Goal: Transaction & Acquisition: Book appointment/travel/reservation

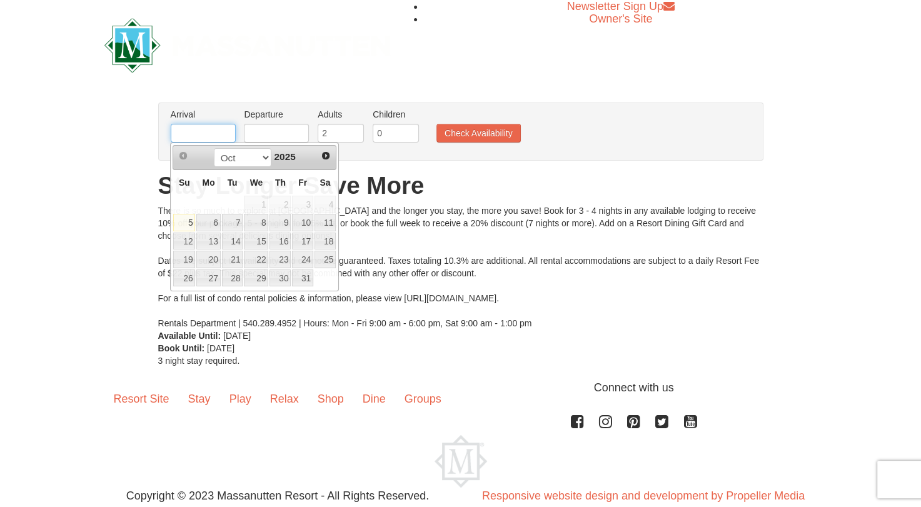
click at [205, 141] on input "text" at bounding box center [203, 133] width 65 height 19
click at [328, 152] on span "Next" at bounding box center [326, 156] width 10 height 10
click at [183, 157] on span "Prev" at bounding box center [183, 156] width 10 height 10
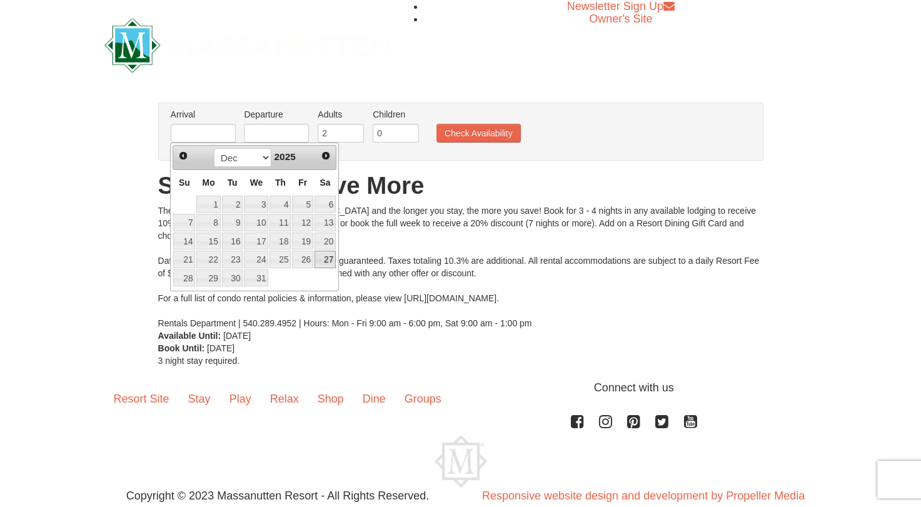
click at [327, 256] on link "27" at bounding box center [324, 260] width 21 height 18
type input "12/27/2025"
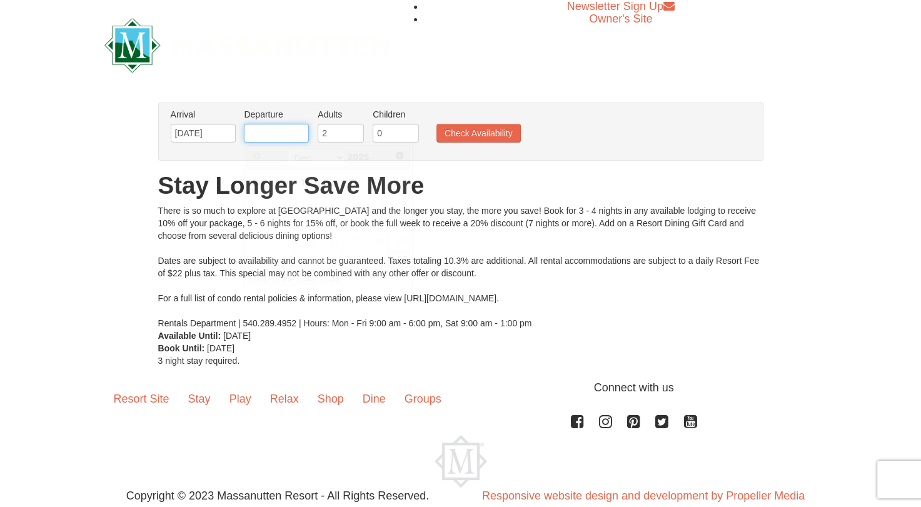
click at [294, 129] on input "text" at bounding box center [276, 133] width 65 height 19
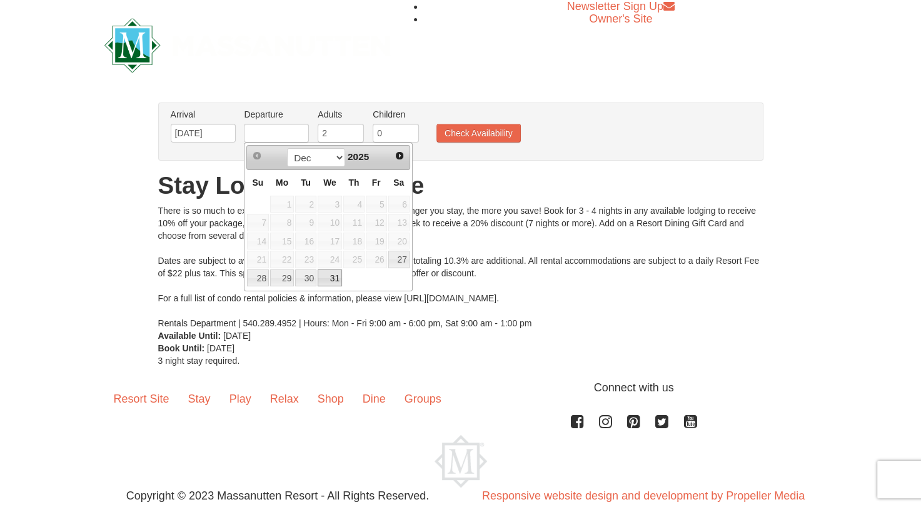
click at [334, 276] on link "31" at bounding box center [330, 278] width 24 height 18
type input "[DATE]"
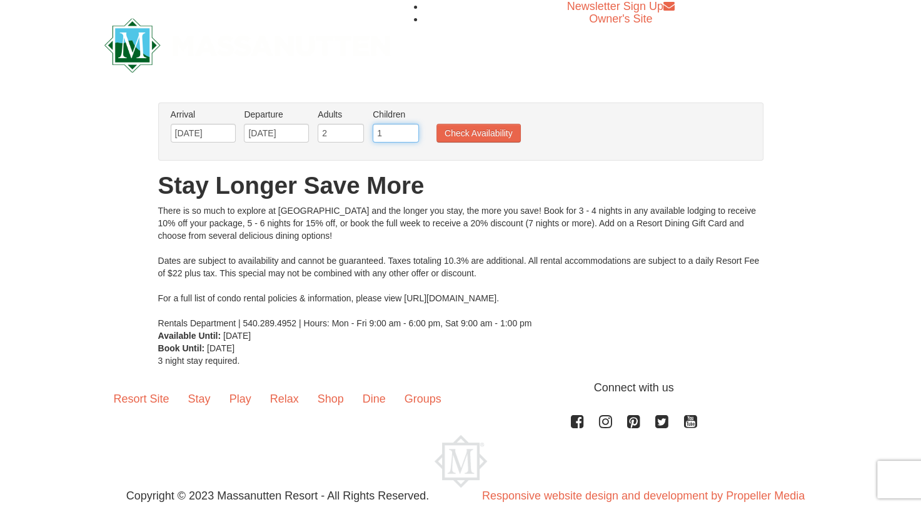
click at [410, 129] on input "1" at bounding box center [396, 133] width 46 height 19
type input "2"
click at [410, 129] on input "2" at bounding box center [396, 133] width 46 height 19
click at [466, 127] on button "Check Availability" at bounding box center [478, 133] width 84 height 19
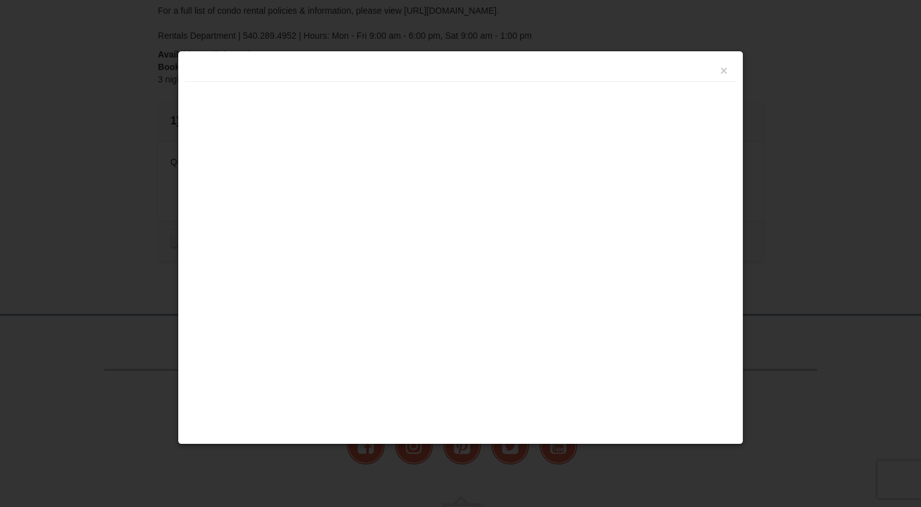
scroll to position [362, 0]
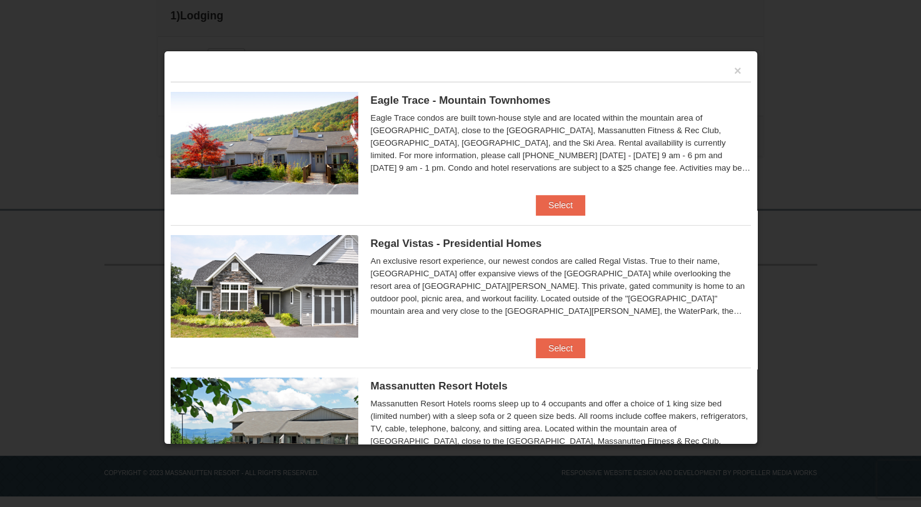
click at [686, 160] on div "Eagle Trace condos are built town-house style and are located within the mounta…" at bounding box center [561, 143] width 380 height 63
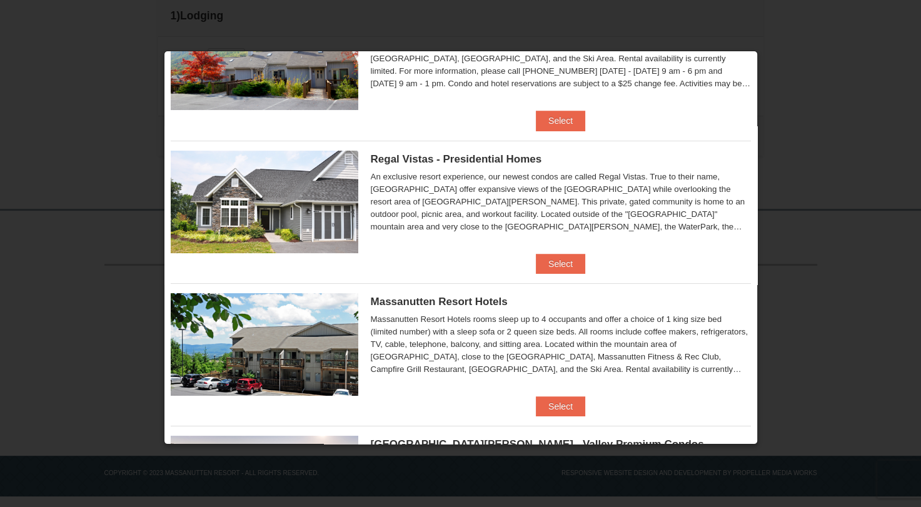
scroll to position [60, 0]
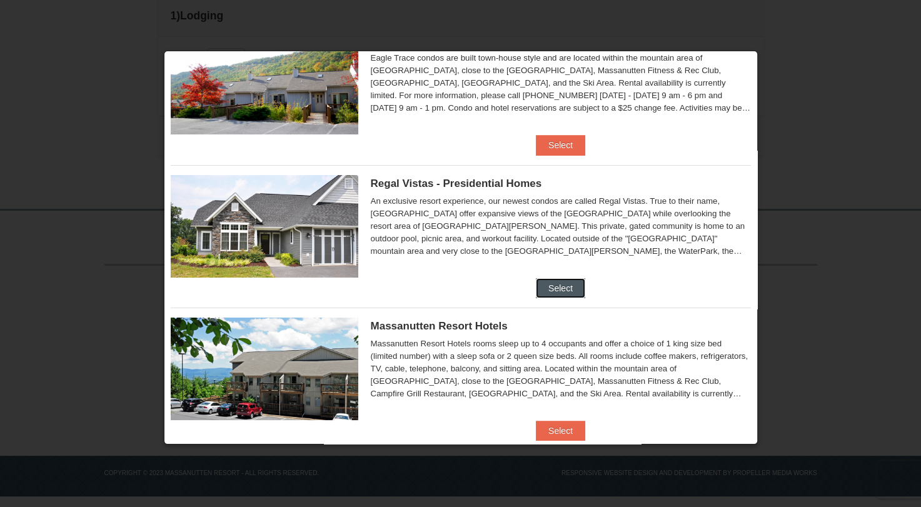
click at [553, 287] on button "Select" at bounding box center [560, 288] width 49 height 20
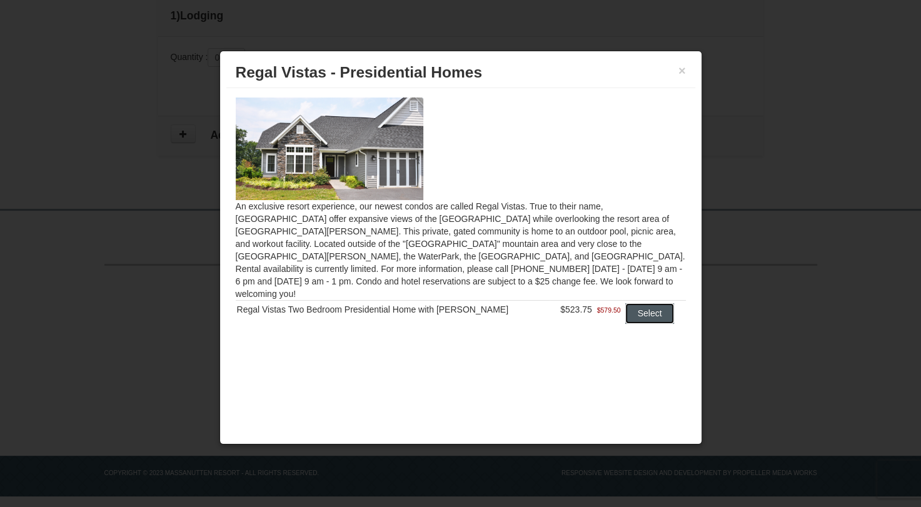
click at [659, 303] on button "Select" at bounding box center [649, 313] width 49 height 20
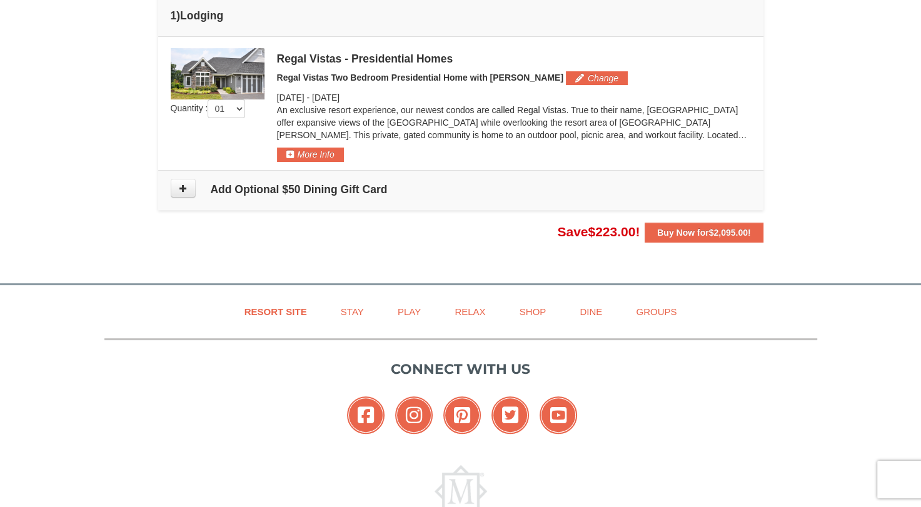
click at [505, 127] on p "An exclusive resort experience, our newest condos are called Regal Vistas. True…" at bounding box center [514, 123] width 474 height 38
click at [288, 151] on button "More Info" at bounding box center [310, 155] width 67 height 14
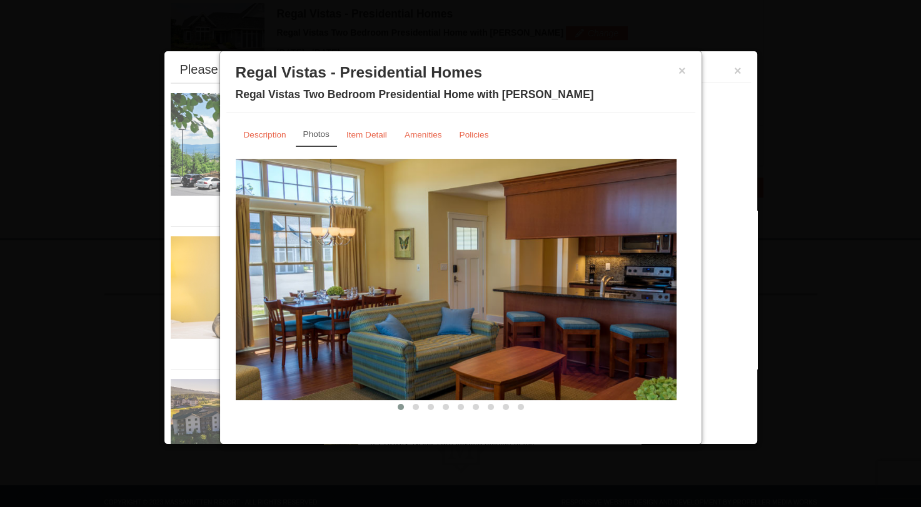
scroll to position [409, 0]
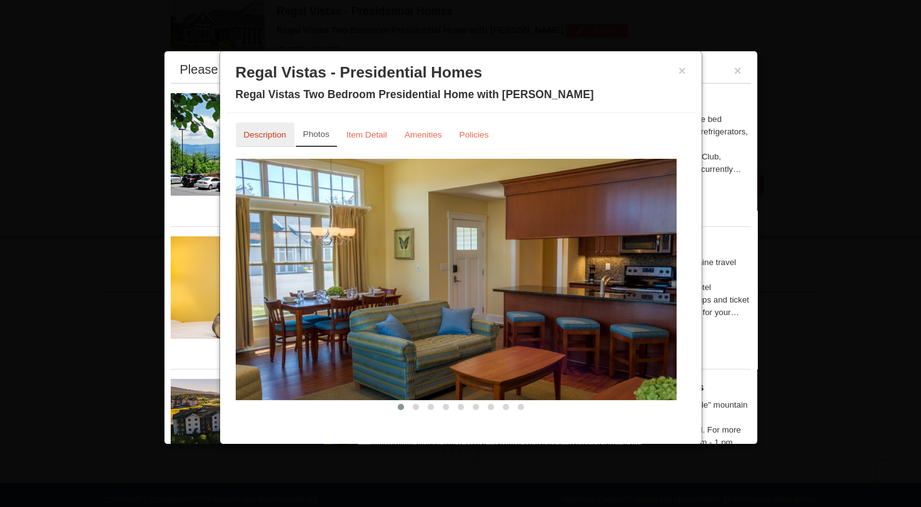
click at [248, 135] on small "Description" at bounding box center [265, 134] width 43 height 9
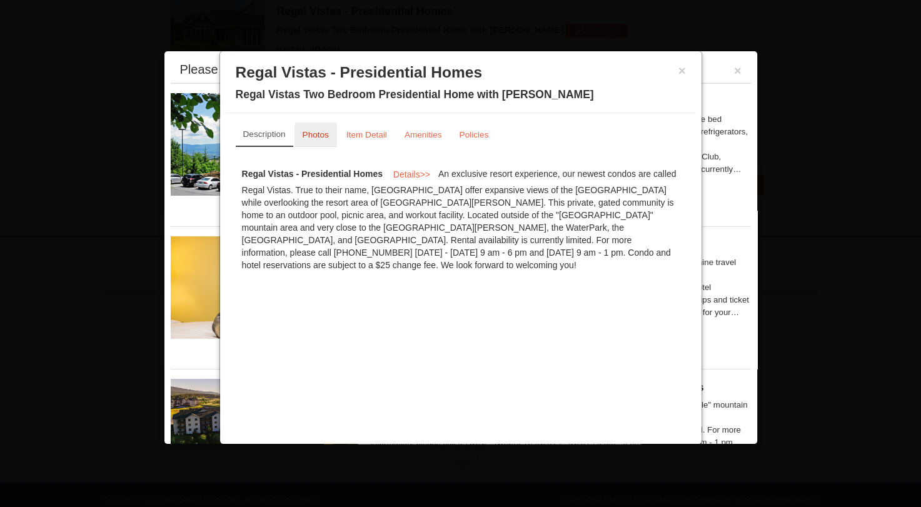
click at [301, 126] on link "Photos" at bounding box center [315, 135] width 43 height 24
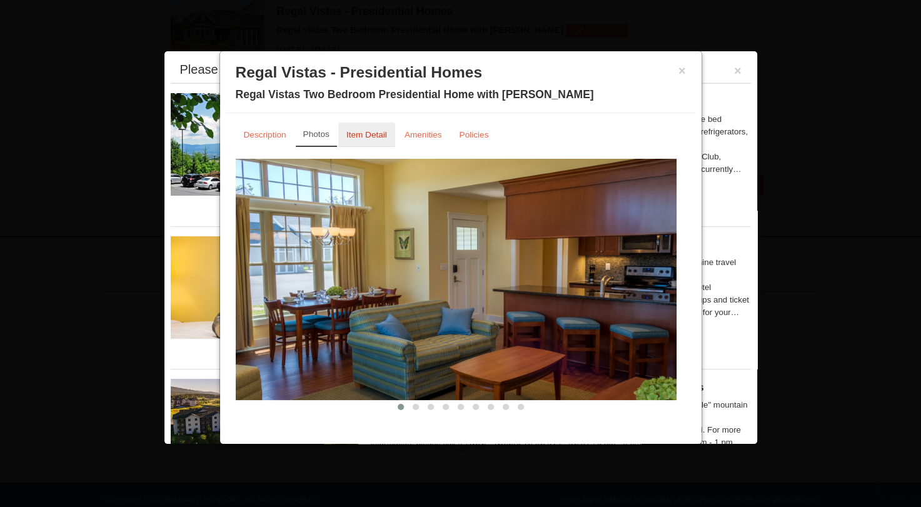
click at [374, 134] on small "Item Detail" at bounding box center [366, 134] width 41 height 9
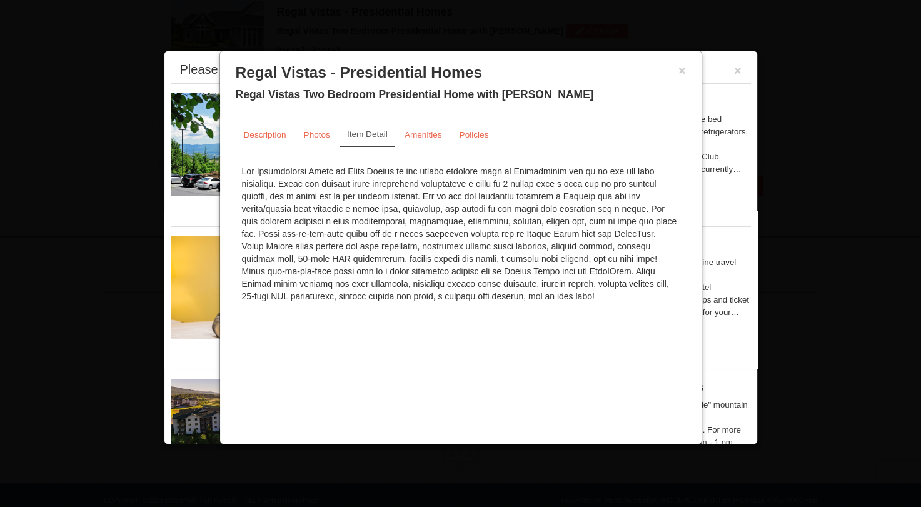
scroll to position [408, 0]
click at [425, 128] on link "Amenities" at bounding box center [423, 135] width 54 height 24
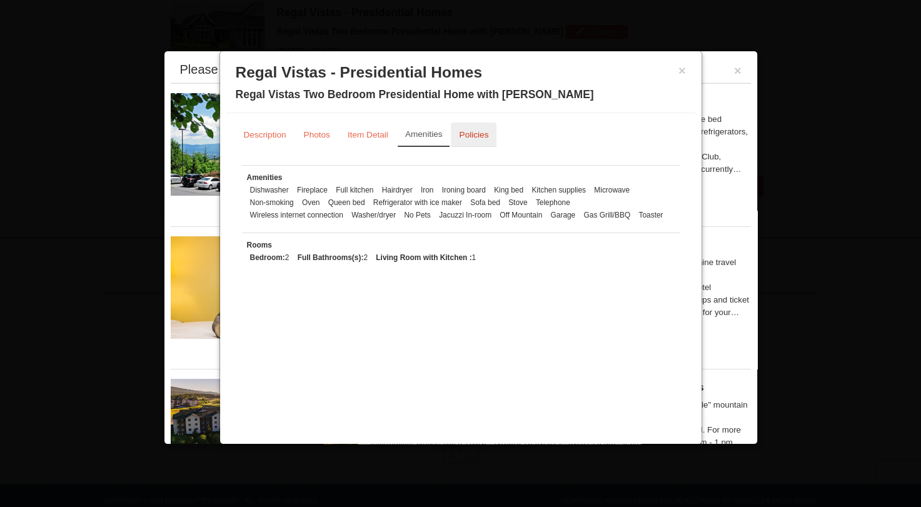
click at [468, 134] on small "Policies" at bounding box center [473, 134] width 29 height 9
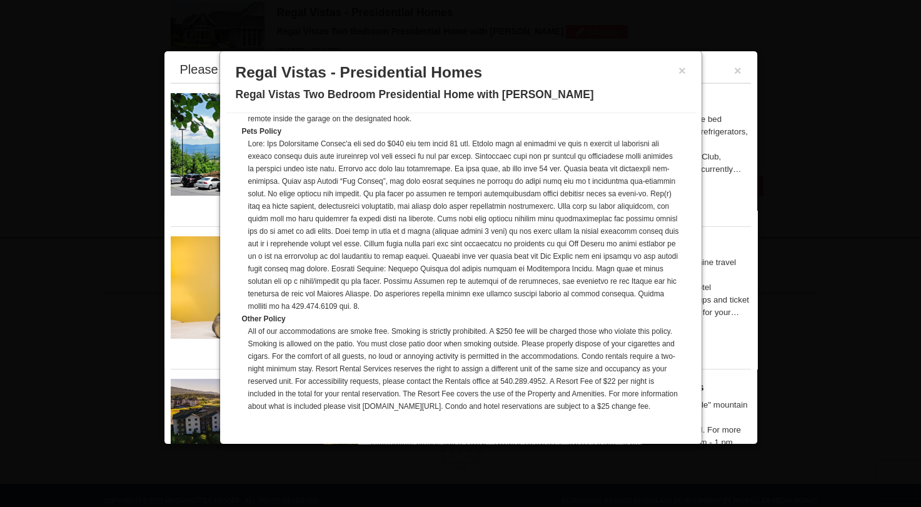
scroll to position [0, 0]
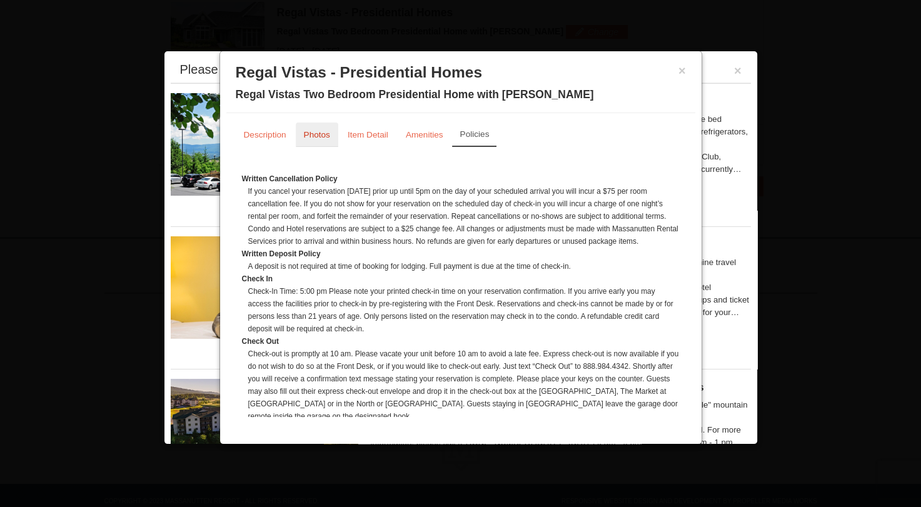
click at [309, 135] on small "Photos" at bounding box center [317, 134] width 26 height 9
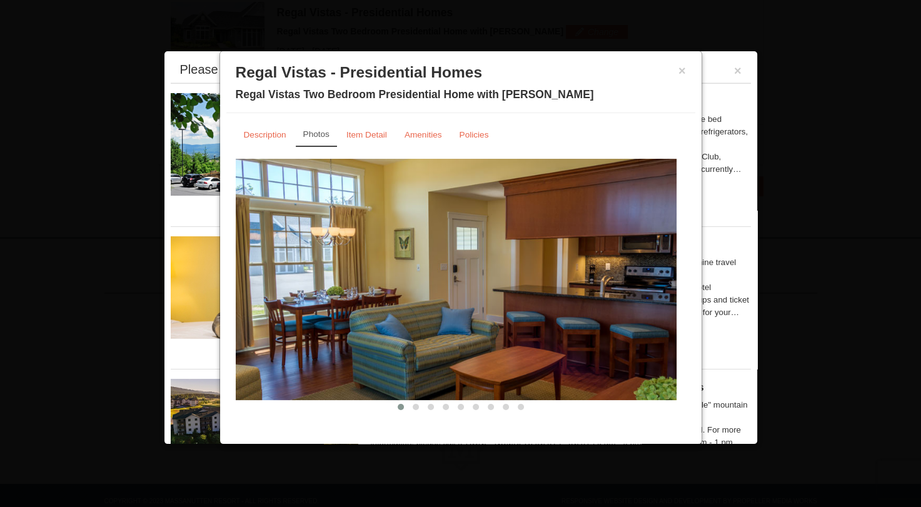
click at [515, 326] on img at bounding box center [456, 279] width 441 height 241
click at [413, 405] on span at bounding box center [416, 407] width 6 height 6
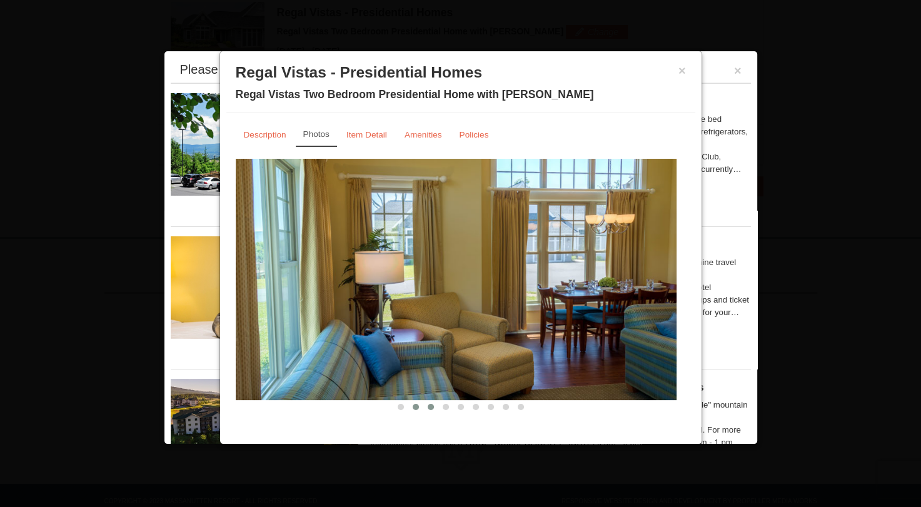
click at [428, 407] on span at bounding box center [431, 407] width 6 height 6
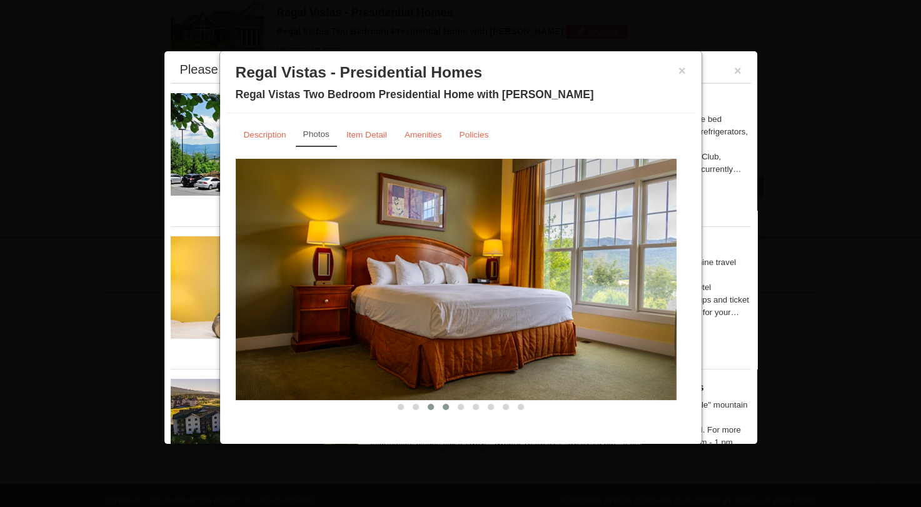
click at [443, 405] on span at bounding box center [446, 407] width 6 height 6
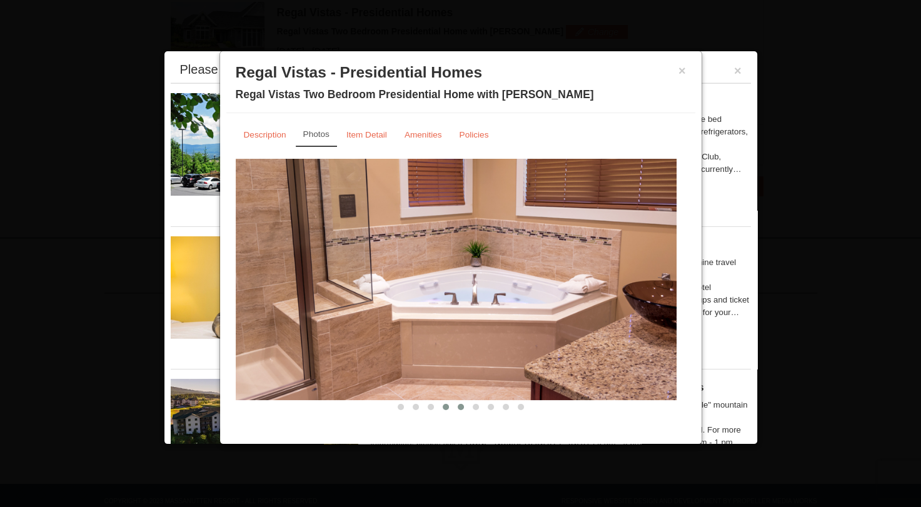
click at [458, 407] on span at bounding box center [461, 407] width 6 height 6
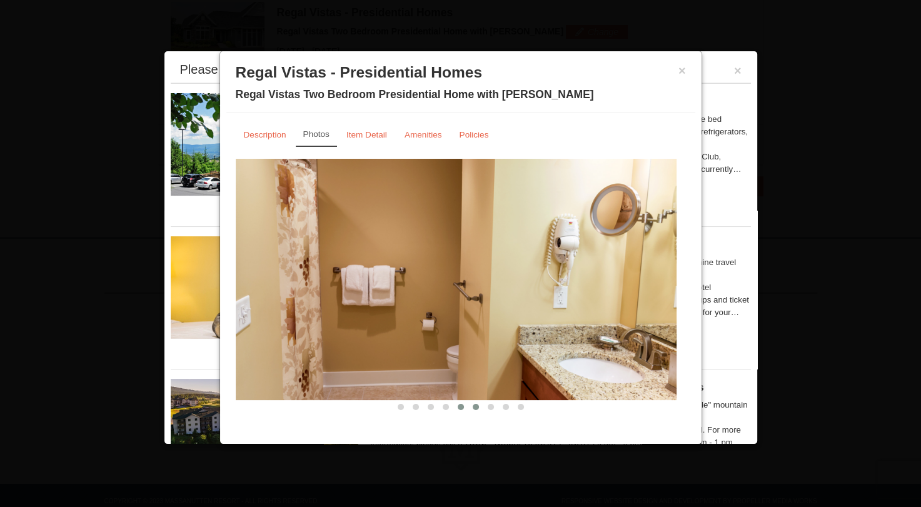
click at [473, 405] on span at bounding box center [476, 407] width 6 height 6
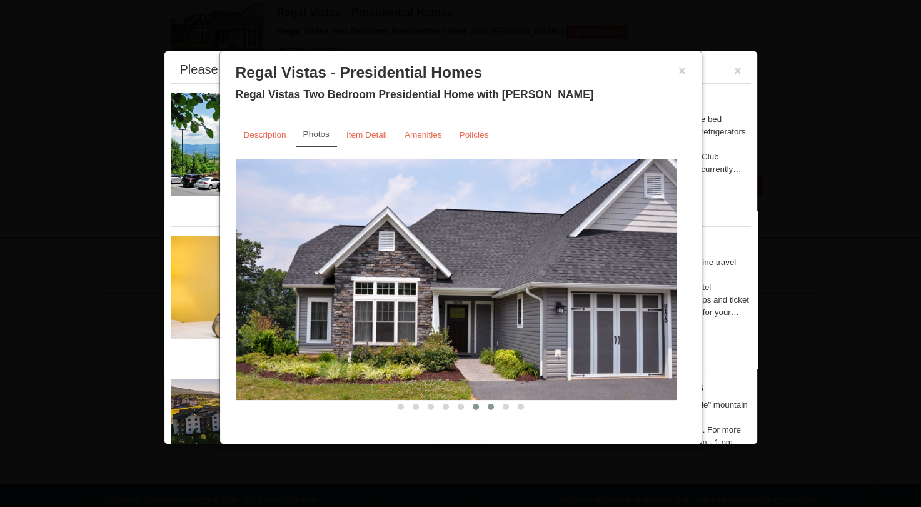
click at [488, 404] on span at bounding box center [491, 407] width 6 height 6
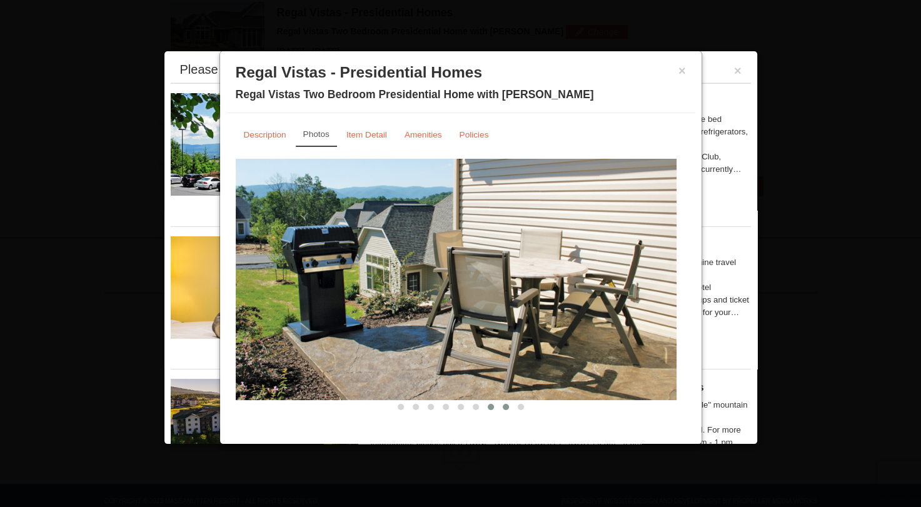
click at [503, 408] on span at bounding box center [506, 407] width 6 height 6
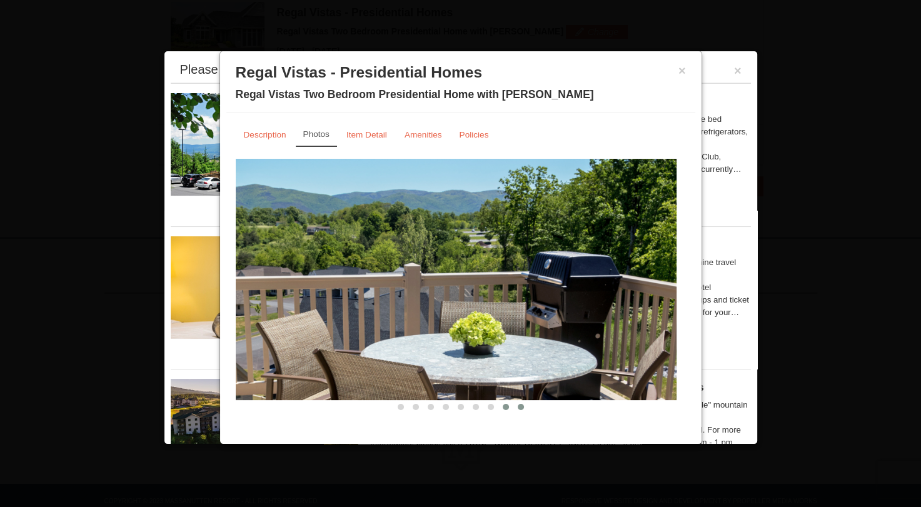
click at [518, 404] on span at bounding box center [521, 407] width 6 height 6
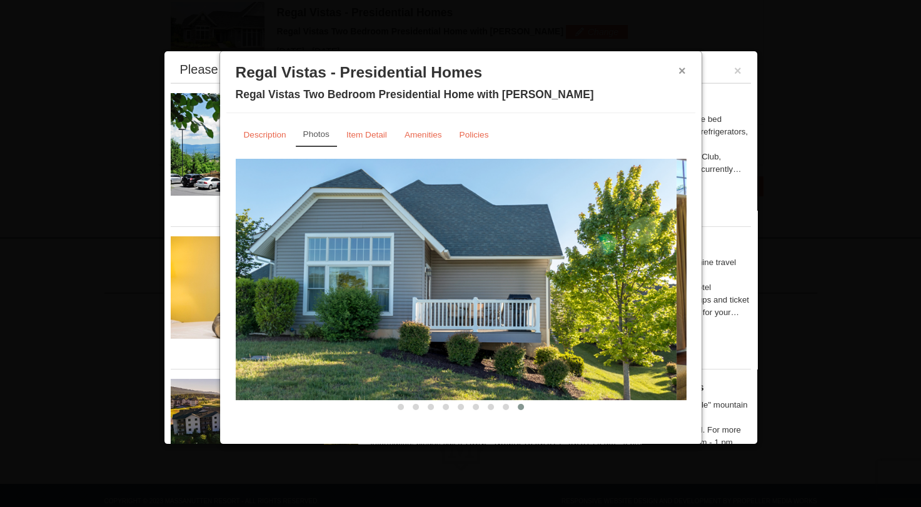
click at [680, 72] on button "×" at bounding box center [682, 70] width 8 height 13
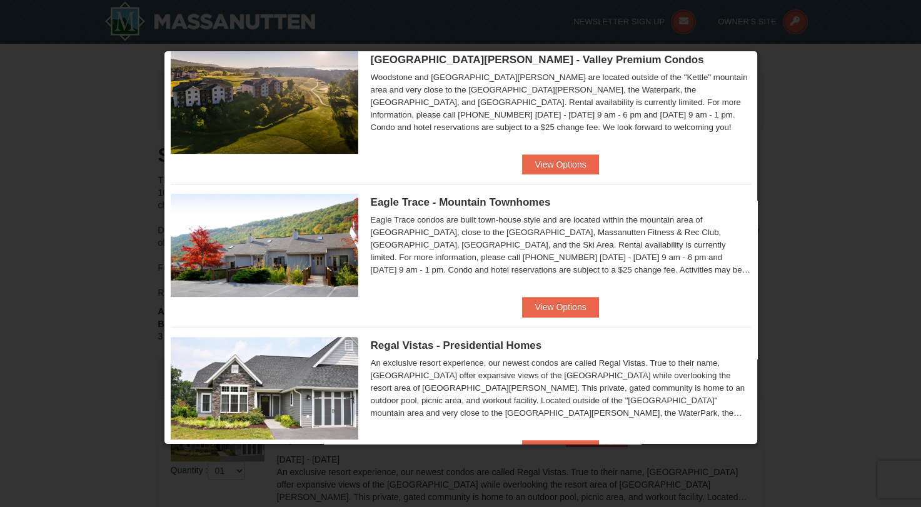
scroll to position [354, 0]
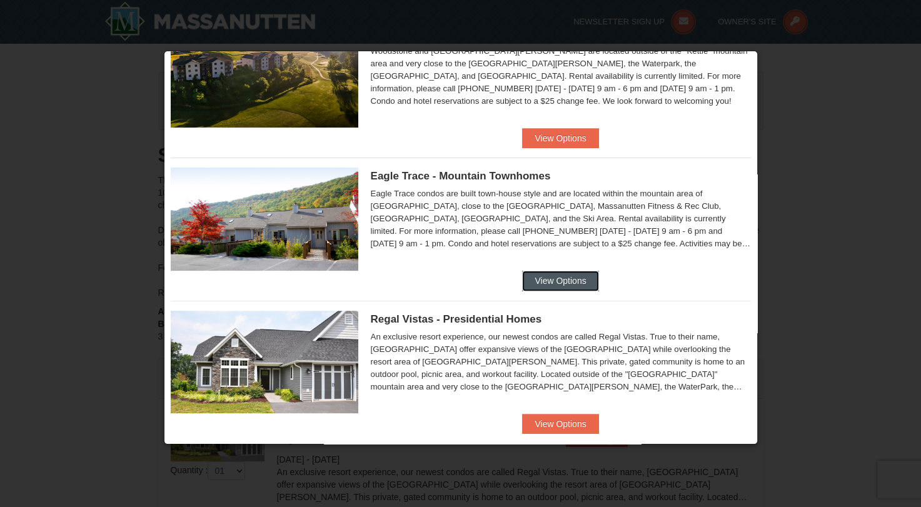
click at [563, 272] on button "View Options" at bounding box center [560, 281] width 76 height 20
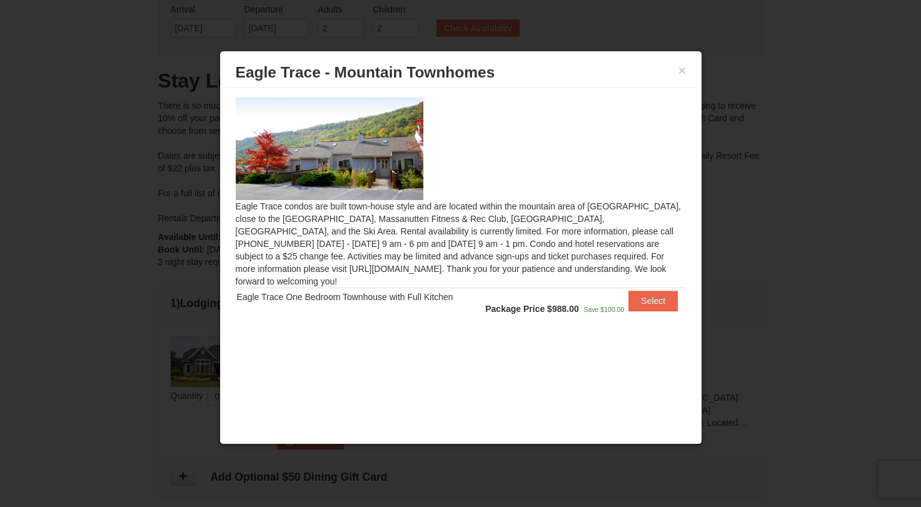
scroll to position [76, 0]
click at [645, 294] on button "Select" at bounding box center [652, 301] width 49 height 20
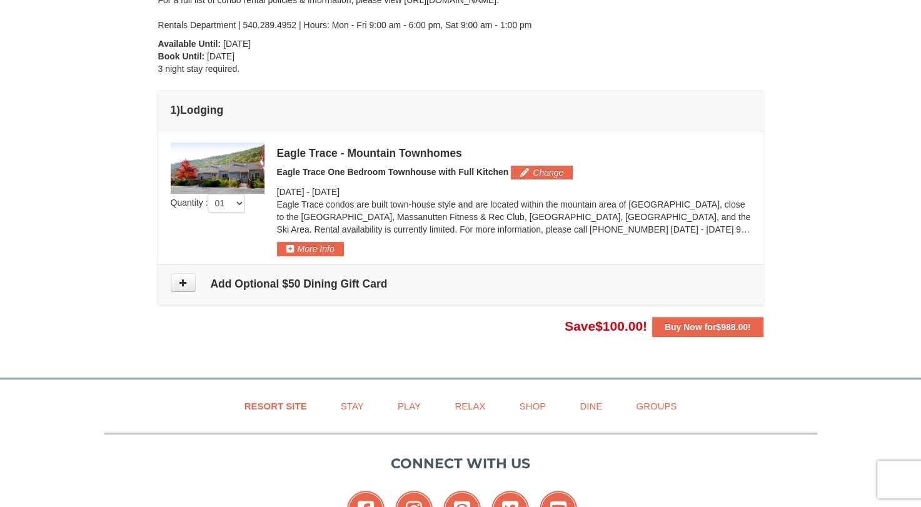
scroll to position [269, 0]
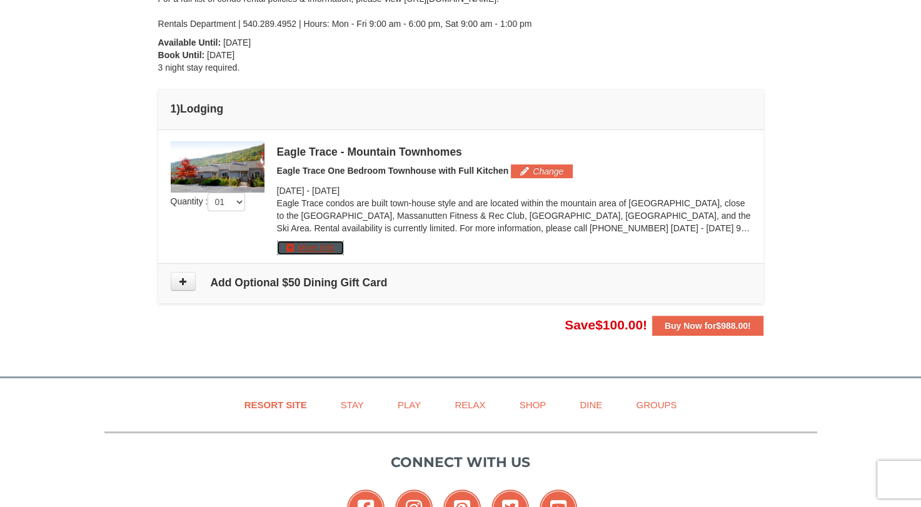
click at [311, 246] on button "More Info" at bounding box center [310, 248] width 67 height 14
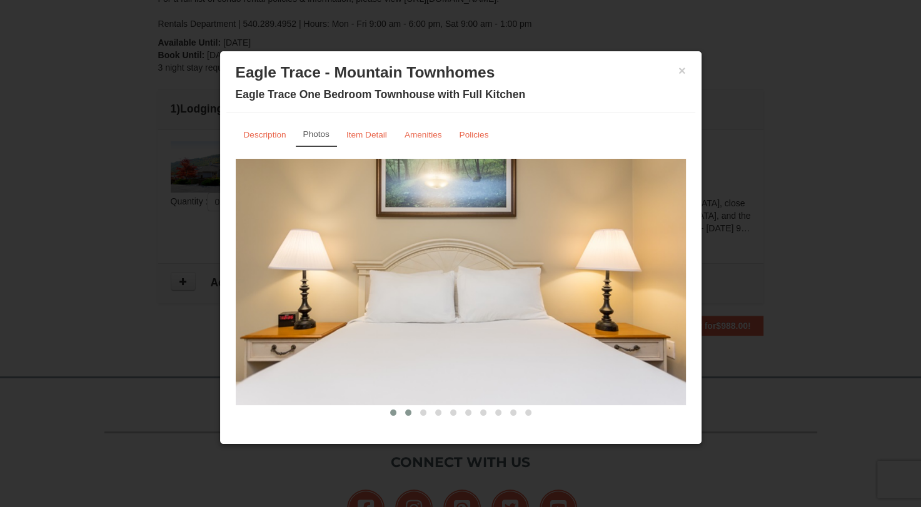
click at [405, 409] on span at bounding box center [408, 412] width 6 height 6
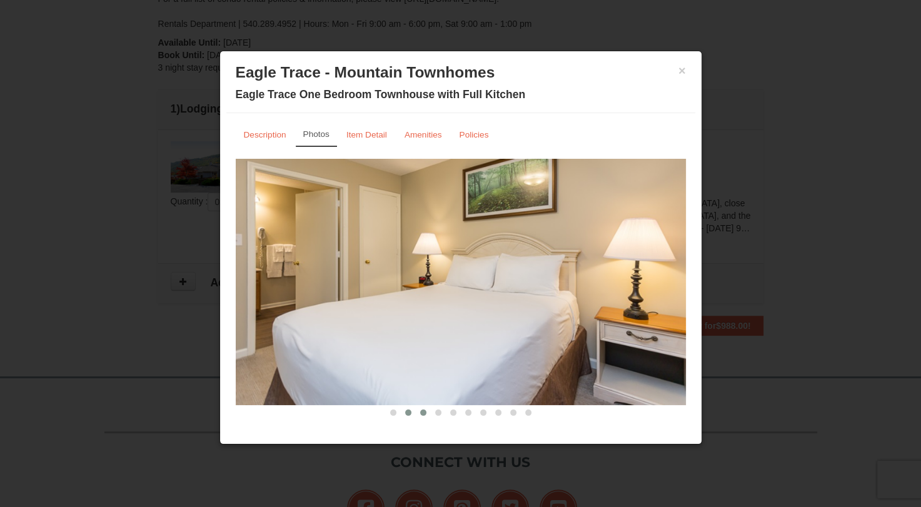
click at [420, 410] on span at bounding box center [423, 412] width 6 height 6
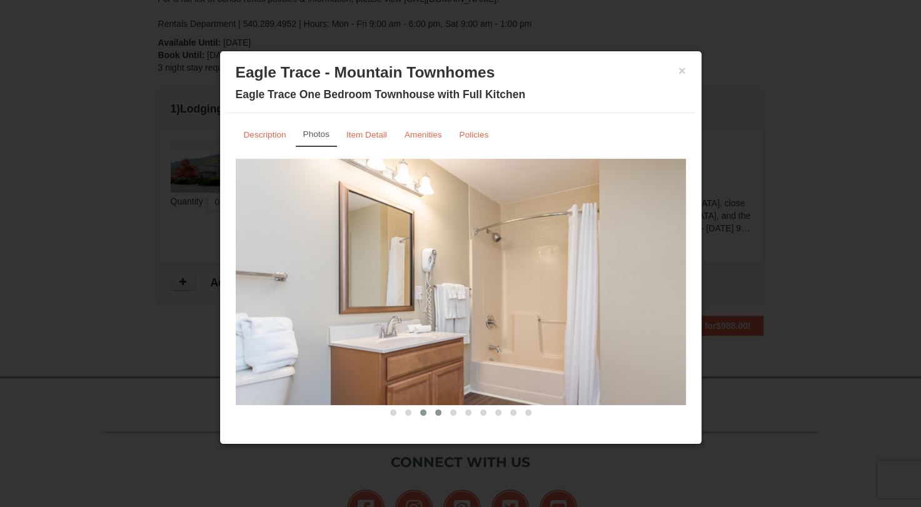
click at [435, 412] on span at bounding box center [438, 412] width 6 height 6
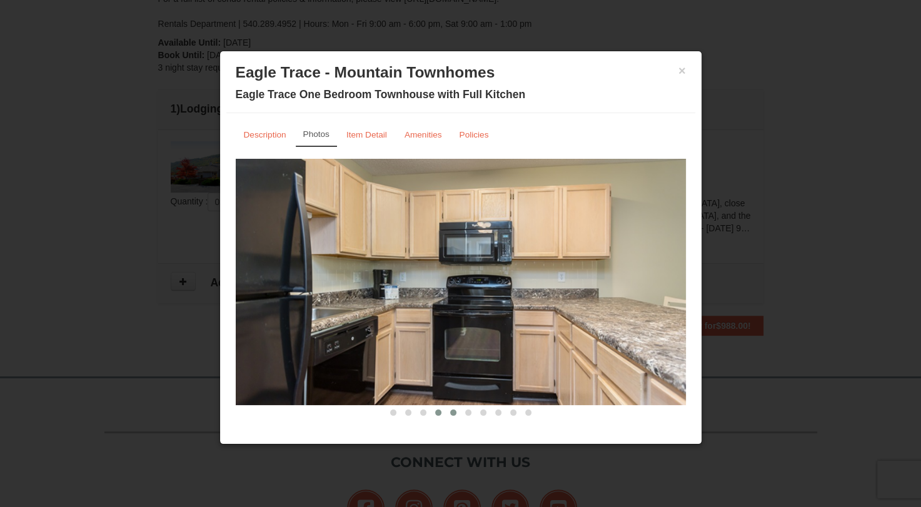
click at [448, 407] on button at bounding box center [453, 412] width 15 height 13
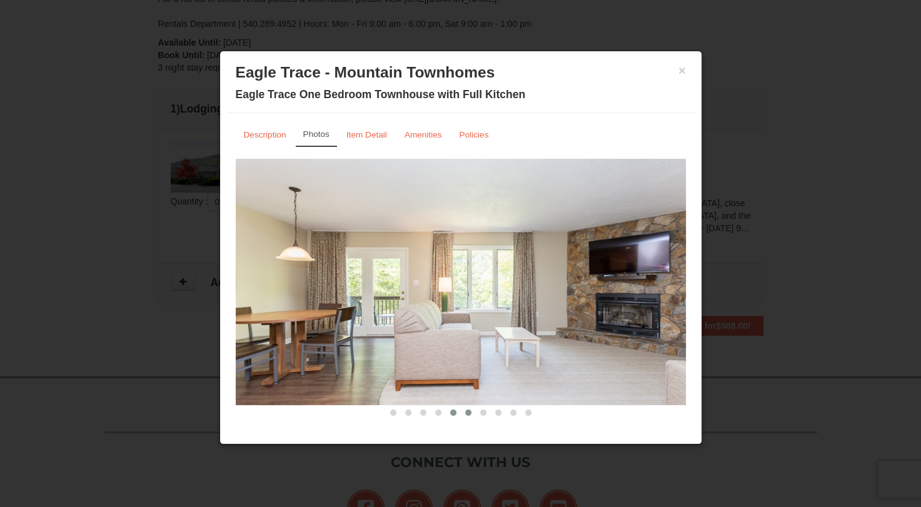
click at [465, 412] on span at bounding box center [468, 412] width 6 height 6
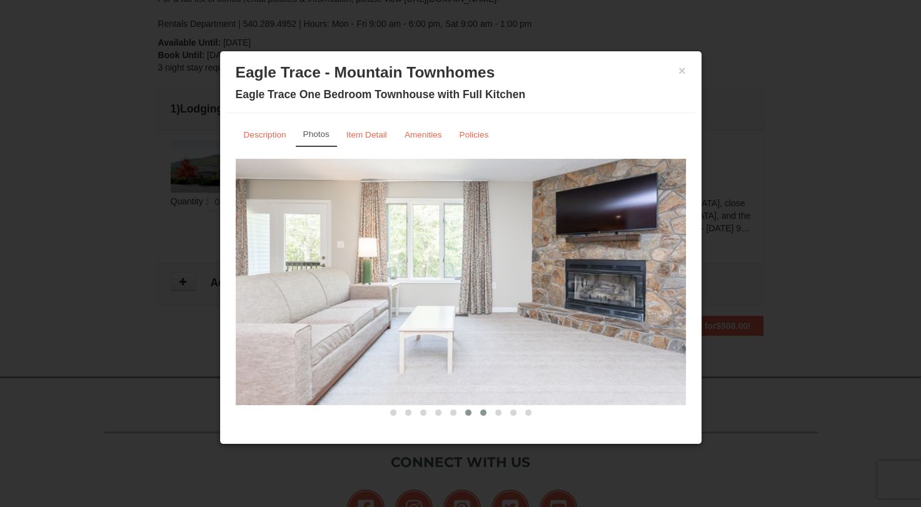
click at [480, 412] on span at bounding box center [483, 412] width 6 height 6
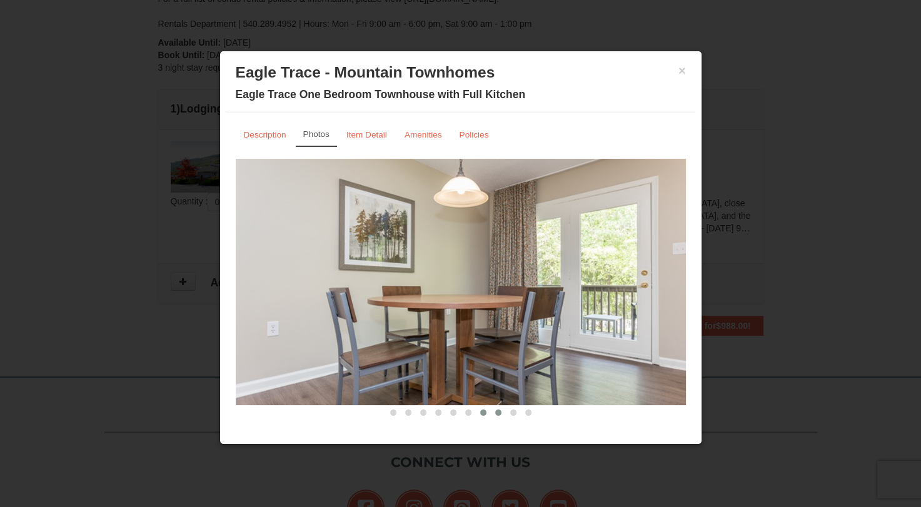
click at [495, 411] on span at bounding box center [498, 412] width 6 height 6
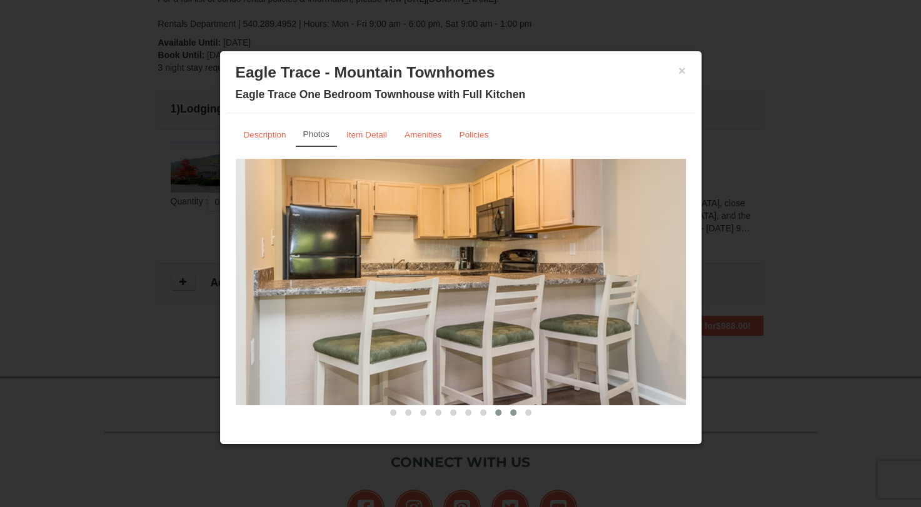
click at [510, 412] on span at bounding box center [513, 412] width 6 height 6
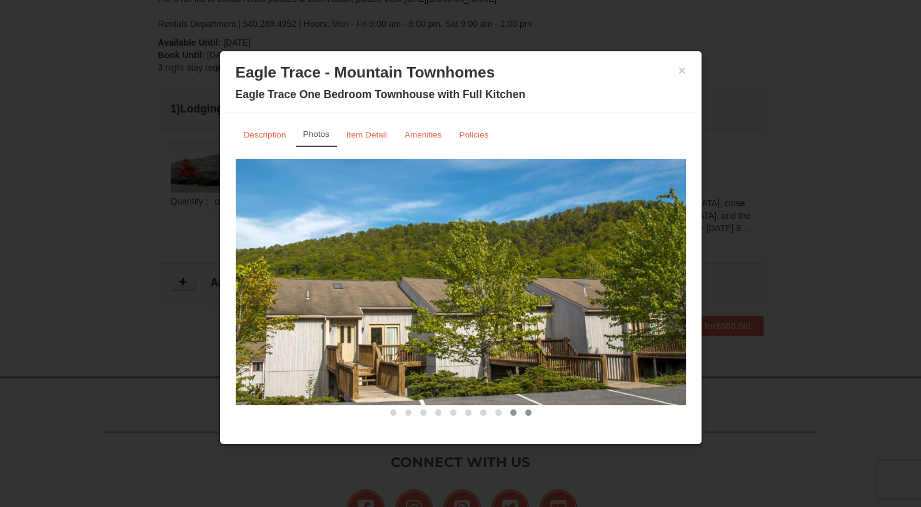
click at [525, 411] on span at bounding box center [528, 412] width 6 height 6
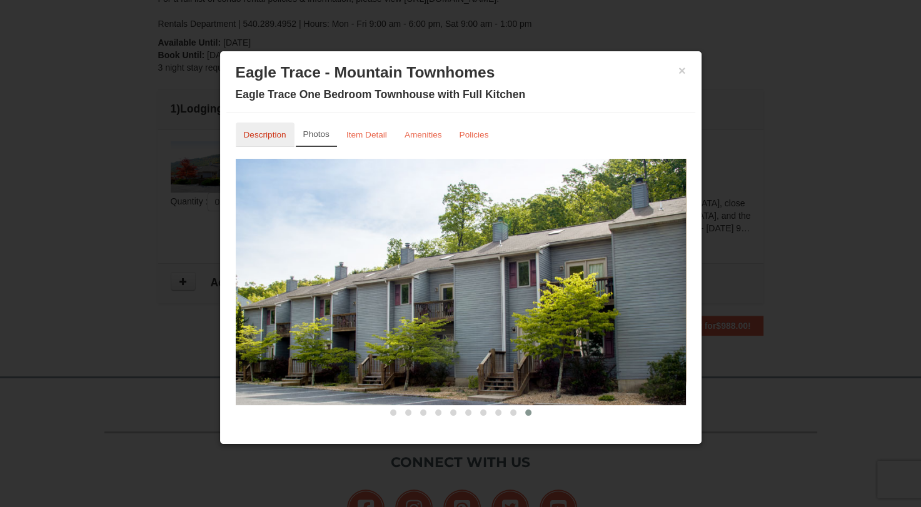
click at [279, 138] on small "Description" at bounding box center [265, 134] width 43 height 9
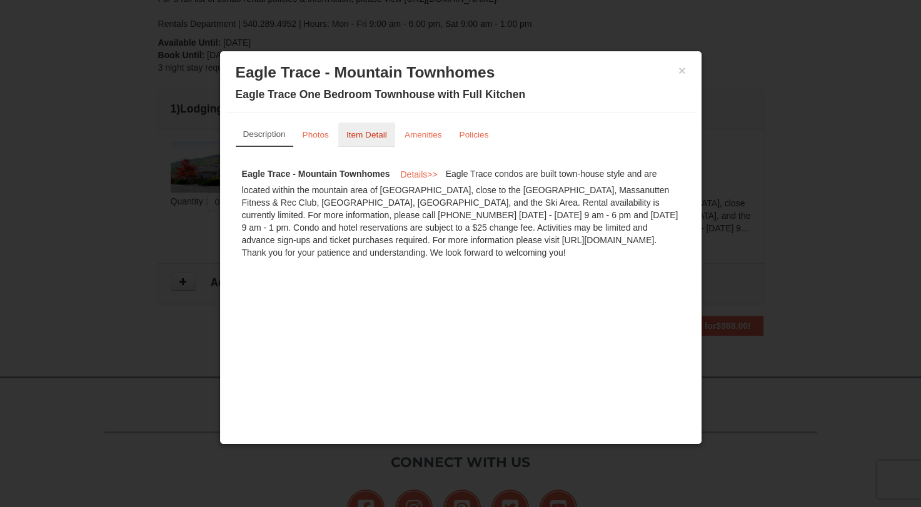
click at [386, 139] on link "Item Detail" at bounding box center [366, 135] width 57 height 24
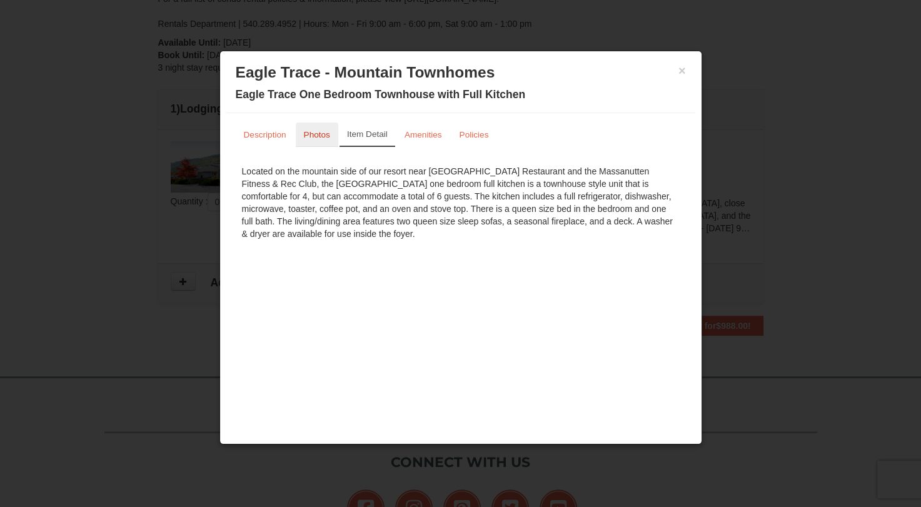
click at [318, 139] on small "Photos" at bounding box center [317, 134] width 26 height 9
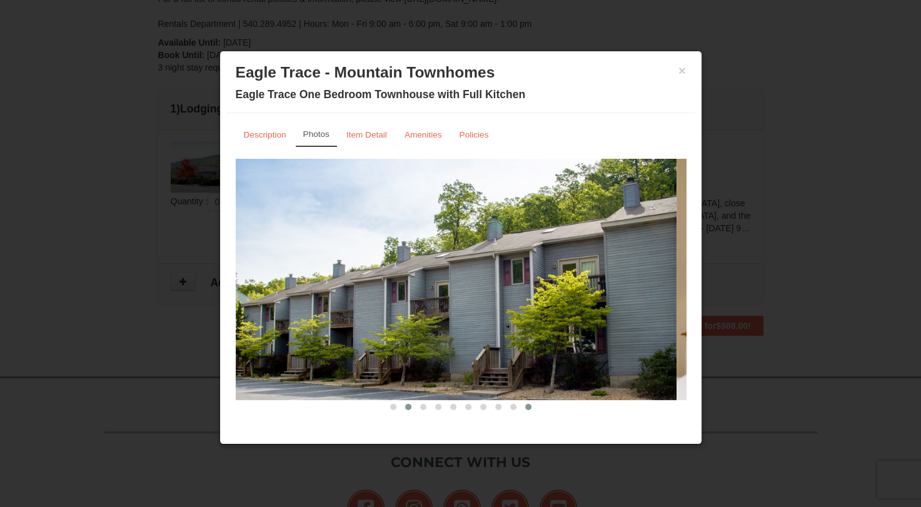
drag, startPoint x: 388, startPoint y: 406, endPoint x: 401, endPoint y: 404, distance: 13.2
click at [401, 404] on div at bounding box center [461, 406] width 450 height 13
click at [405, 404] on span at bounding box center [408, 407] width 6 height 6
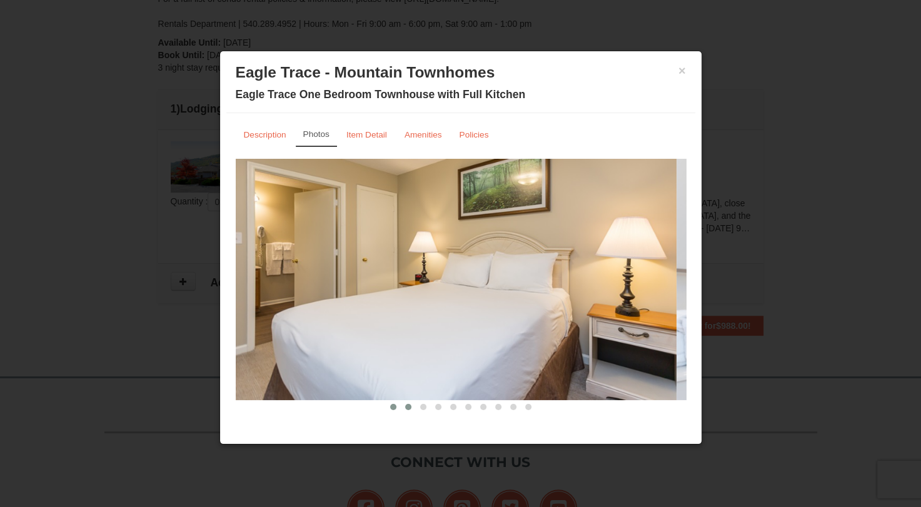
click at [386, 411] on button at bounding box center [393, 407] width 15 height 13
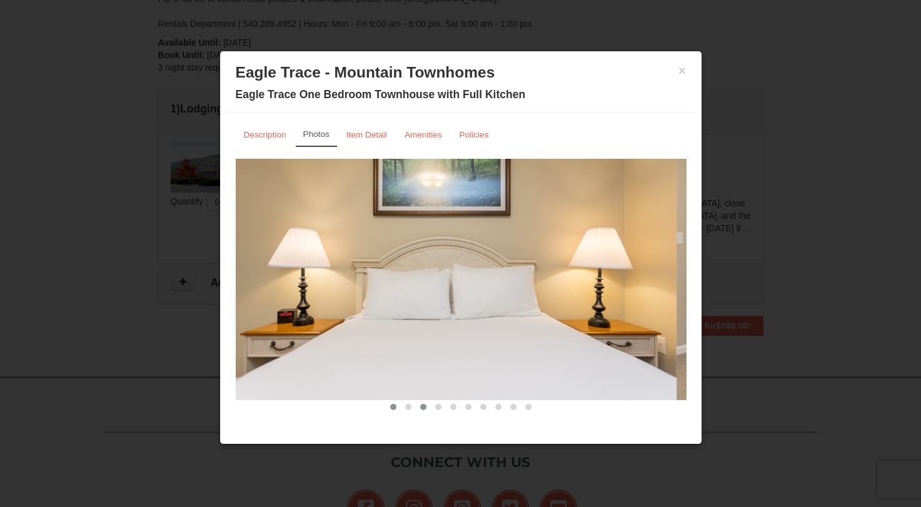
click at [420, 407] on span at bounding box center [423, 407] width 6 height 6
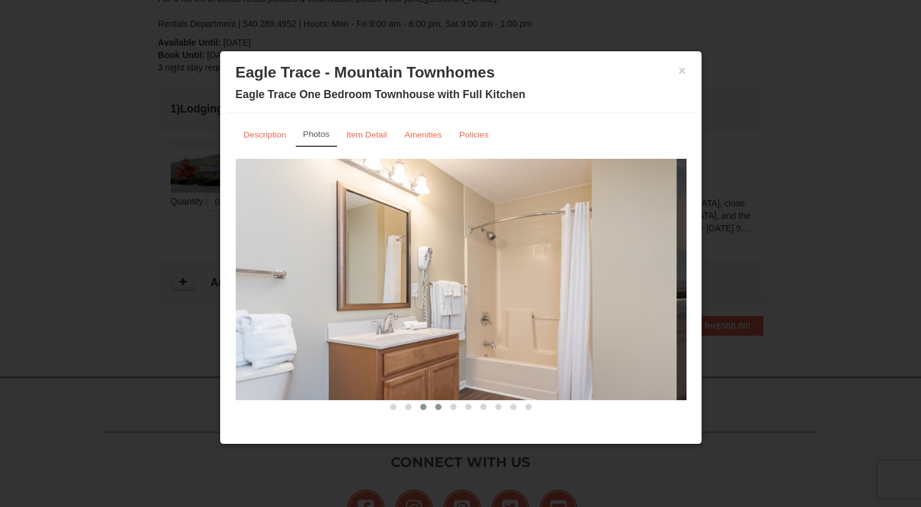
click at [435, 404] on span at bounding box center [438, 407] width 6 height 6
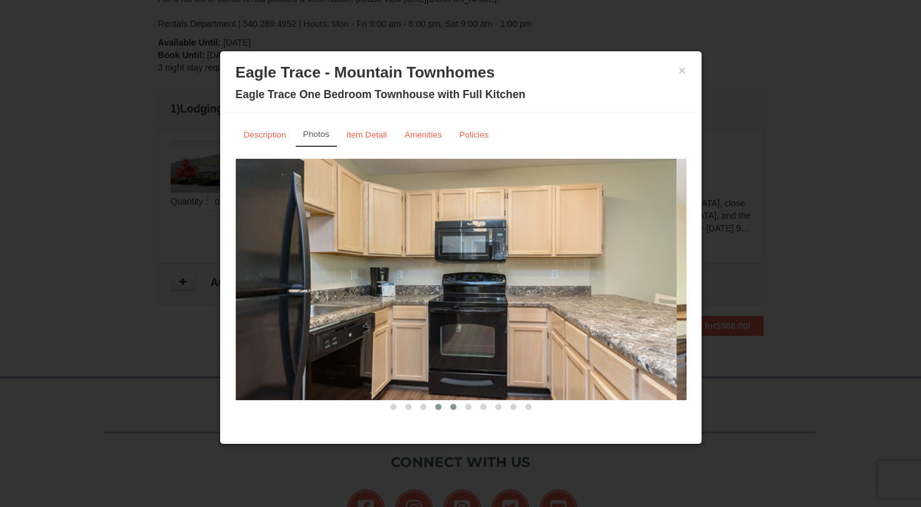
click at [451, 407] on button at bounding box center [453, 407] width 15 height 13
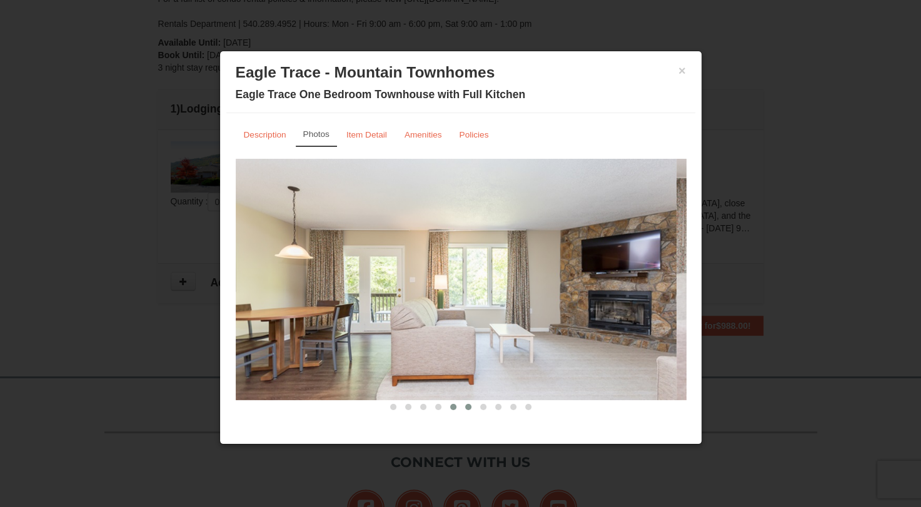
click at [465, 404] on span at bounding box center [468, 407] width 6 height 6
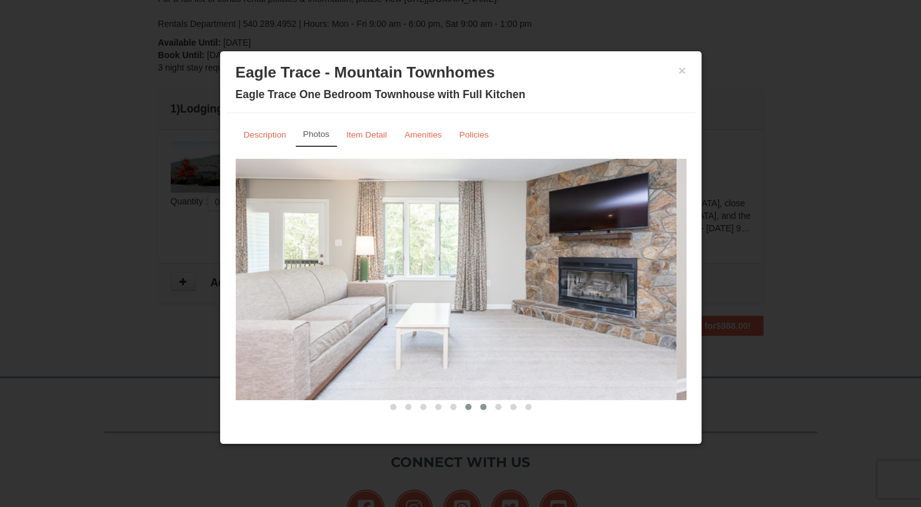
click at [476, 407] on button at bounding box center [483, 407] width 15 height 13
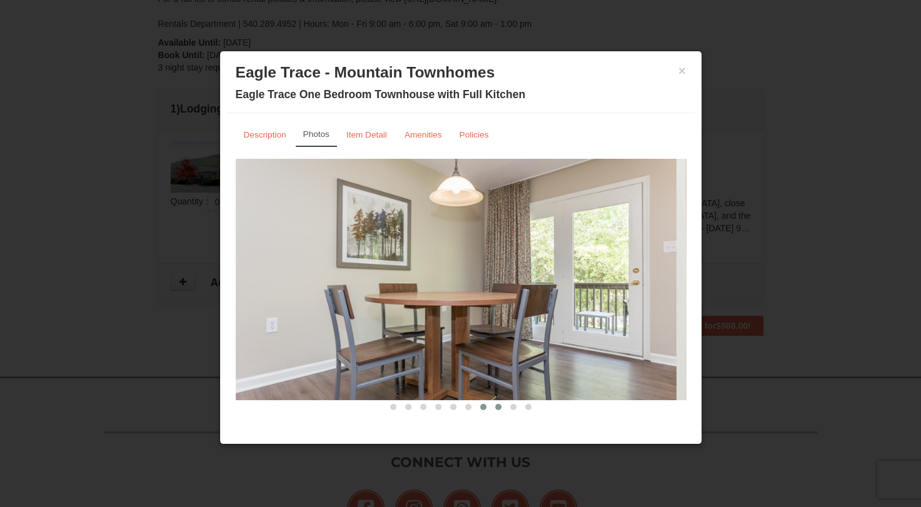
click at [495, 404] on span at bounding box center [498, 407] width 6 height 6
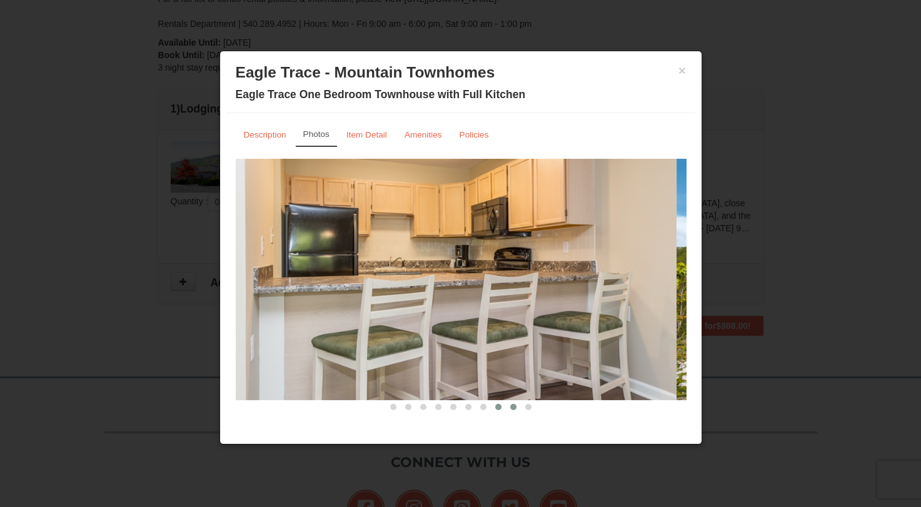
click at [510, 406] on span at bounding box center [513, 407] width 6 height 6
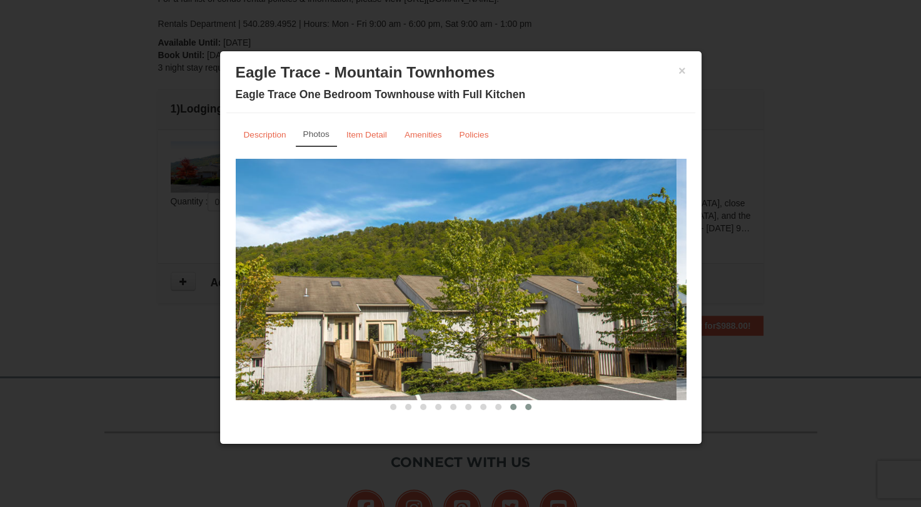
click at [525, 405] on span at bounding box center [528, 407] width 6 height 6
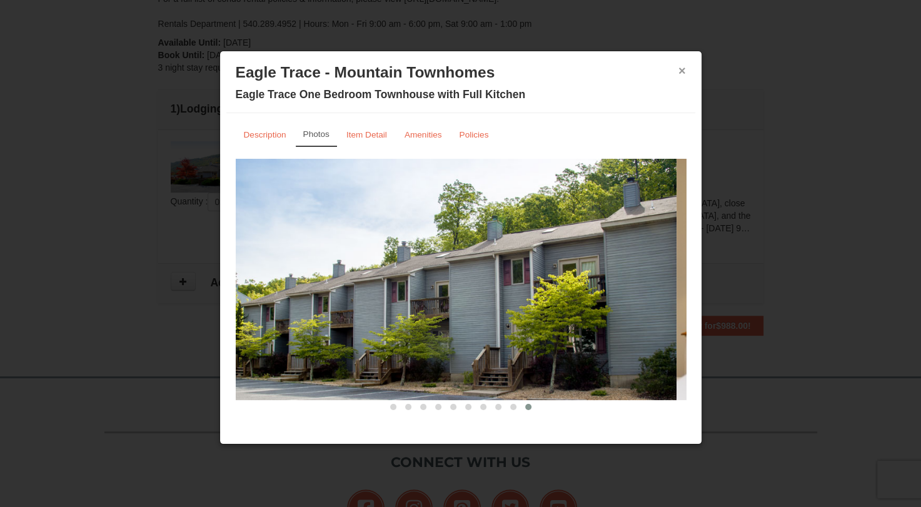
click at [682, 71] on button "×" at bounding box center [682, 70] width 8 height 13
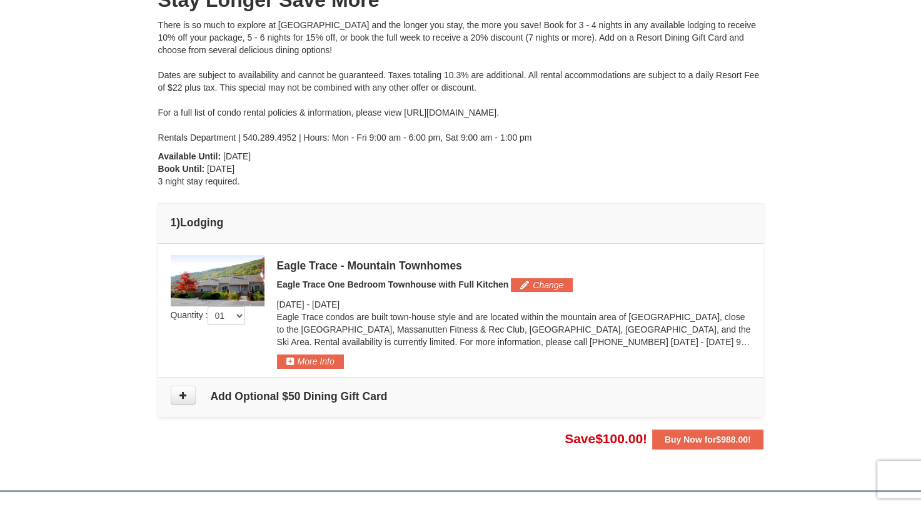
scroll to position [152, 0]
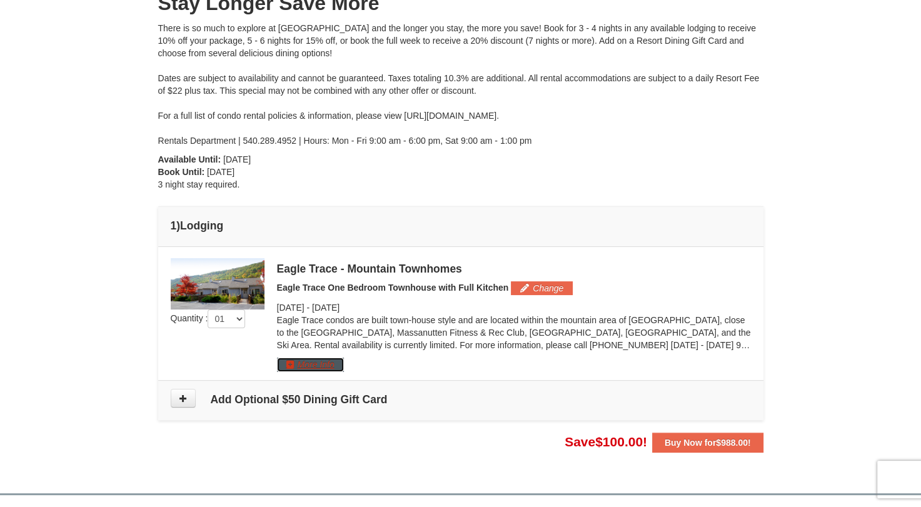
click at [333, 364] on button "More Info" at bounding box center [310, 365] width 67 height 14
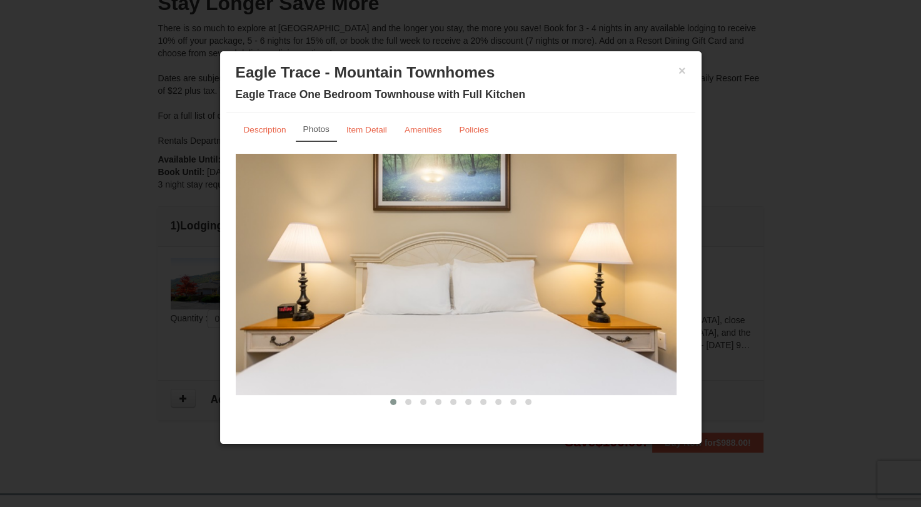
scroll to position [1, 0]
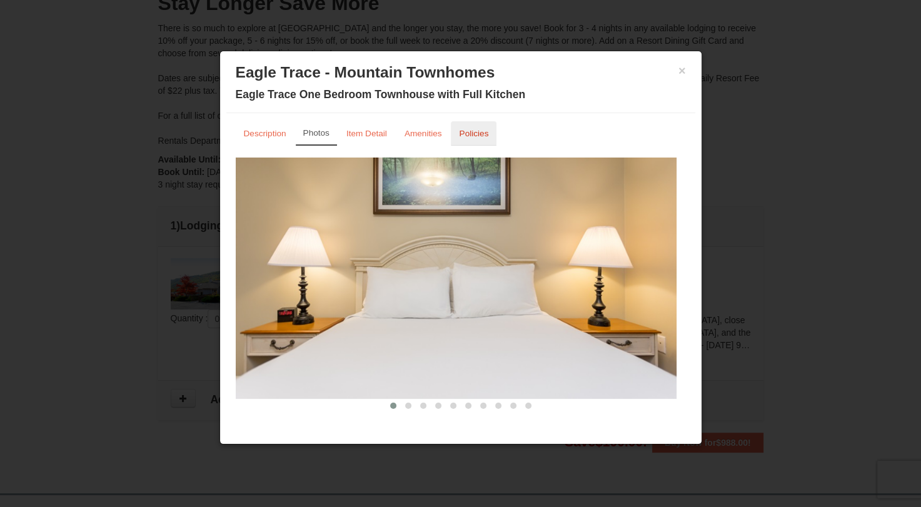
click at [478, 134] on small "Policies" at bounding box center [473, 133] width 29 height 9
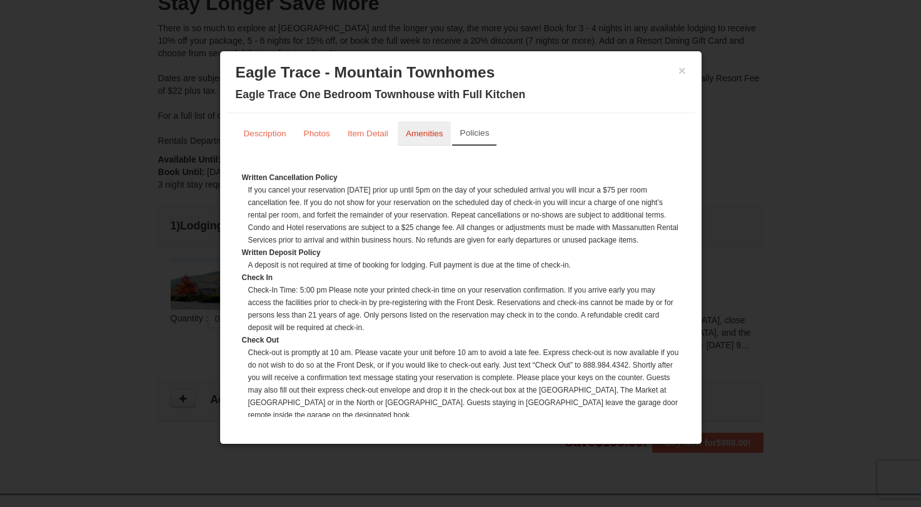
click at [428, 138] on small "Amenities" at bounding box center [425, 133] width 38 height 9
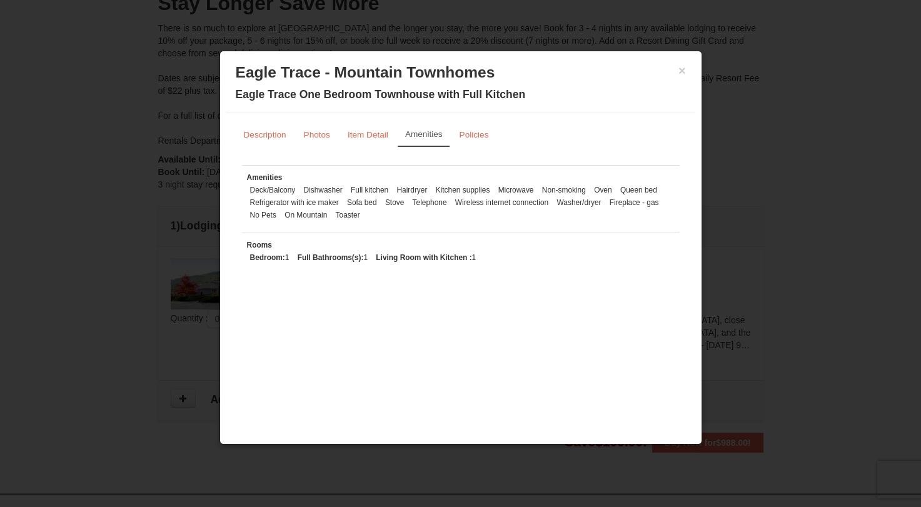
click at [686, 64] on div "× Eagle Trace - Mountain Townhomes Eagle Trace One Bedroom Townhouse with Full …" at bounding box center [460, 86] width 469 height 56
click at [681, 69] on button "×" at bounding box center [682, 70] width 8 height 13
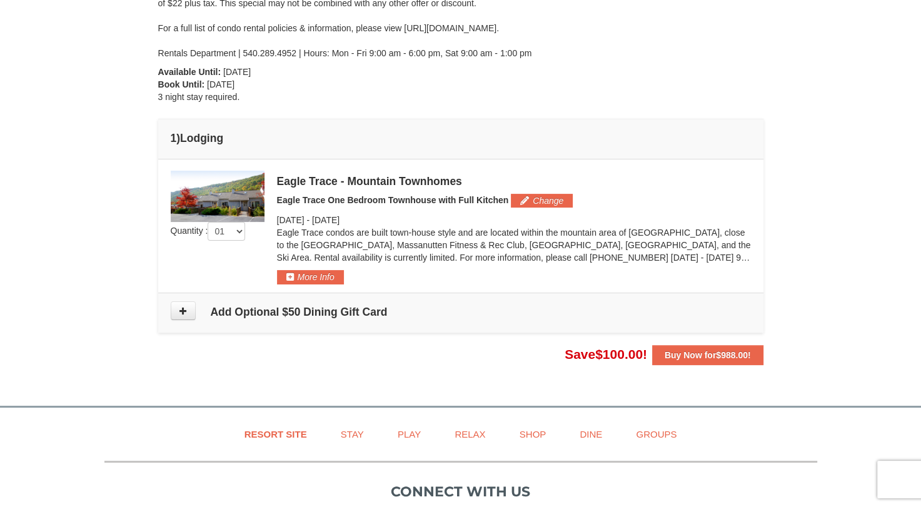
scroll to position [240, 0]
click at [688, 345] on button "Buy Now for $988.00 !" at bounding box center [707, 354] width 111 height 20
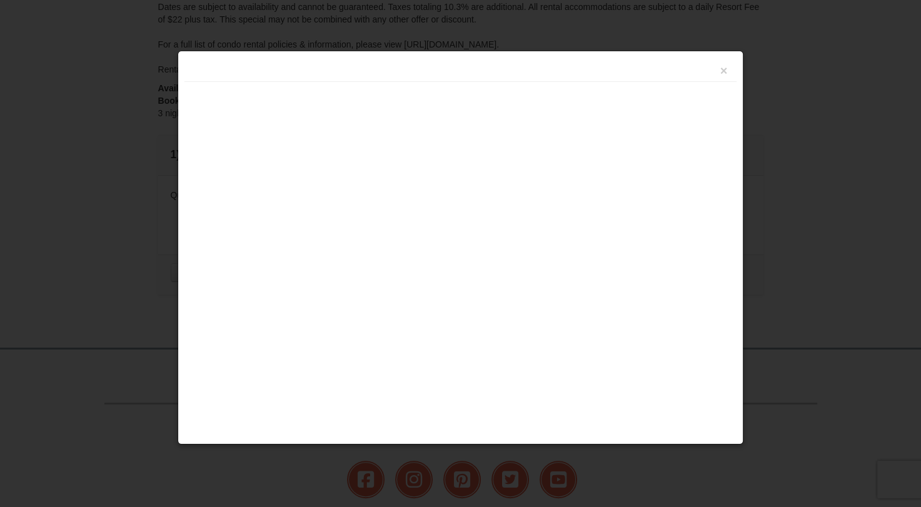
scroll to position [313, 0]
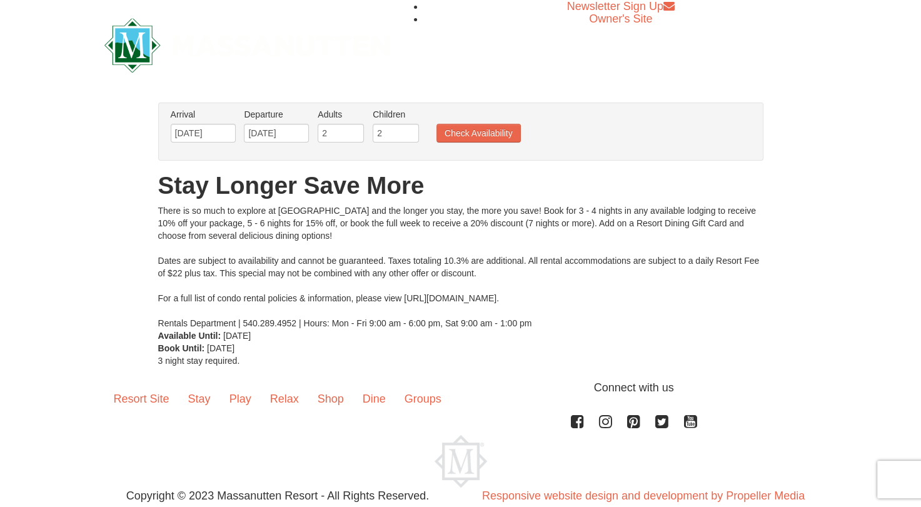
click at [478, 119] on ul "Arrival Please format dates MM/DD/YYYY Please format dates MM/DD/YYYY 12/27/202…" at bounding box center [454, 128] width 573 height 41
click at [476, 134] on button "Check Availability" at bounding box center [478, 133] width 84 height 19
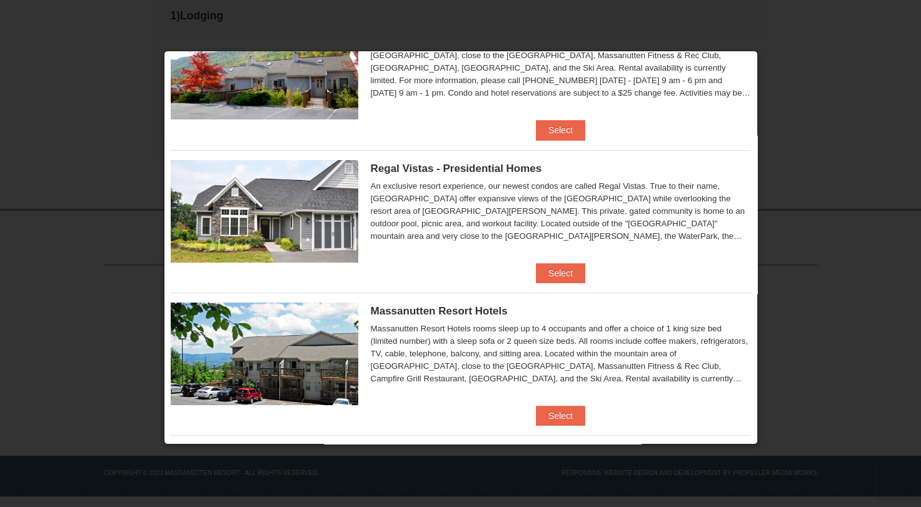
scroll to position [97, 0]
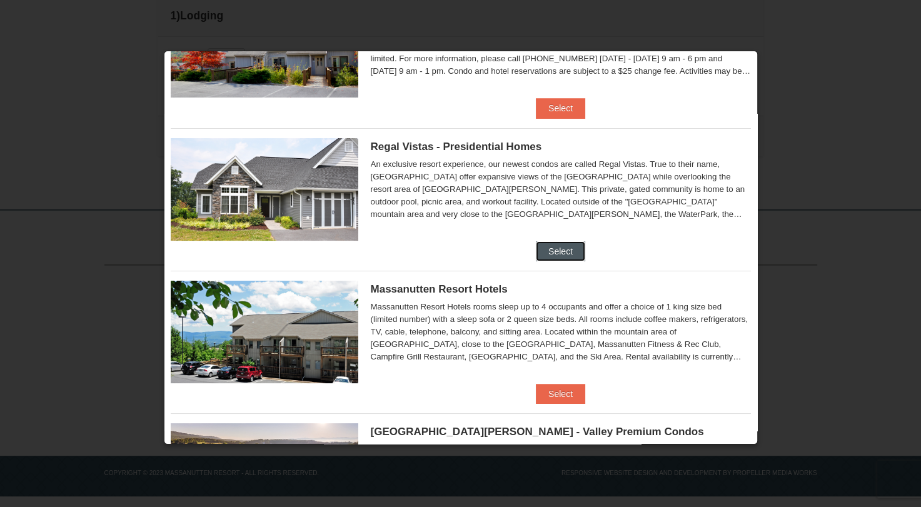
click at [561, 248] on button "Select" at bounding box center [560, 251] width 49 height 20
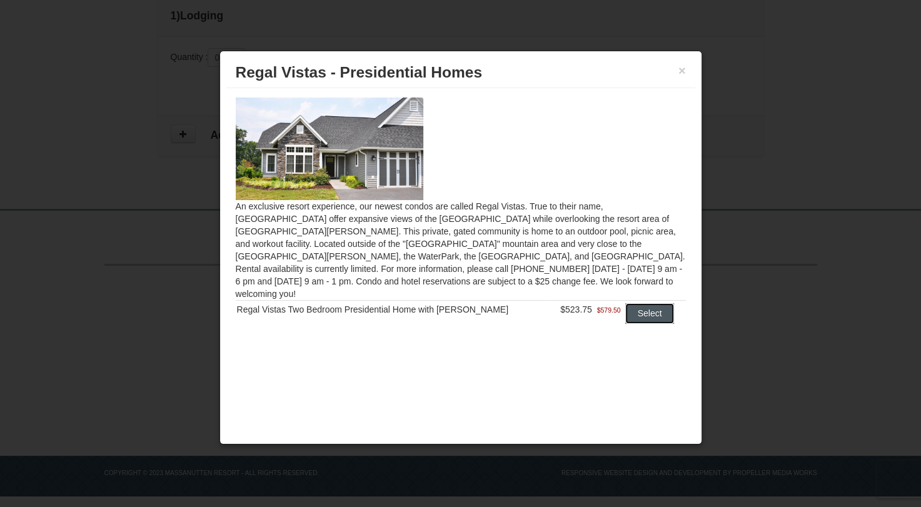
click at [647, 303] on button "Select" at bounding box center [649, 313] width 49 height 20
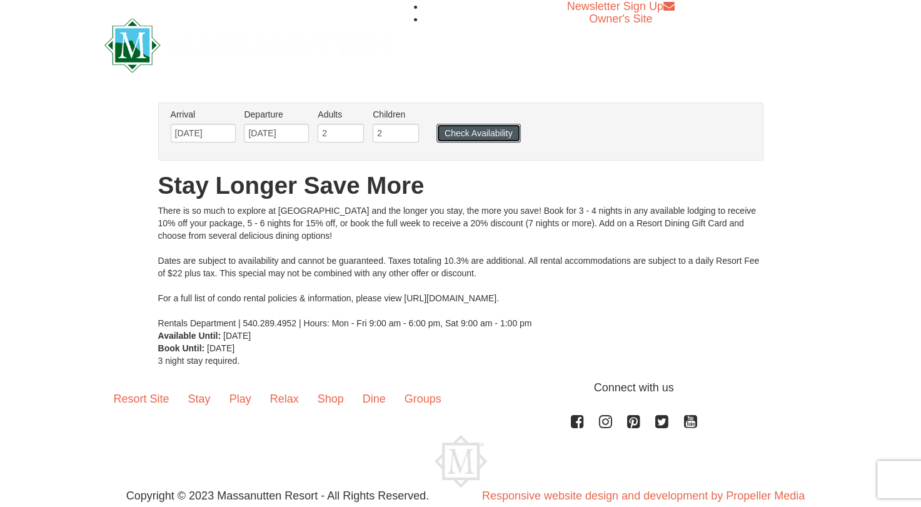
click at [495, 131] on button "Check Availability" at bounding box center [478, 133] width 84 height 19
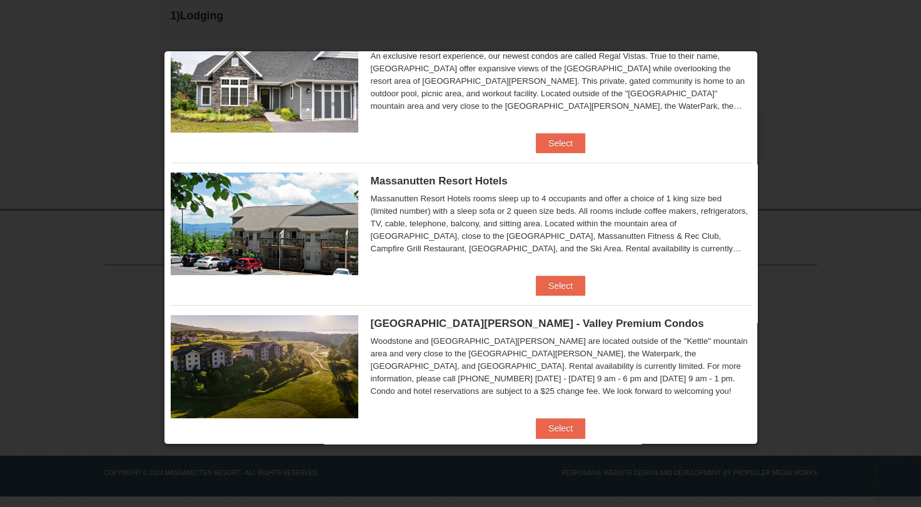
scroll to position [232, 0]
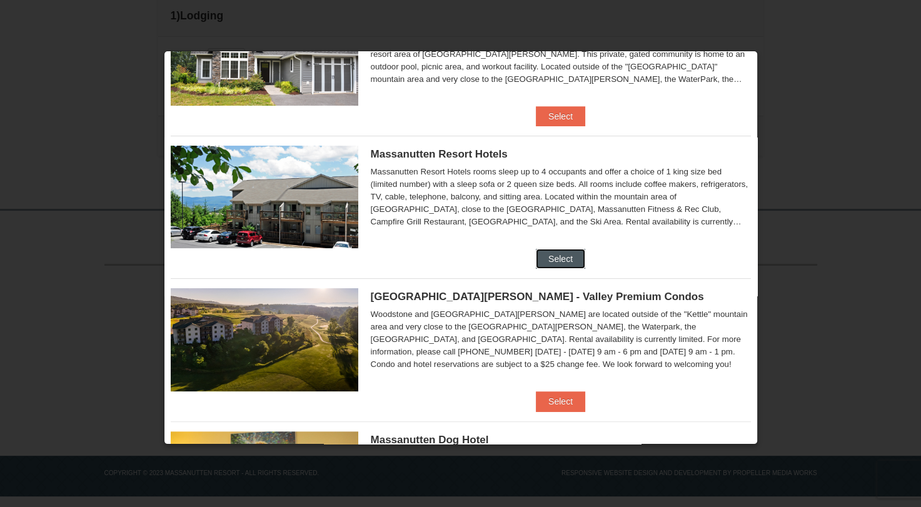
click at [565, 257] on button "Select" at bounding box center [560, 259] width 49 height 20
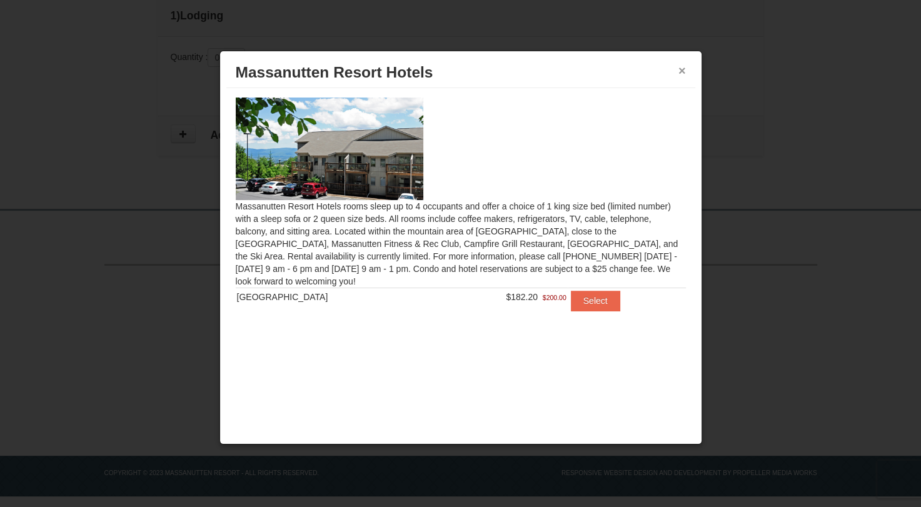
click at [680, 66] on button "×" at bounding box center [682, 70] width 8 height 13
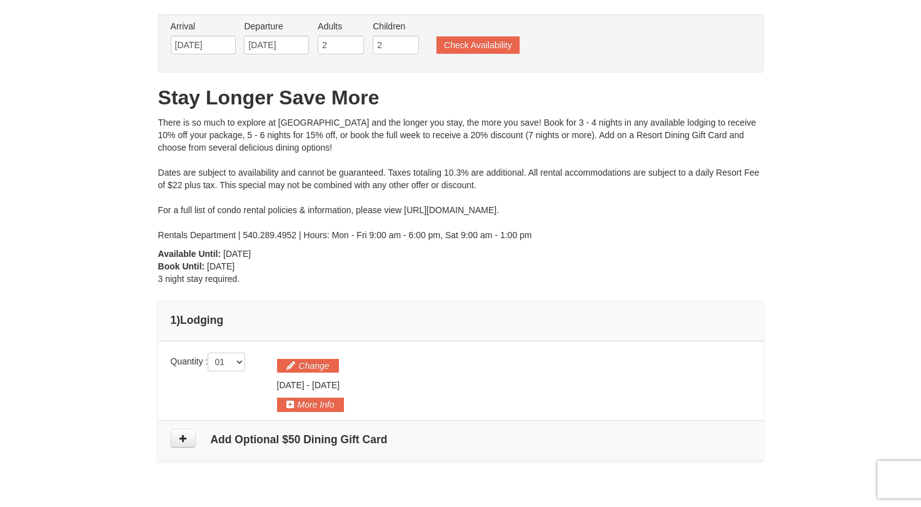
scroll to position [0, 0]
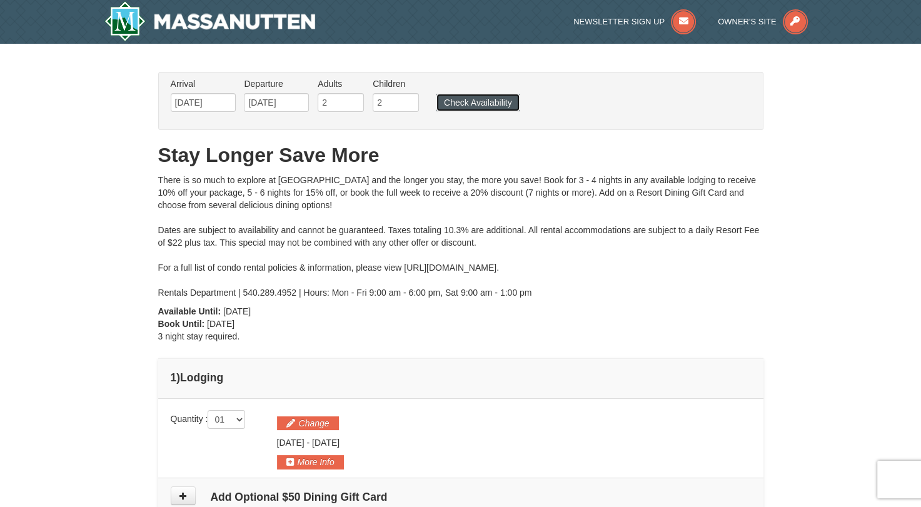
click at [499, 100] on button "Check Availability" at bounding box center [477, 103] width 83 height 18
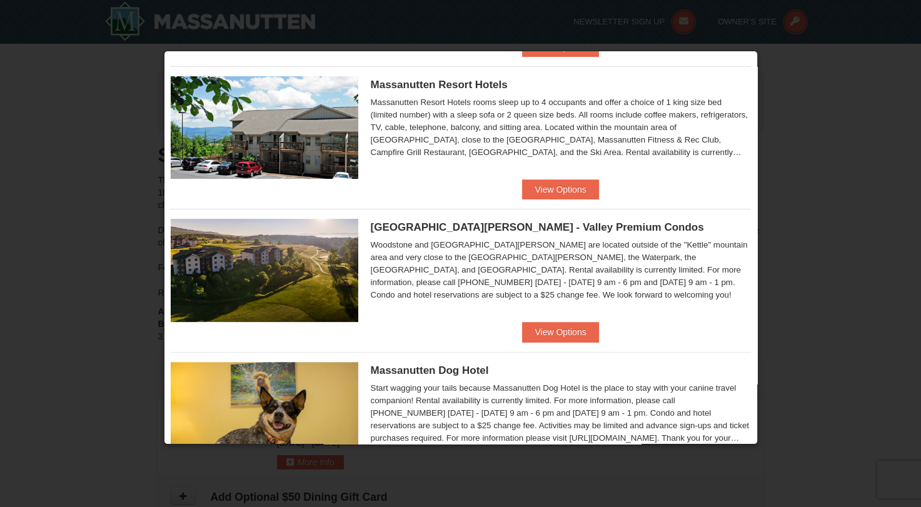
scroll to position [371, 0]
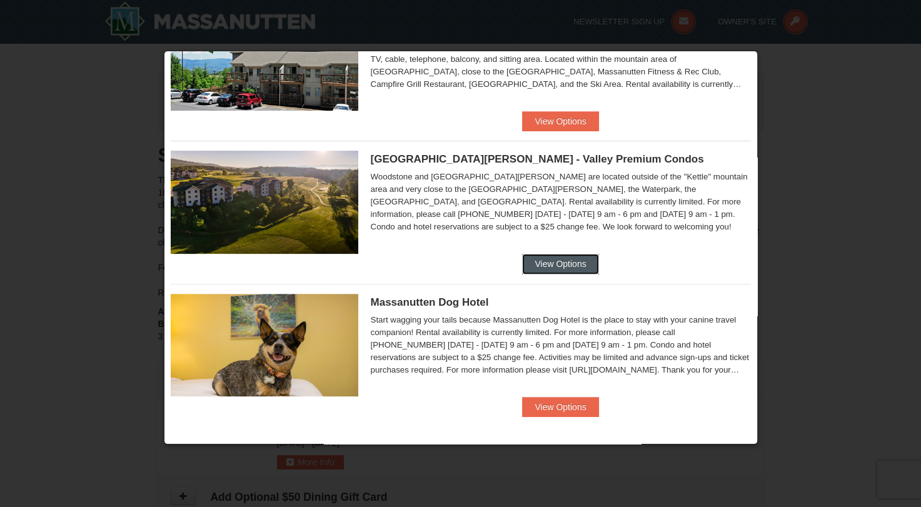
click at [588, 268] on button "View Options" at bounding box center [560, 264] width 76 height 20
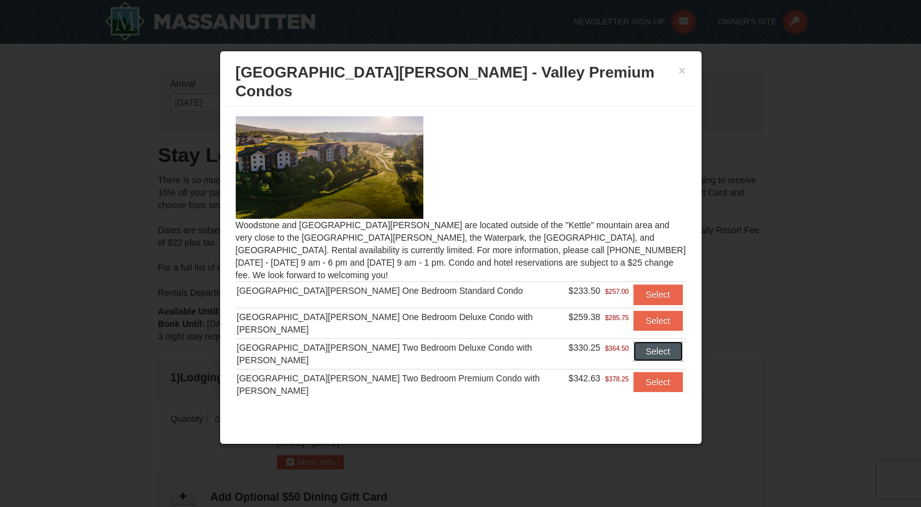
click at [663, 341] on button "Select" at bounding box center [657, 351] width 49 height 20
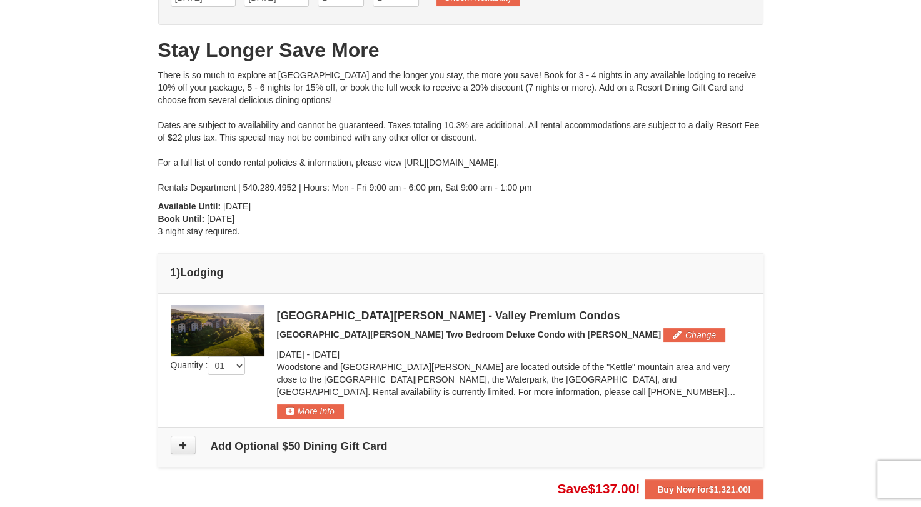
scroll to position [108, 0]
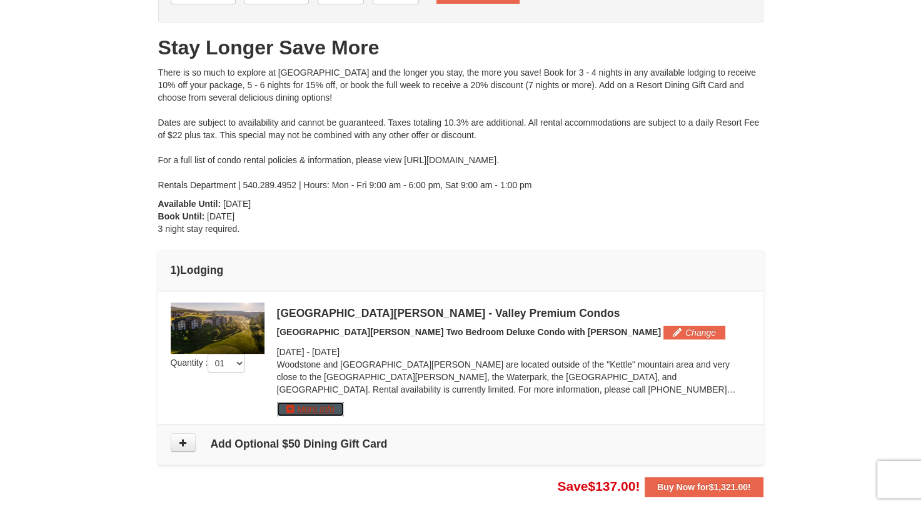
click at [319, 409] on button "More Info" at bounding box center [310, 409] width 67 height 14
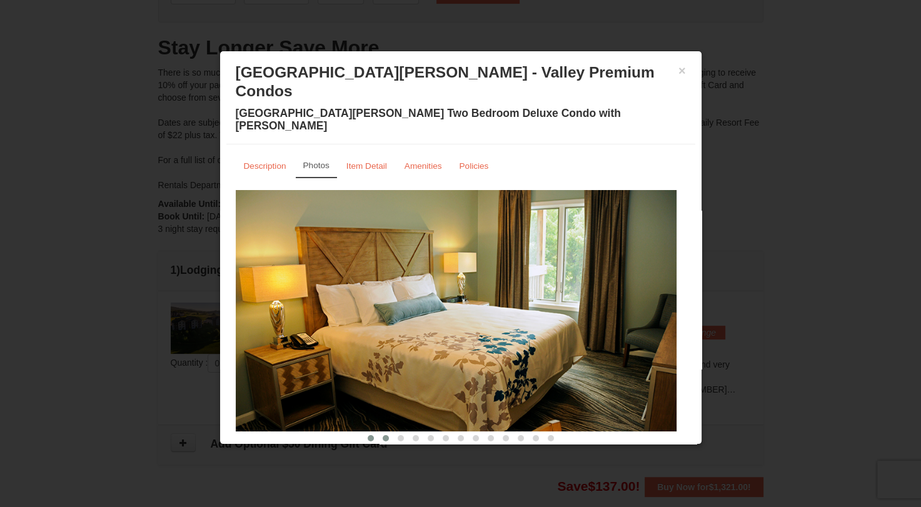
click at [384, 432] on button at bounding box center [385, 438] width 15 height 13
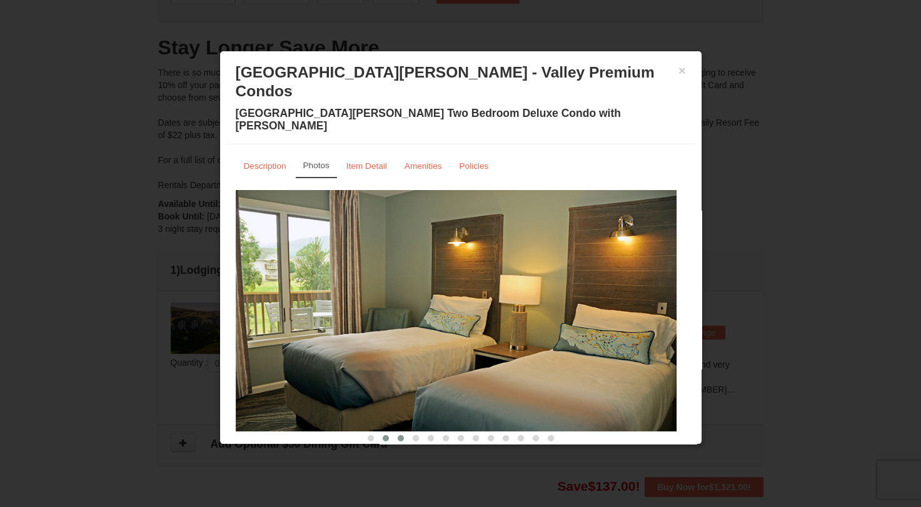
click at [393, 432] on button at bounding box center [400, 438] width 15 height 13
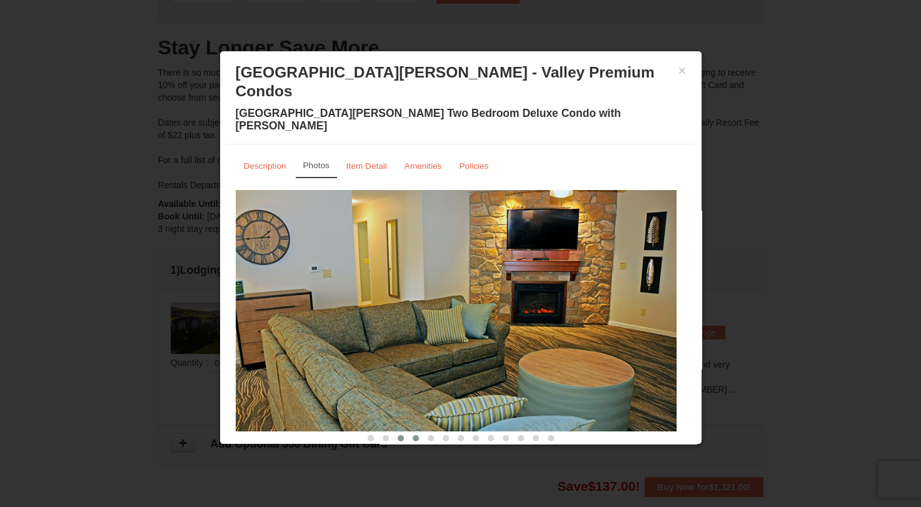
click at [413, 435] on span at bounding box center [416, 438] width 6 height 6
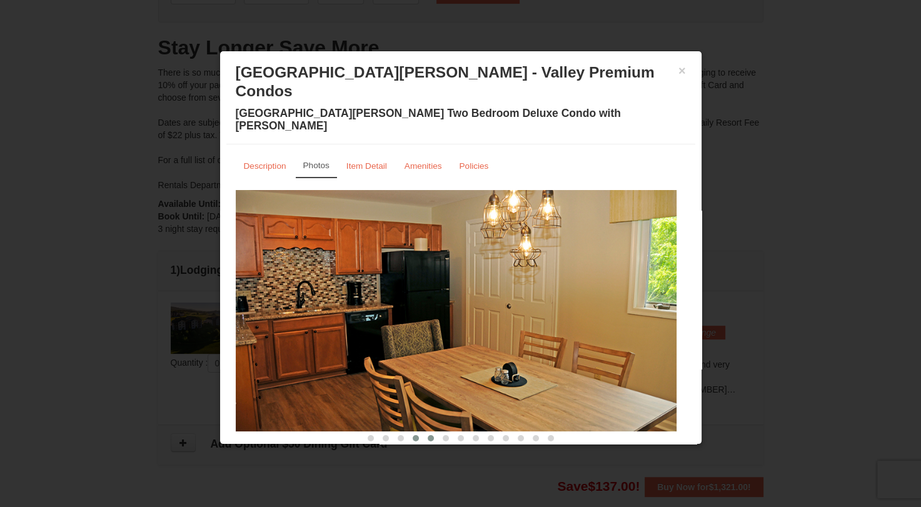
click at [428, 435] on span at bounding box center [431, 438] width 6 height 6
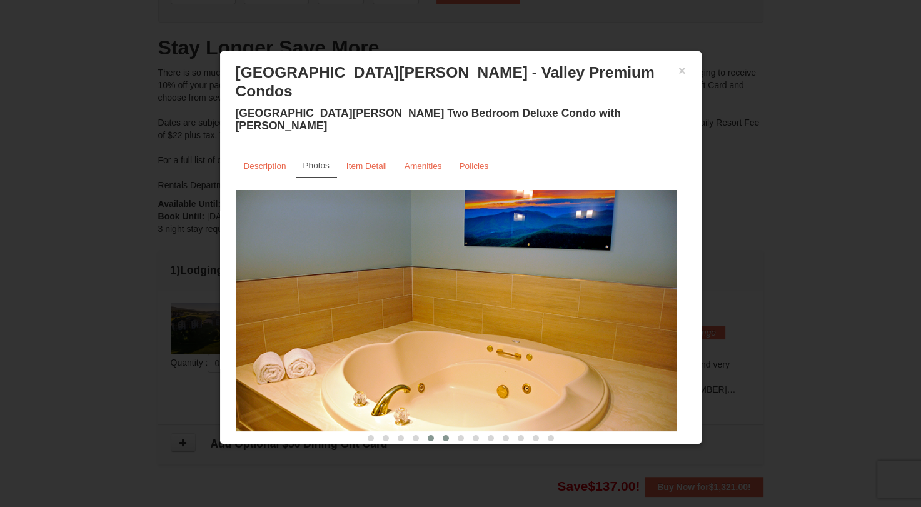
click at [443, 435] on span at bounding box center [446, 438] width 6 height 6
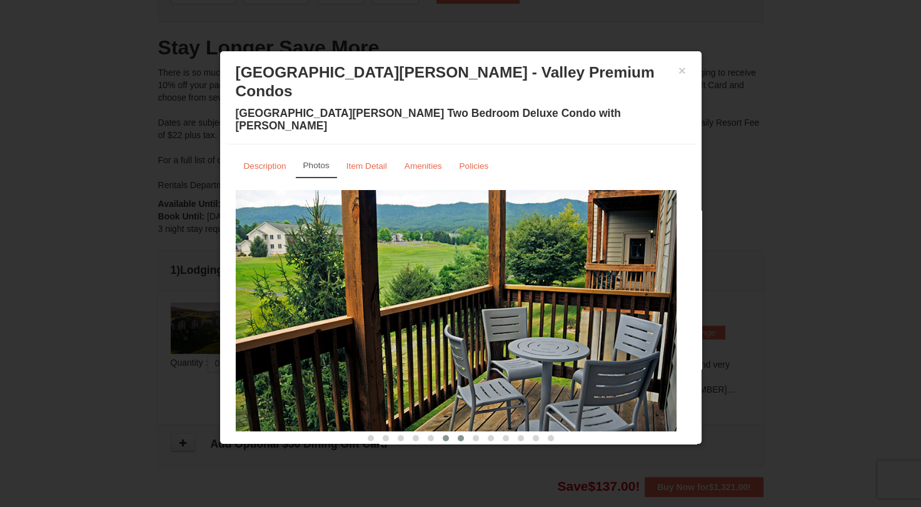
click at [458, 435] on span at bounding box center [461, 438] width 6 height 6
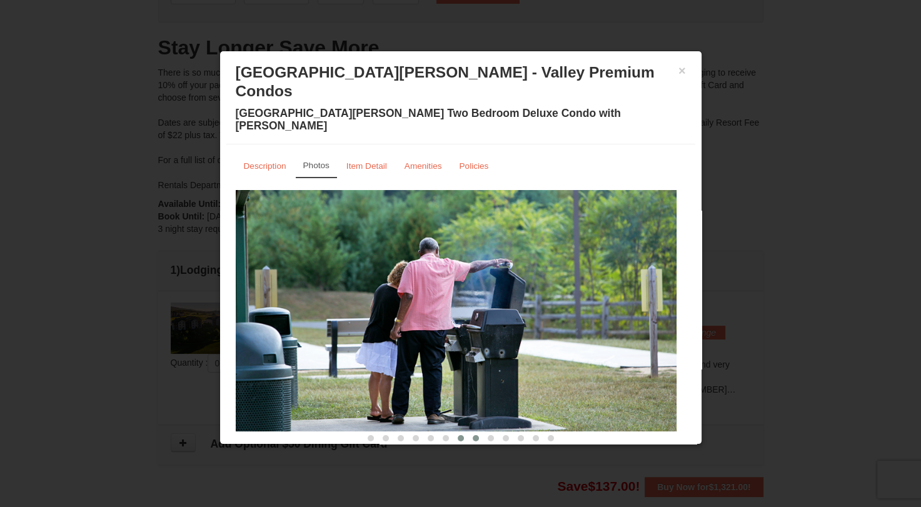
click at [470, 432] on button at bounding box center [475, 438] width 15 height 13
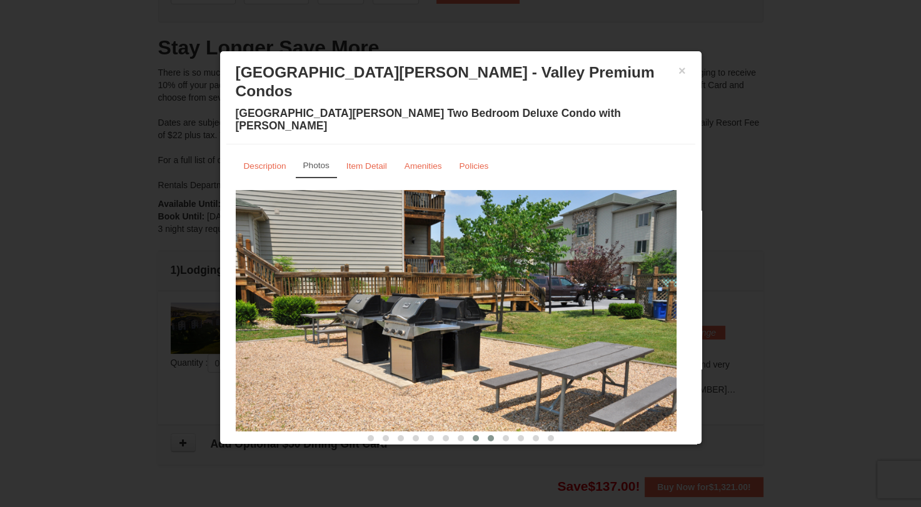
click at [488, 435] on span at bounding box center [491, 438] width 6 height 6
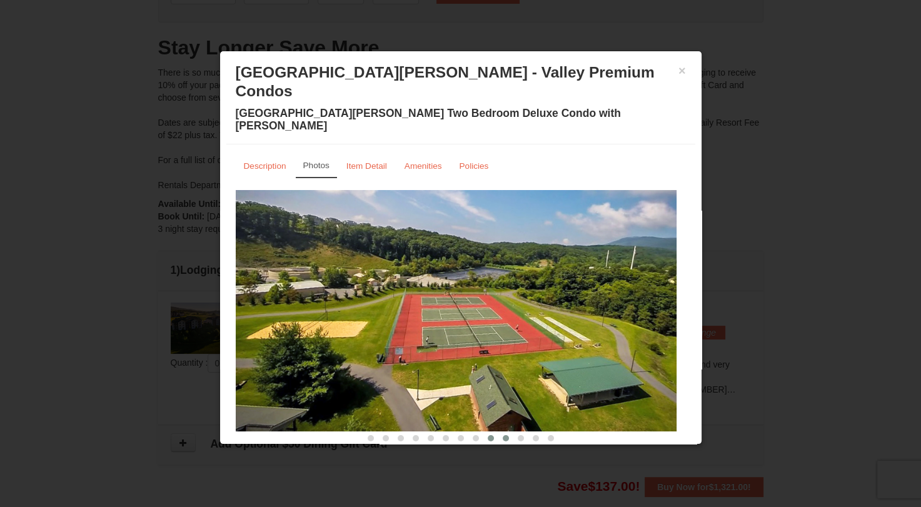
click at [503, 435] on span at bounding box center [506, 438] width 6 height 6
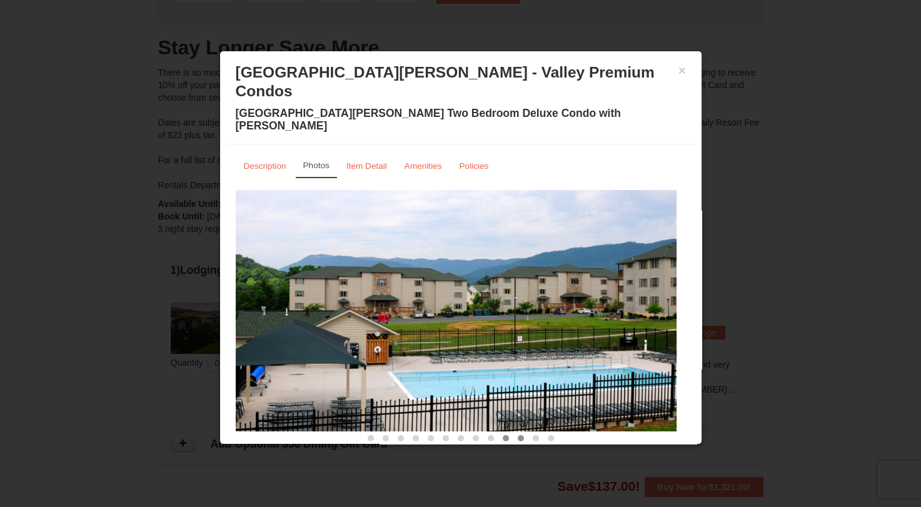
click at [518, 435] on span at bounding box center [521, 438] width 6 height 6
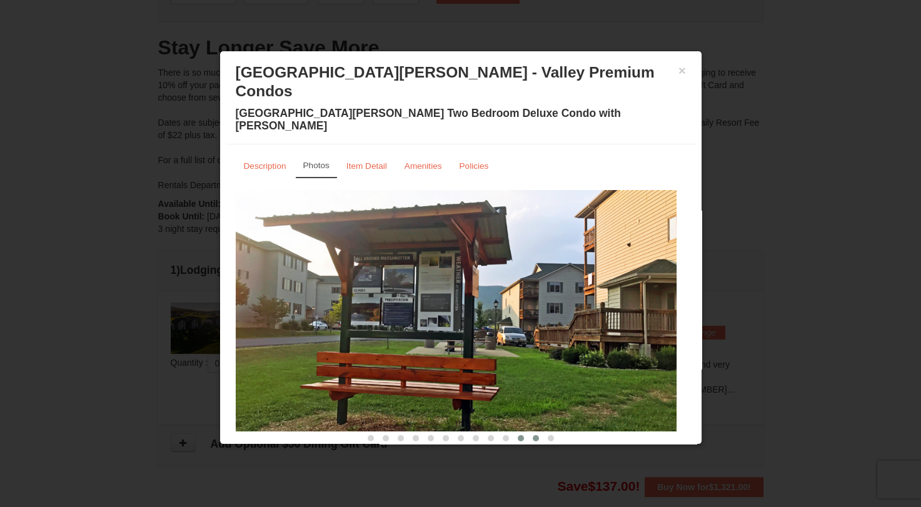
click at [533, 435] on span at bounding box center [536, 438] width 6 height 6
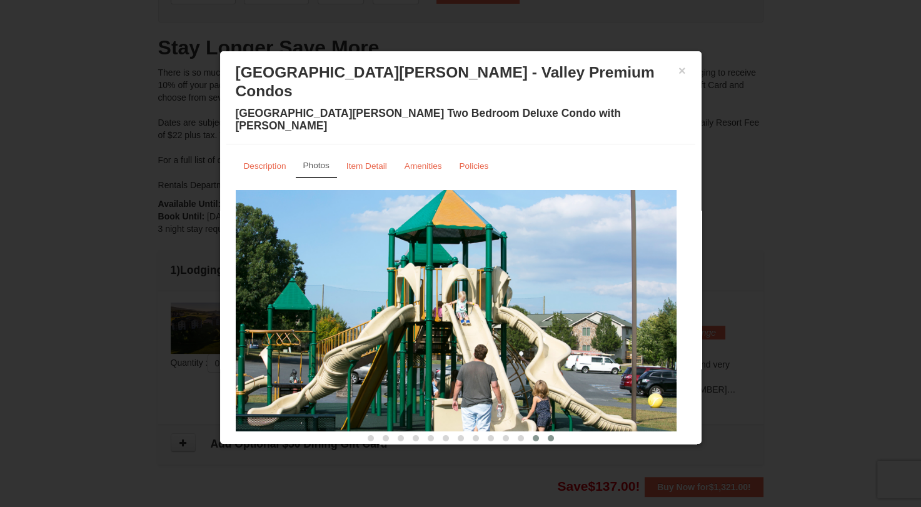
click at [550, 432] on button at bounding box center [550, 438] width 15 height 13
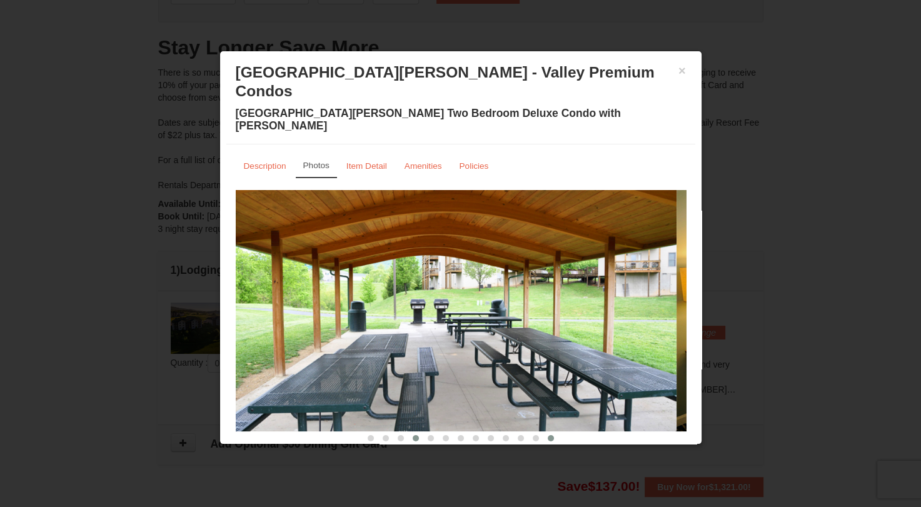
drag, startPoint x: 394, startPoint y: 402, endPoint x: 411, endPoint y: 404, distance: 16.4
click at [411, 431] on div at bounding box center [461, 437] width 450 height 13
click at [413, 435] on span at bounding box center [416, 438] width 6 height 6
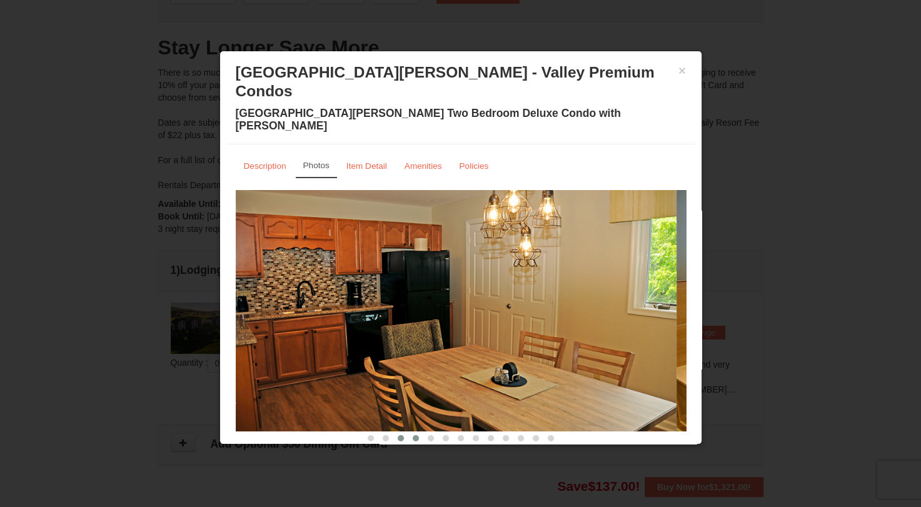
click at [398, 435] on span at bounding box center [401, 438] width 6 height 6
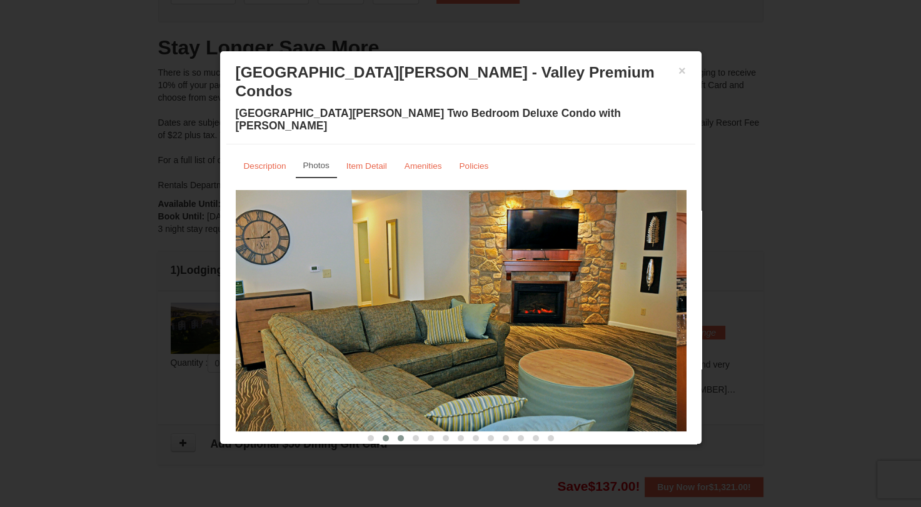
click at [383, 432] on button at bounding box center [385, 438] width 15 height 13
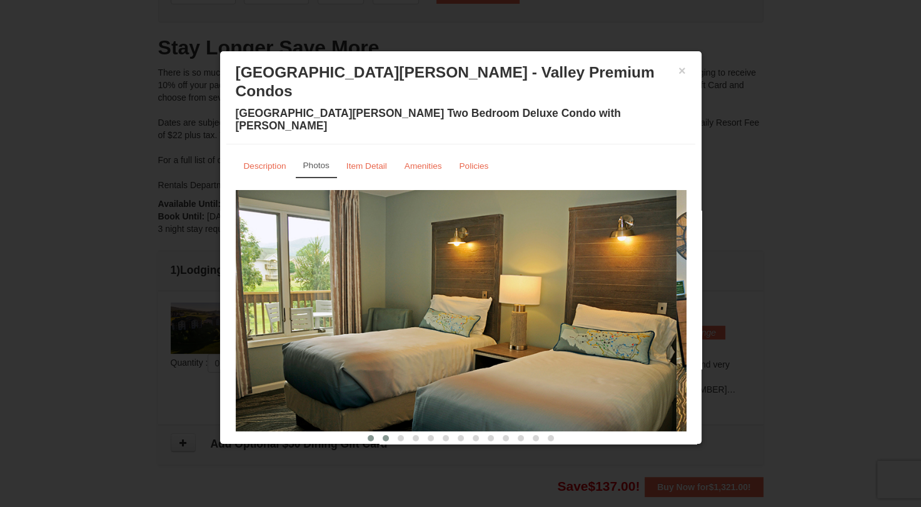
click at [363, 432] on button at bounding box center [370, 438] width 15 height 13
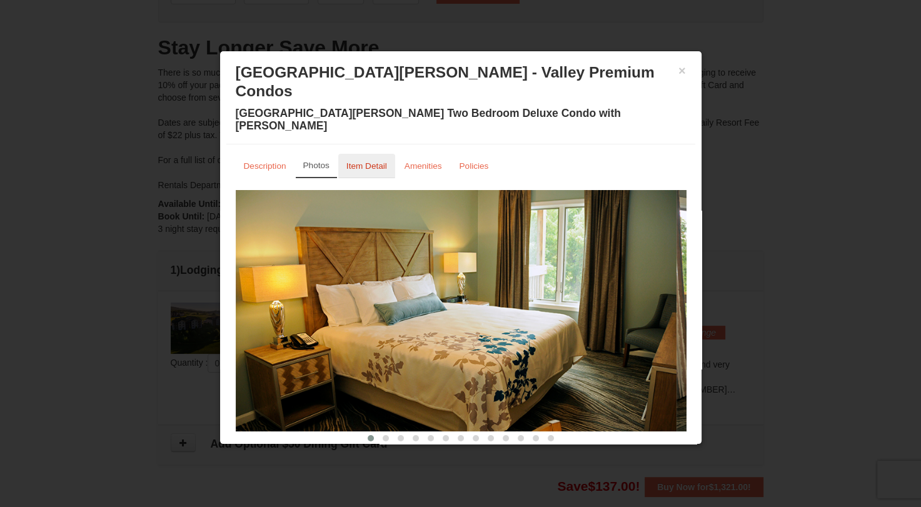
click at [366, 154] on link "Item Detail" at bounding box center [366, 166] width 57 height 24
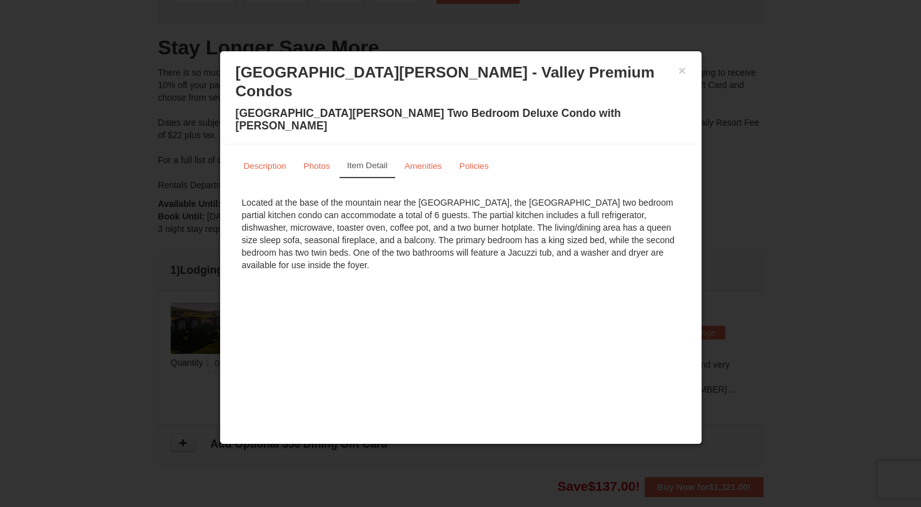
click at [300, 213] on div "Located at the base of the mountain near the Woodstone Registration and Recreat…" at bounding box center [461, 234] width 450 height 88
click at [263, 154] on link "Description" at bounding box center [265, 166] width 59 height 24
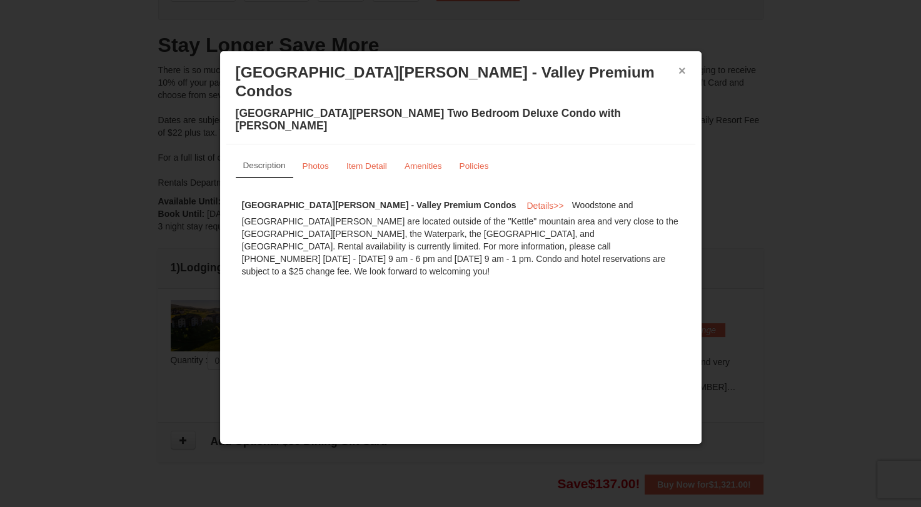
click at [681, 64] on button "×" at bounding box center [682, 70] width 8 height 13
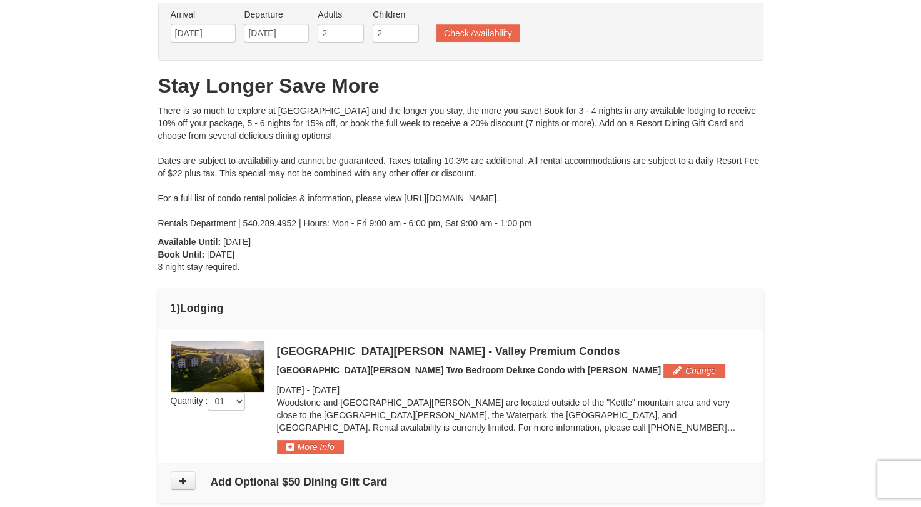
scroll to position [76, 0]
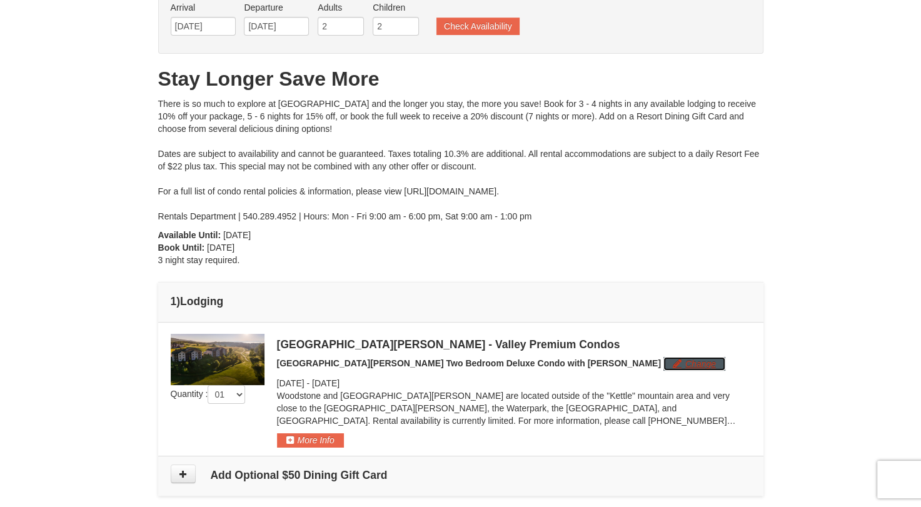
click at [663, 368] on button "Change" at bounding box center [694, 364] width 62 height 14
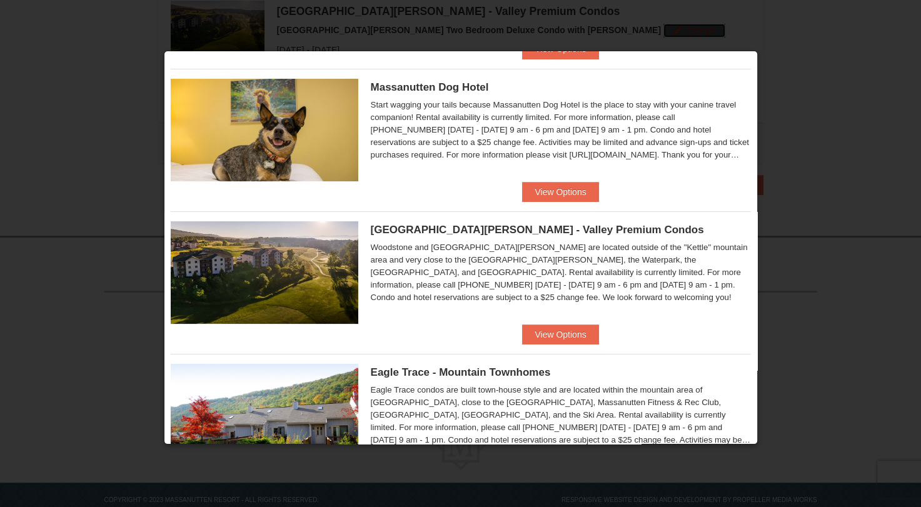
scroll to position [153, 0]
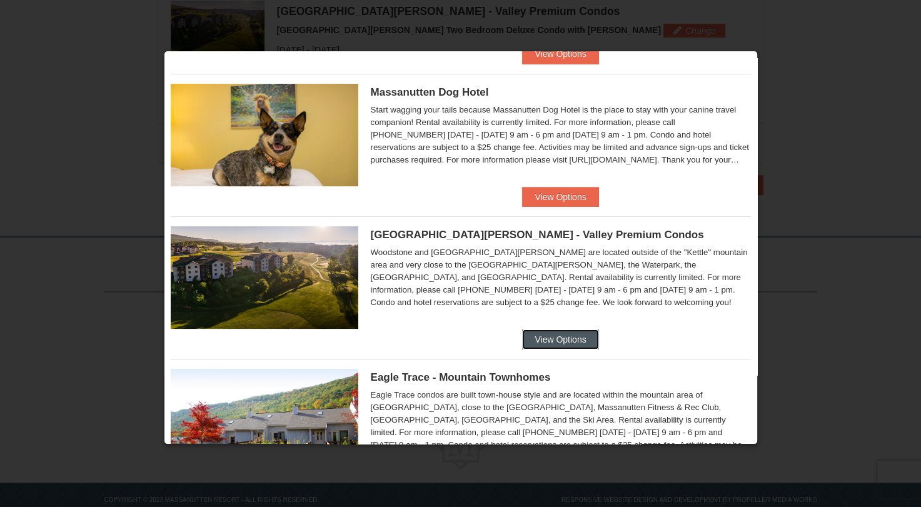
click at [579, 341] on button "View Options" at bounding box center [560, 339] width 76 height 20
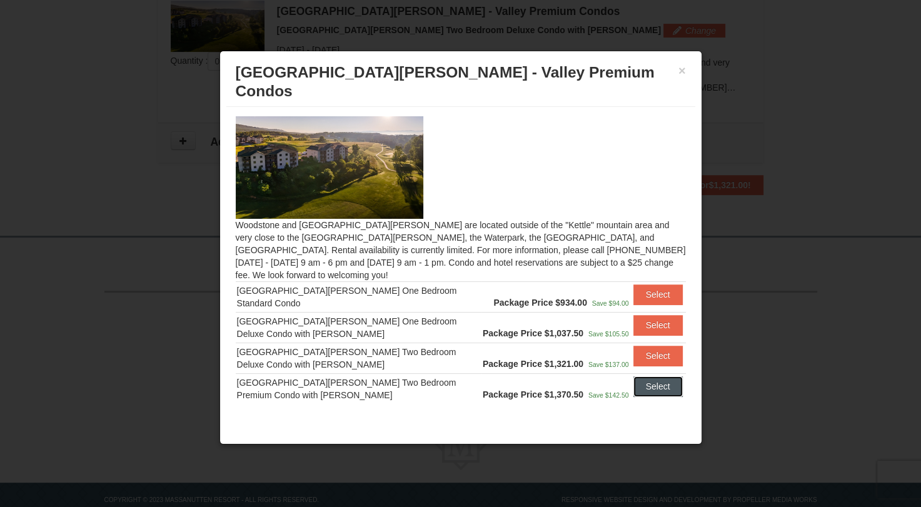
click at [658, 376] on button "Select" at bounding box center [657, 386] width 49 height 20
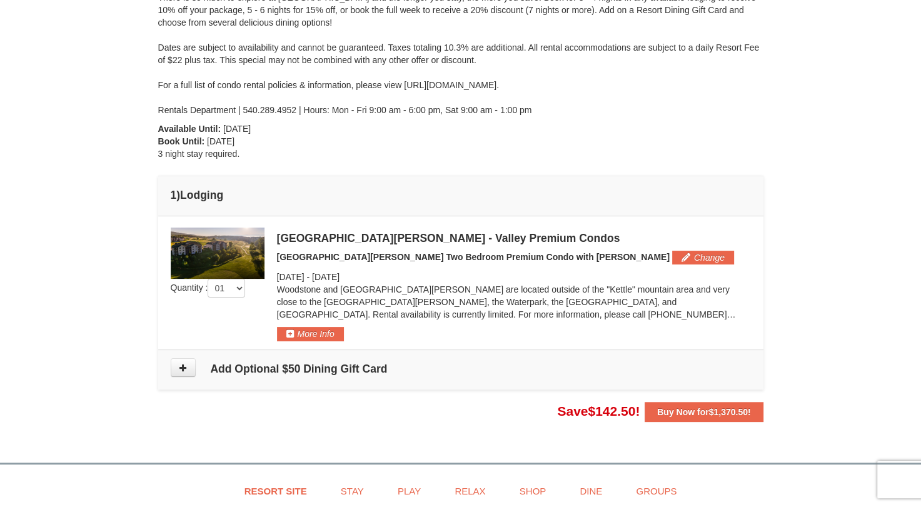
scroll to position [176, 0]
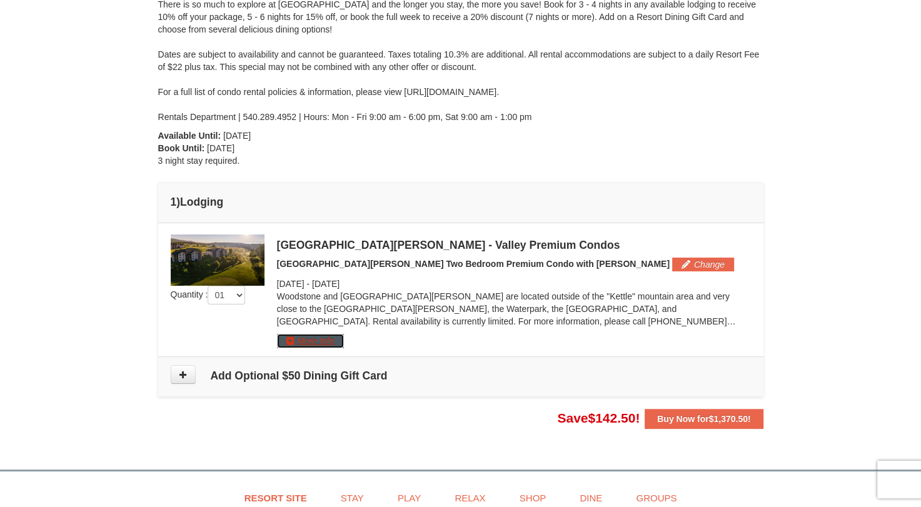
click at [331, 341] on button "More Info" at bounding box center [310, 341] width 67 height 14
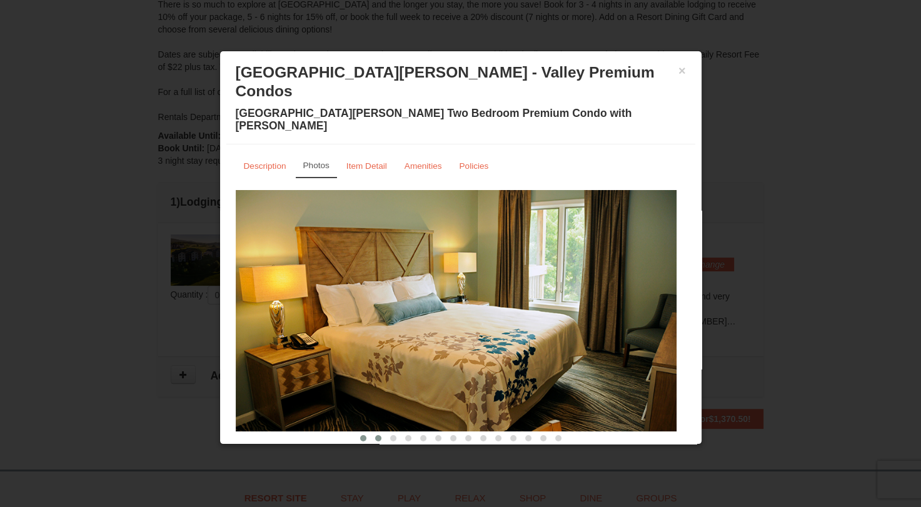
click at [375, 435] on span at bounding box center [378, 438] width 6 height 6
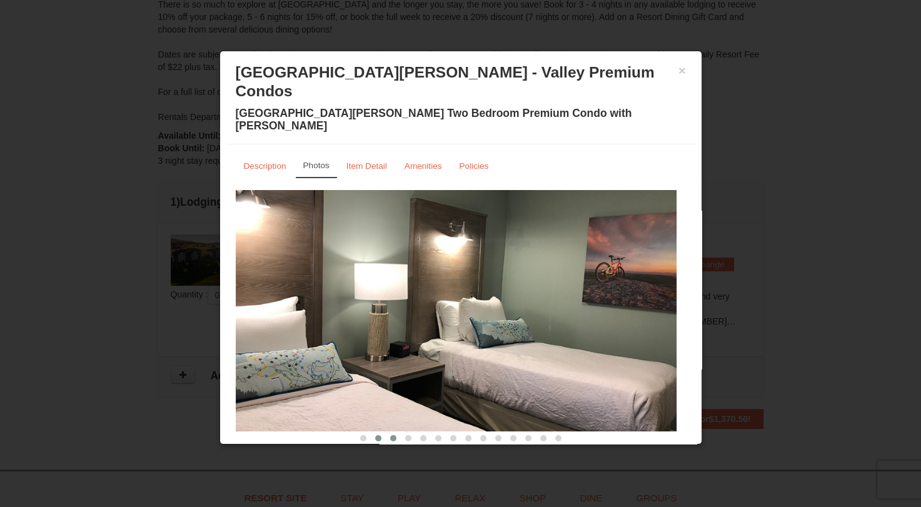
click at [388, 432] on button at bounding box center [393, 438] width 15 height 13
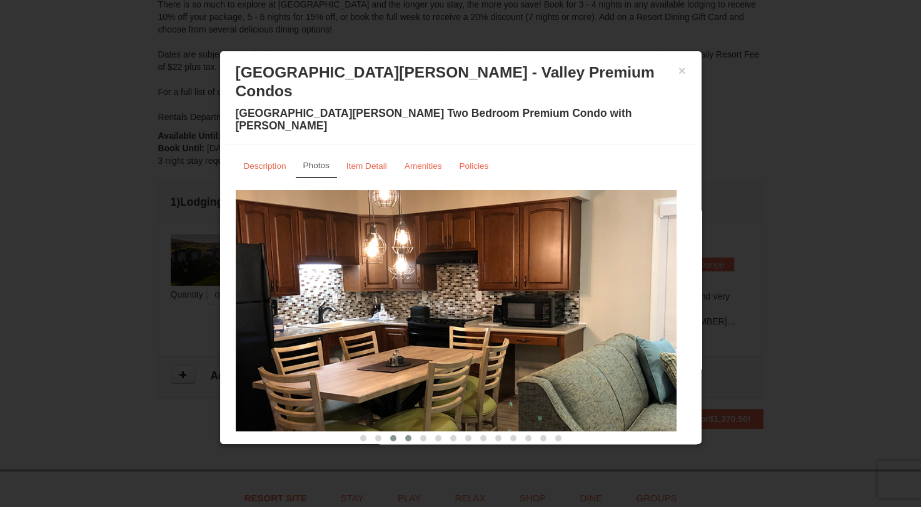
click at [404, 432] on button at bounding box center [408, 438] width 15 height 13
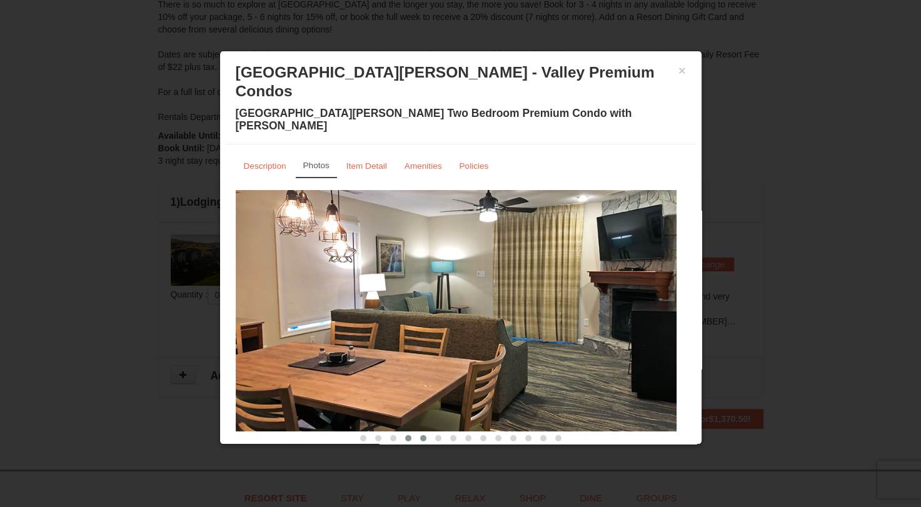
click at [420, 435] on span at bounding box center [423, 438] width 6 height 6
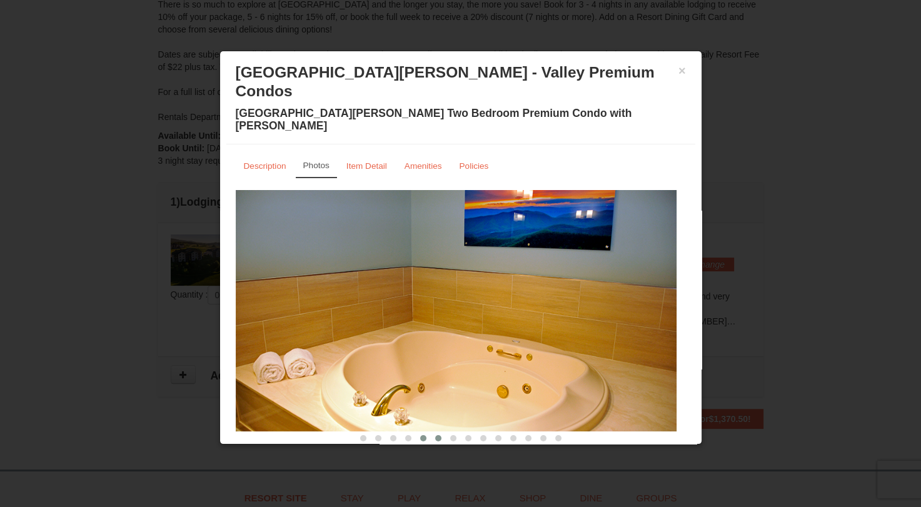
click at [435, 435] on span at bounding box center [438, 438] width 6 height 6
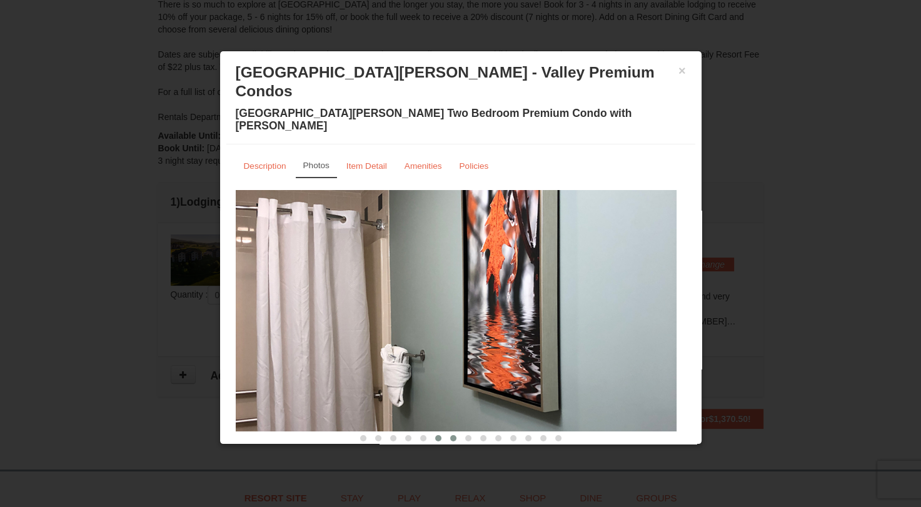
click at [450, 435] on span at bounding box center [453, 438] width 6 height 6
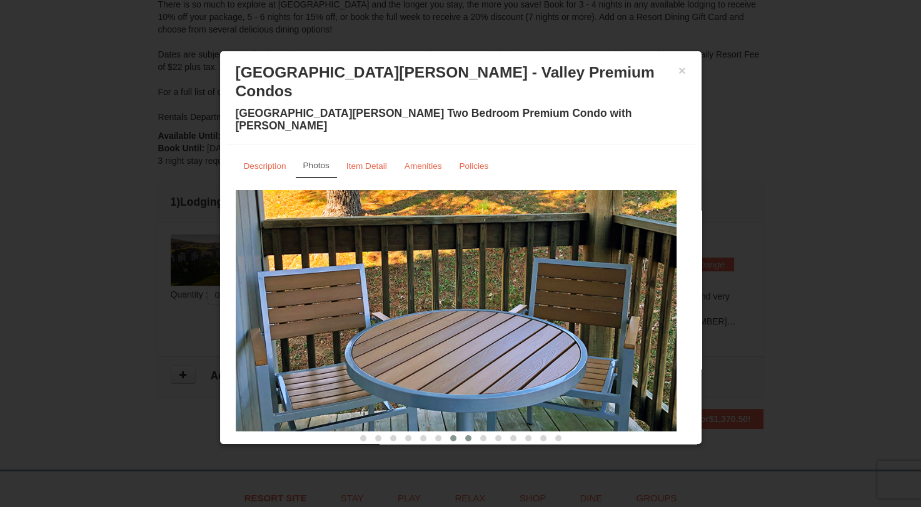
click at [465, 435] on span at bounding box center [468, 438] width 6 height 6
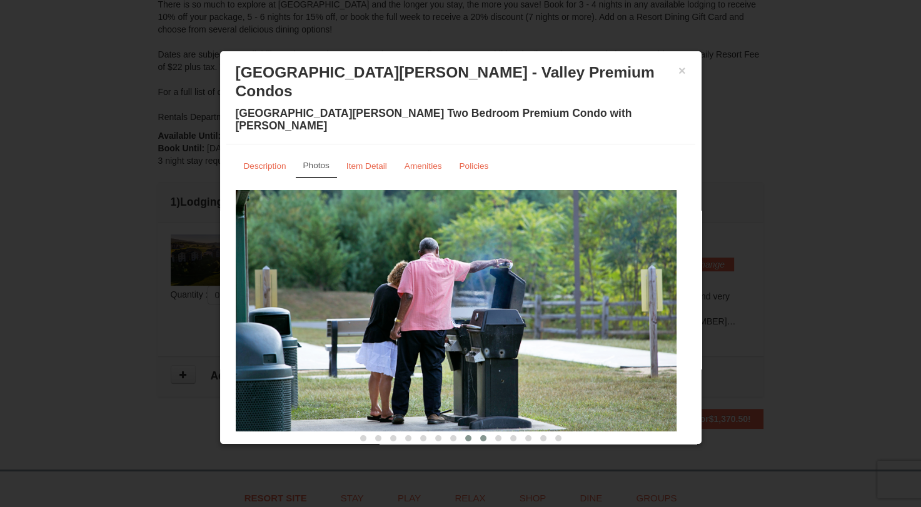
click at [482, 432] on button at bounding box center [483, 438] width 15 height 13
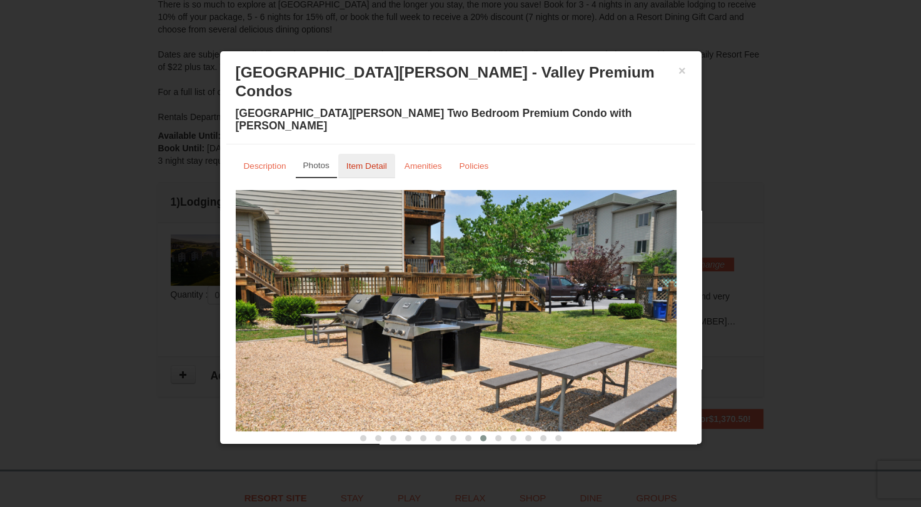
click at [361, 161] on small "Item Detail" at bounding box center [366, 165] width 41 height 9
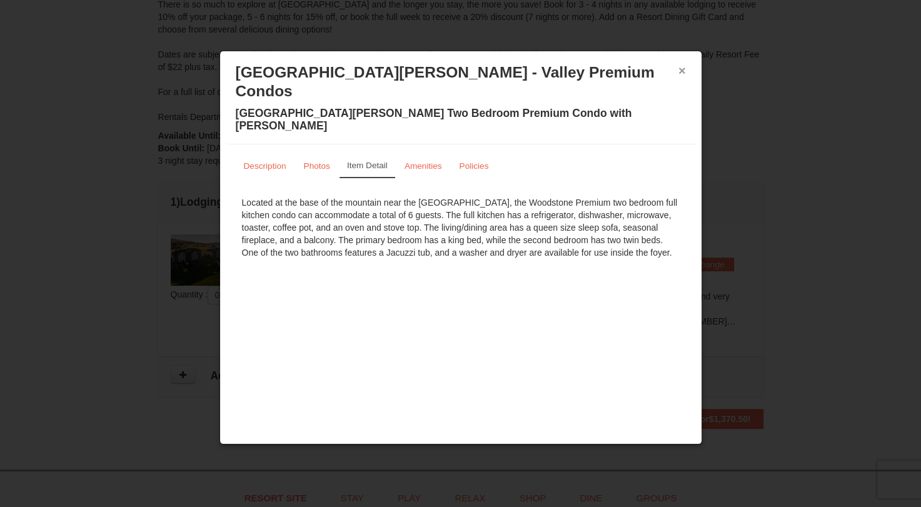
click at [678, 74] on button "×" at bounding box center [682, 70] width 8 height 13
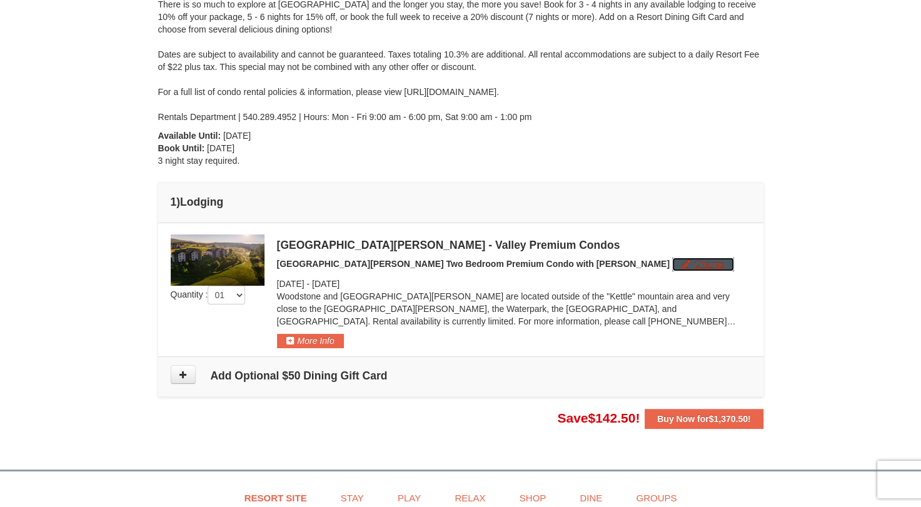
click at [672, 263] on button "Change" at bounding box center [703, 265] width 62 height 14
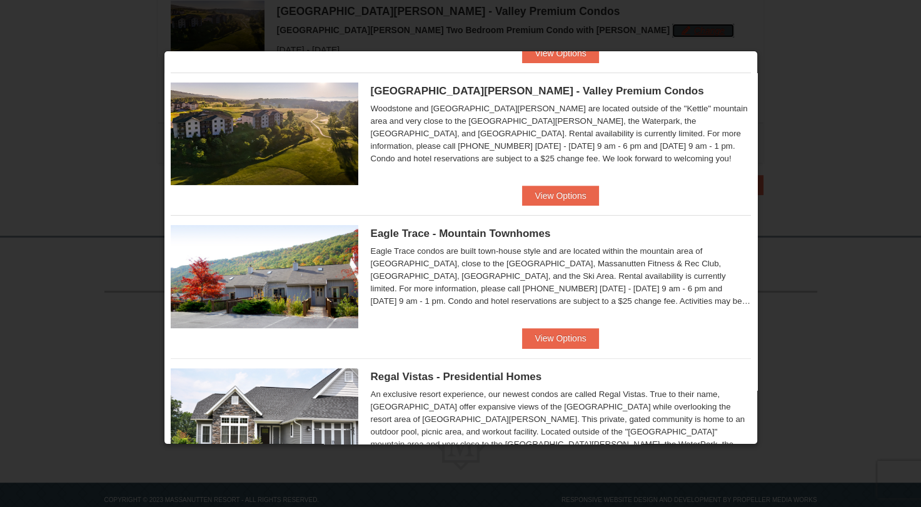
scroll to position [300, 0]
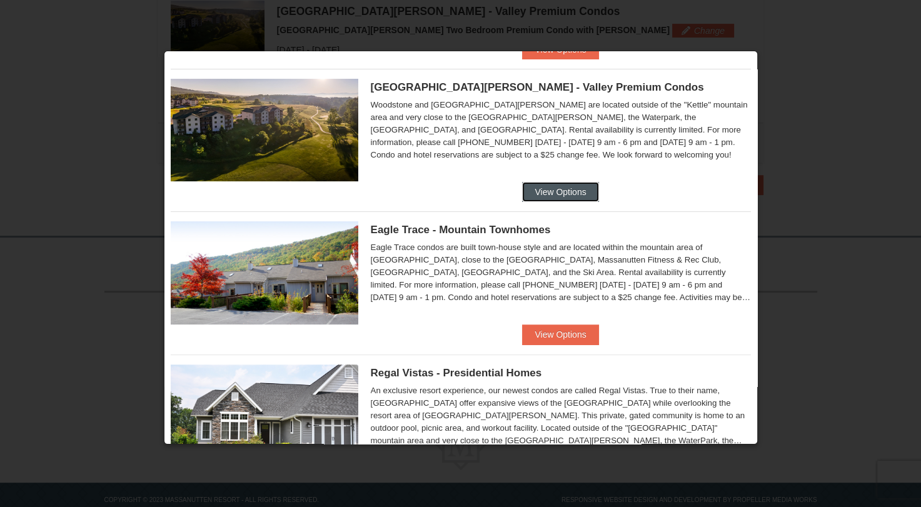
click at [573, 194] on button "View Options" at bounding box center [560, 192] width 76 height 20
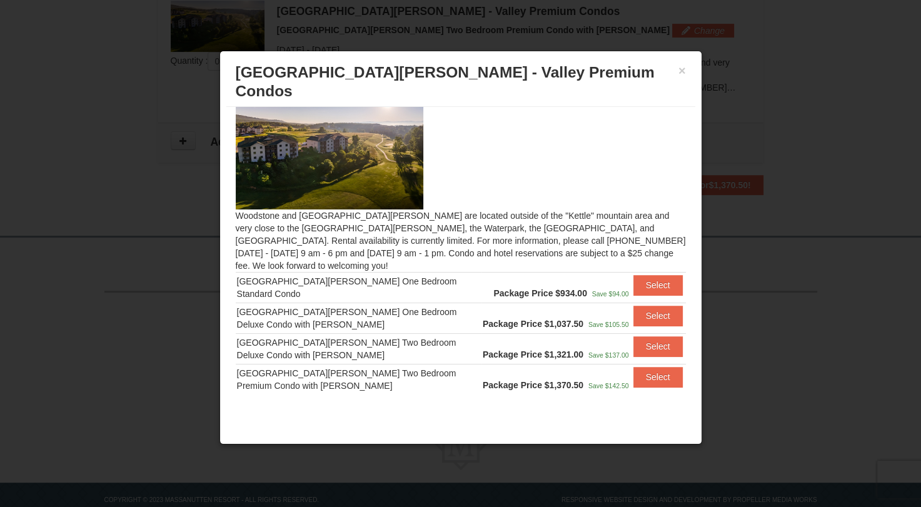
scroll to position [14, 0]
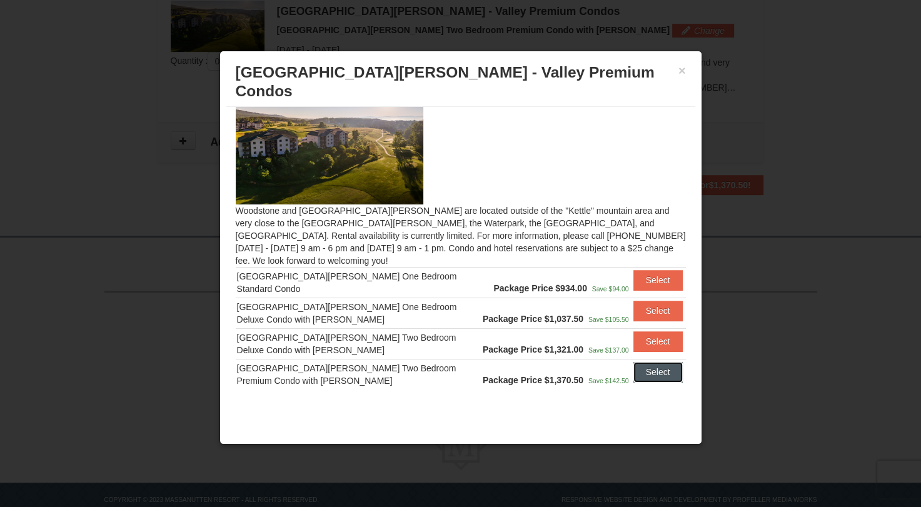
click at [638, 362] on button "Select" at bounding box center [657, 372] width 49 height 20
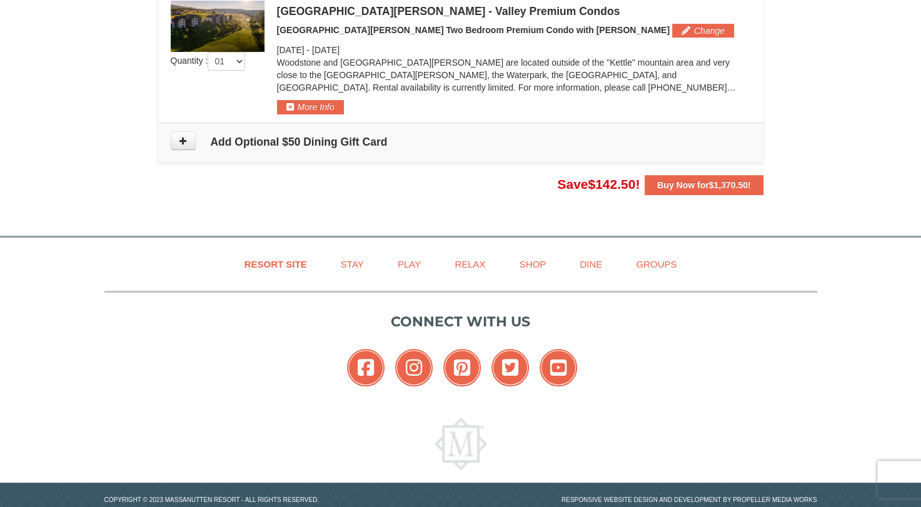
scroll to position [297, 0]
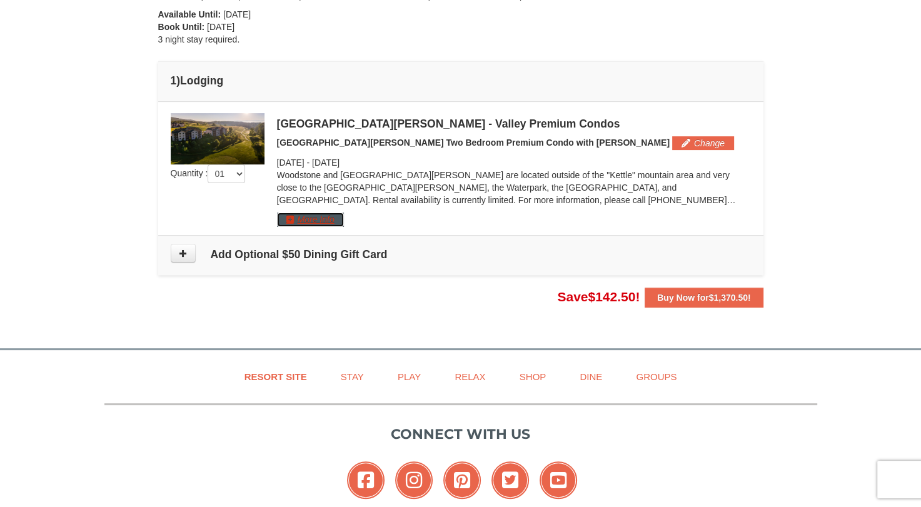
click at [336, 221] on button "More Info" at bounding box center [310, 220] width 67 height 14
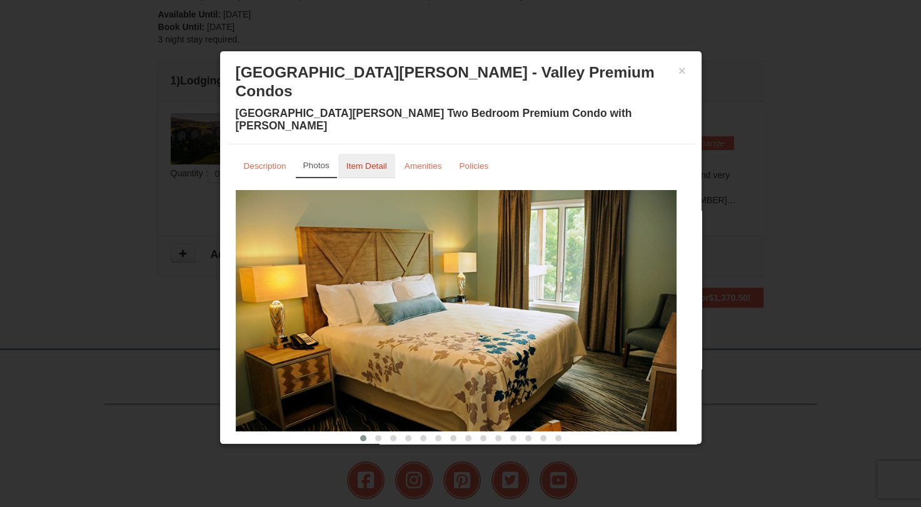
click at [361, 161] on small "Item Detail" at bounding box center [366, 165] width 41 height 9
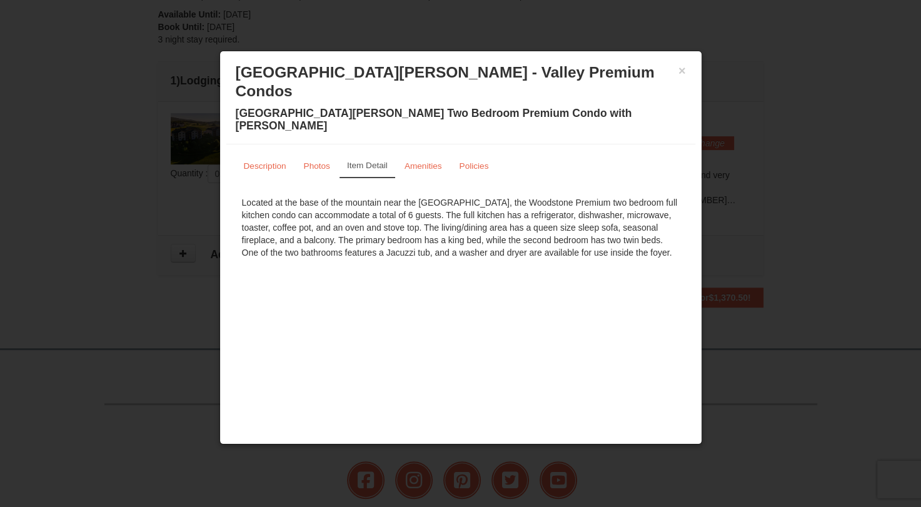
click at [361, 161] on small "Item Detail" at bounding box center [367, 165] width 41 height 9
click at [123, 292] on div at bounding box center [460, 253] width 921 height 507
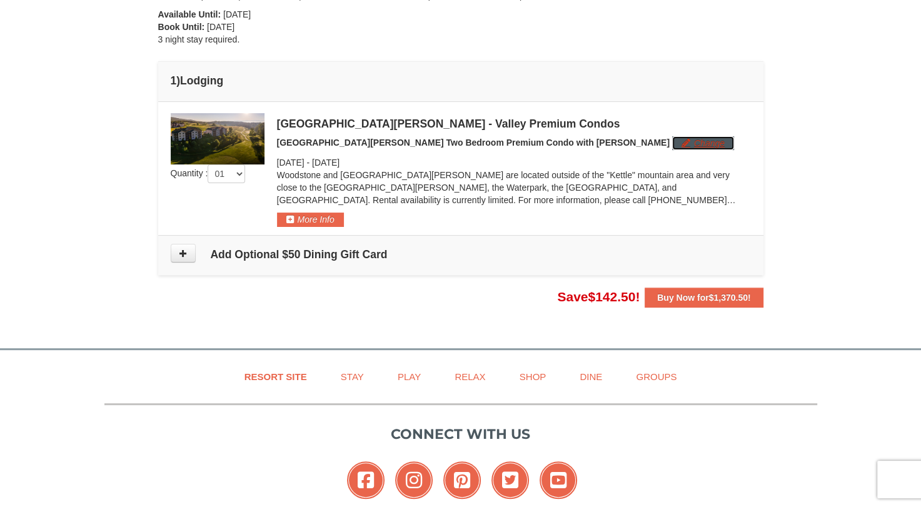
click at [672, 140] on button "Change" at bounding box center [703, 143] width 62 height 14
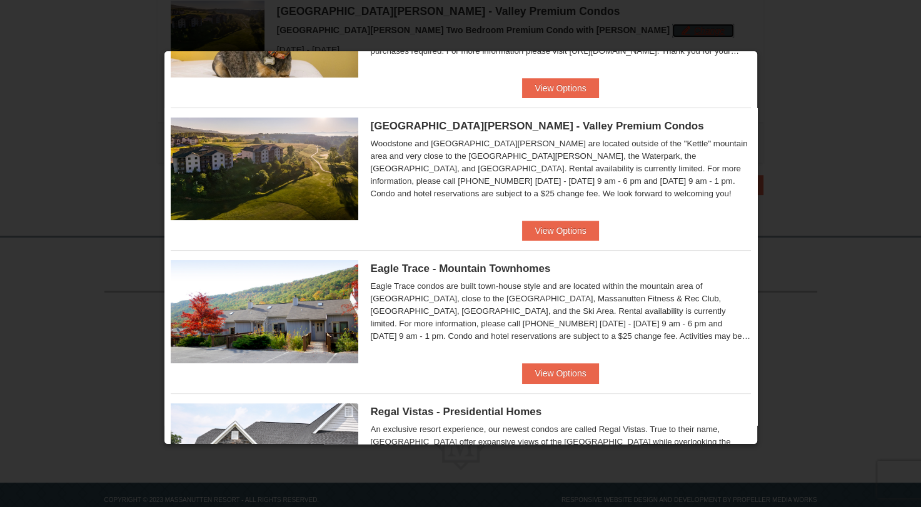
scroll to position [278, 0]
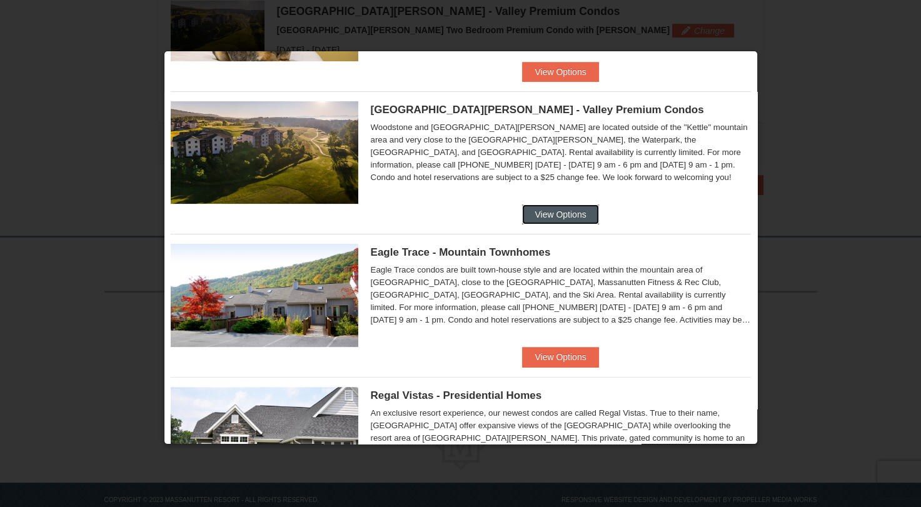
click at [580, 213] on button "View Options" at bounding box center [560, 214] width 76 height 20
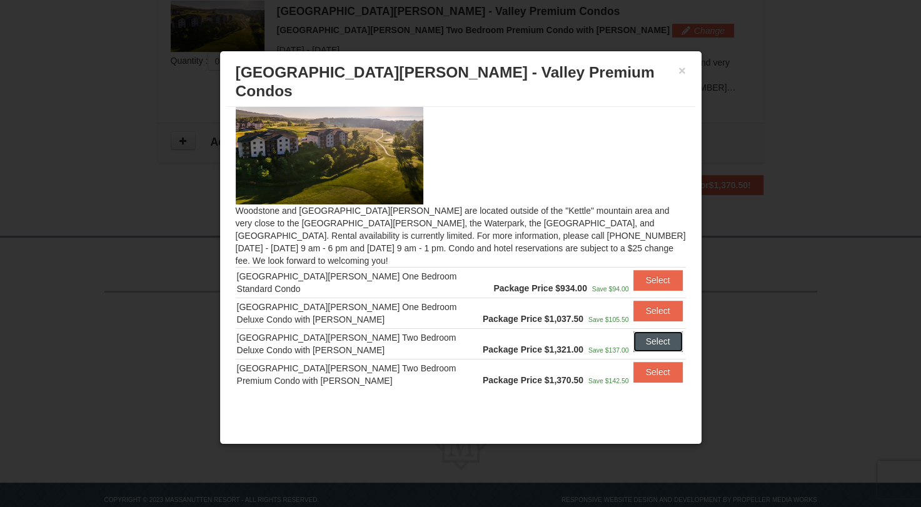
click at [657, 331] on button "Select" at bounding box center [657, 341] width 49 height 20
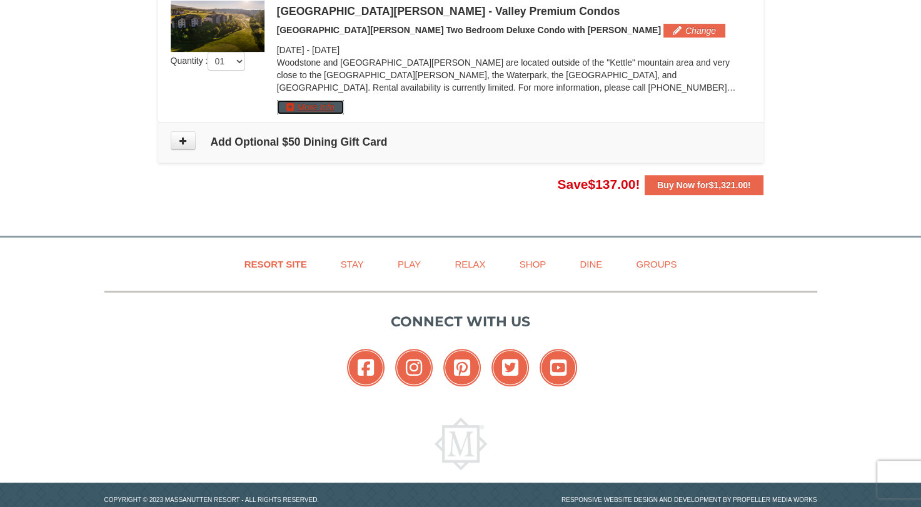
click at [329, 108] on button "More Info" at bounding box center [310, 107] width 67 height 14
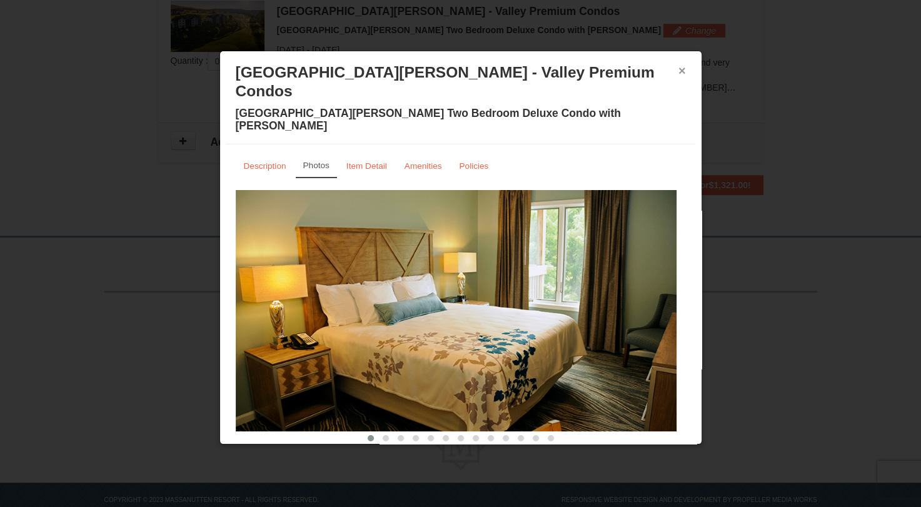
click at [682, 69] on button "×" at bounding box center [682, 70] width 8 height 13
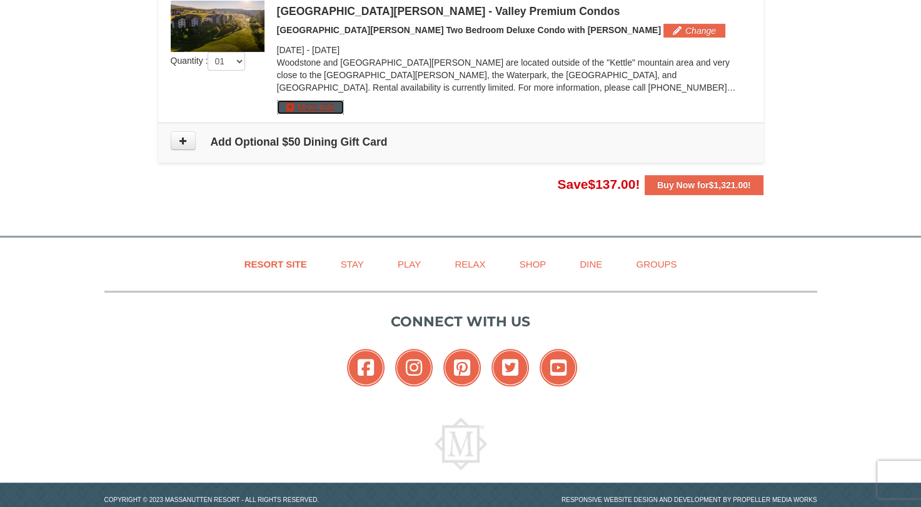
click at [311, 103] on button "More Info" at bounding box center [310, 107] width 67 height 14
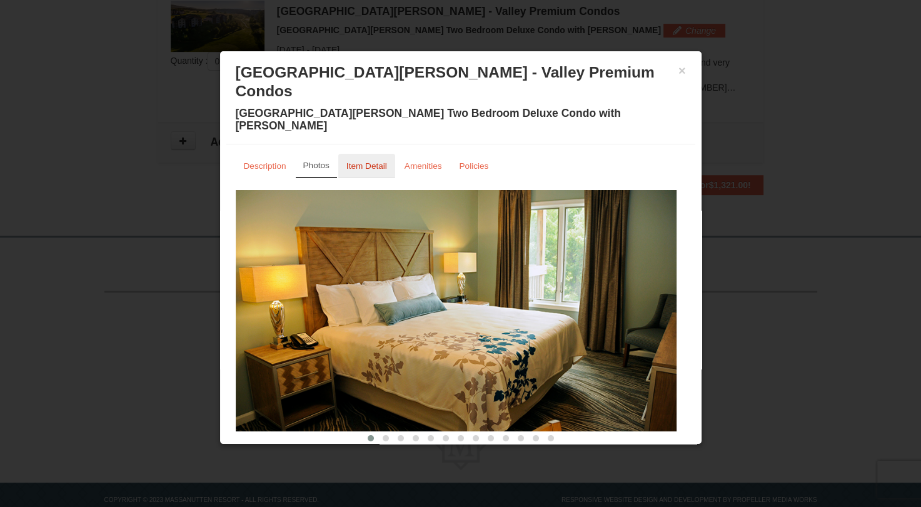
click at [370, 161] on small "Item Detail" at bounding box center [366, 165] width 41 height 9
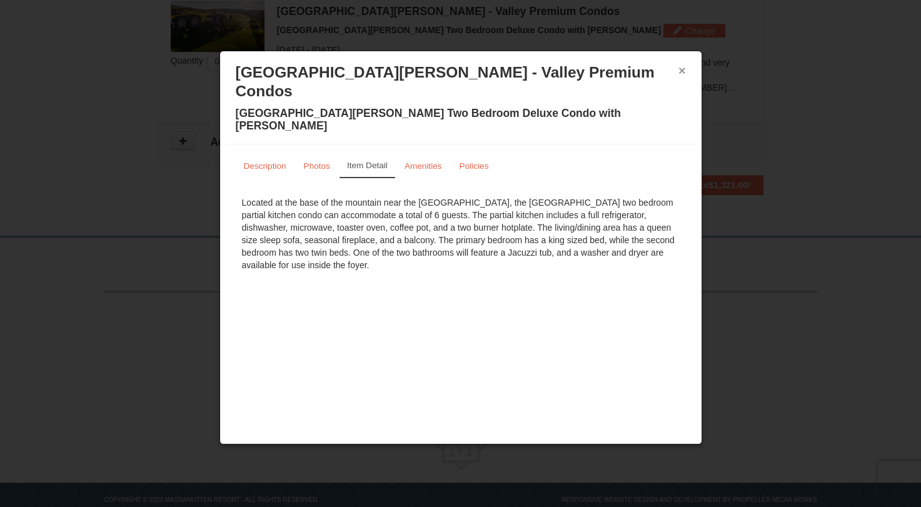
click at [682, 69] on button "×" at bounding box center [682, 70] width 8 height 13
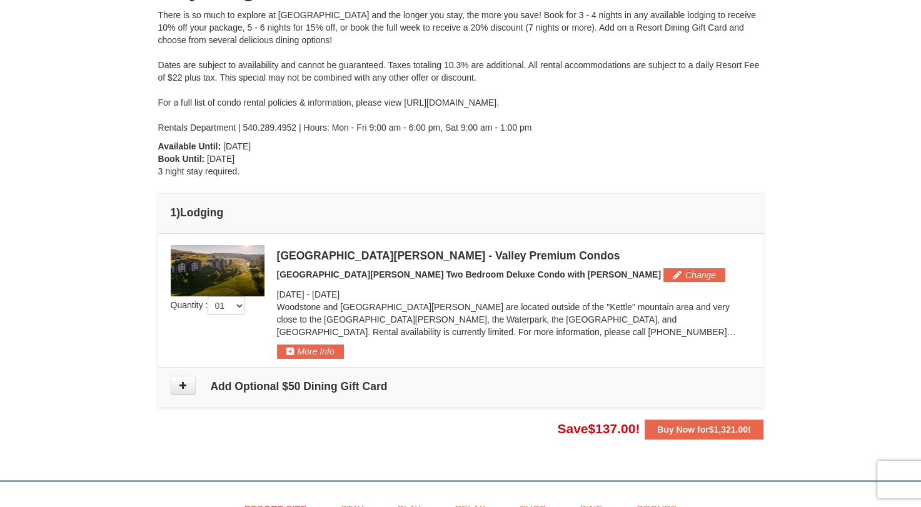
scroll to position [0, 0]
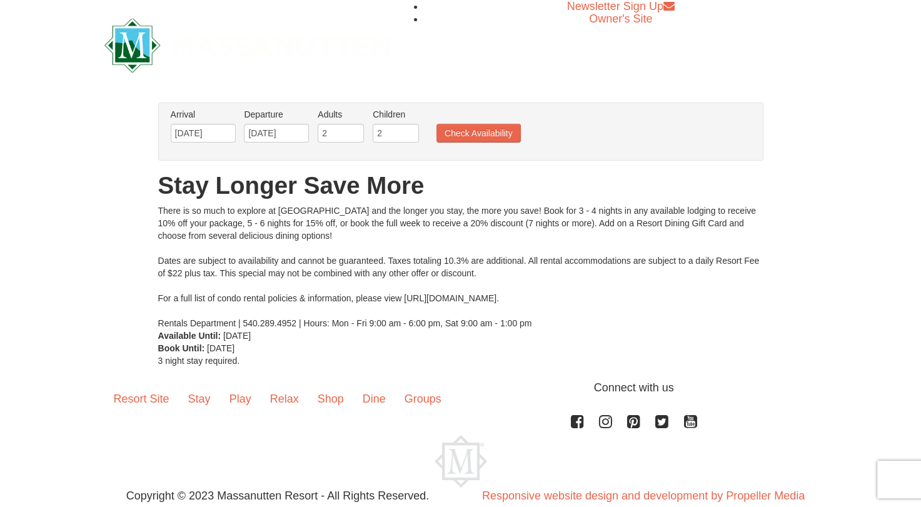
click at [485, 122] on ul "Arrival Please format dates MM/DD/YYYY Please format dates MM/DD/YYYY [DATE] De…" at bounding box center [454, 128] width 573 height 41
click at [488, 132] on button "Check Availability" at bounding box center [478, 133] width 84 height 19
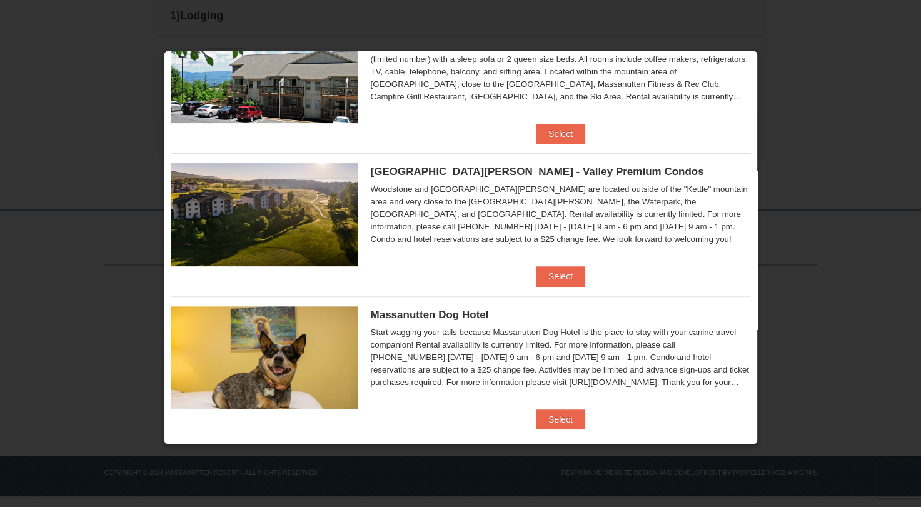
scroll to position [358, 0]
click at [783, 191] on div at bounding box center [460, 253] width 921 height 507
drag, startPoint x: 806, startPoint y: 231, endPoint x: 873, endPoint y: 56, distance: 187.6
click at [873, 56] on div at bounding box center [460, 253] width 921 height 507
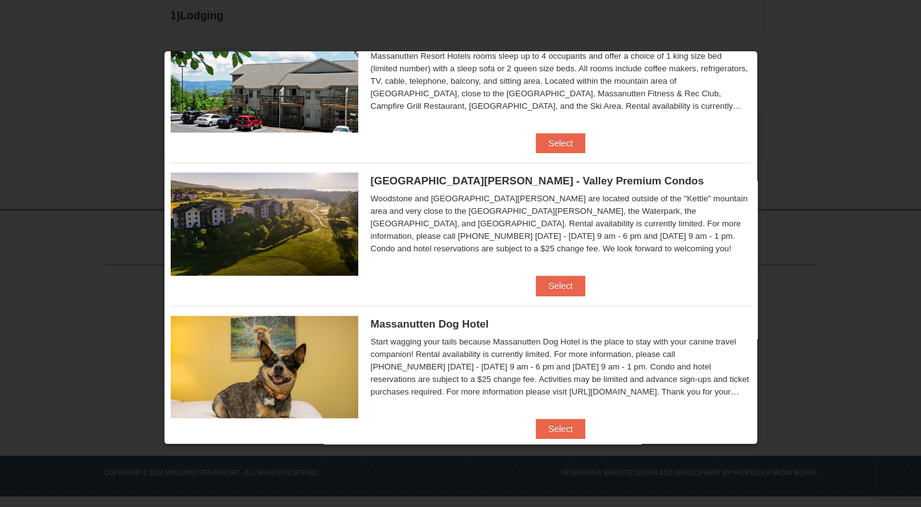
scroll to position [0, 0]
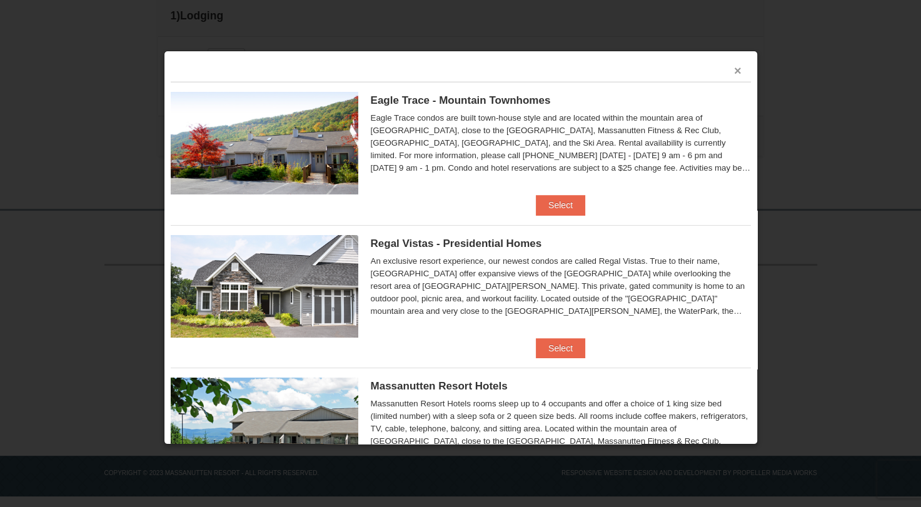
click at [734, 72] on button "×" at bounding box center [738, 70] width 8 height 13
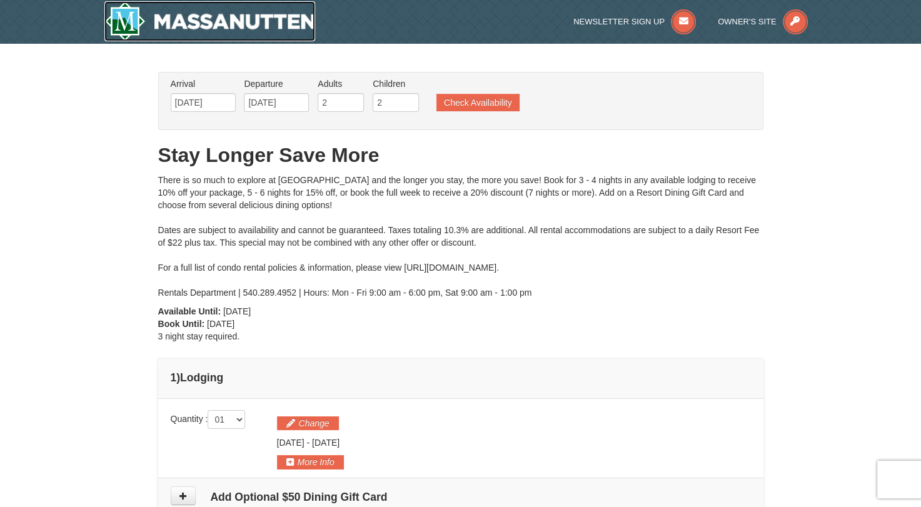
click at [214, 30] on img at bounding box center [209, 21] width 211 height 40
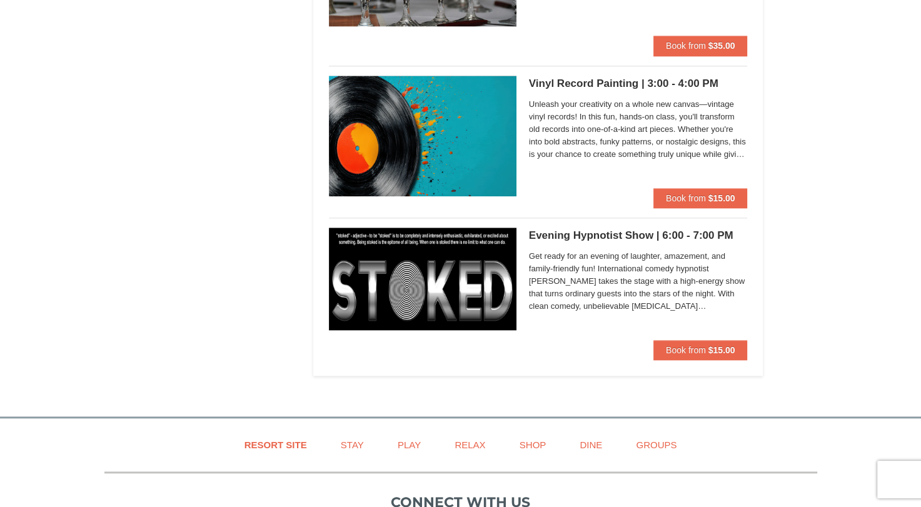
scroll to position [1430, 0]
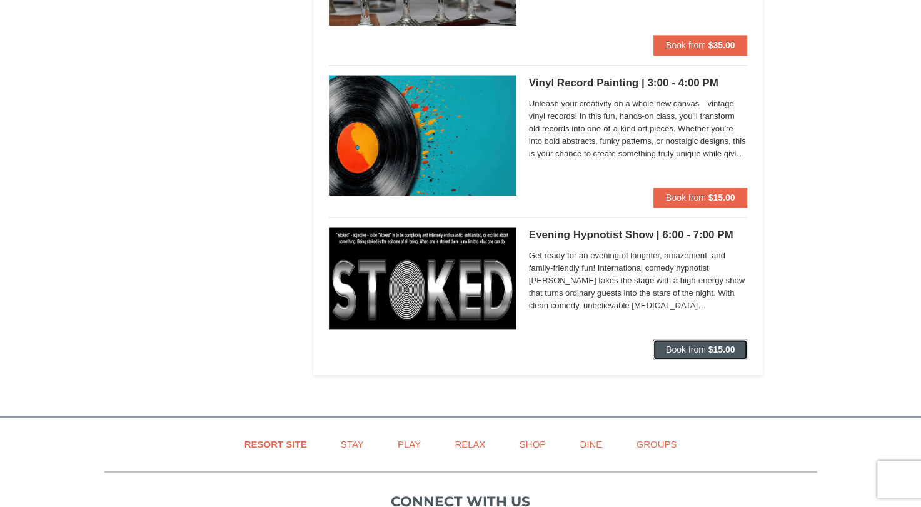
click at [708, 356] on button "Book from $15.00" at bounding box center [700, 349] width 94 height 20
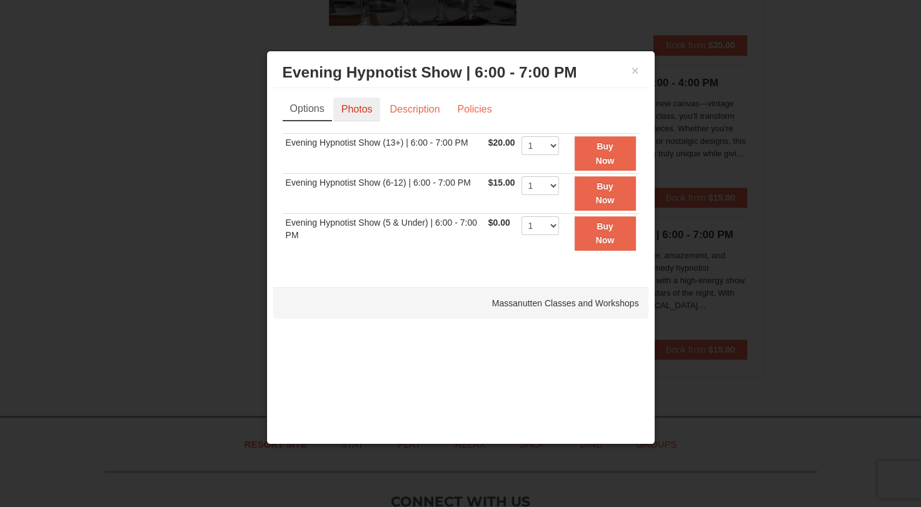
click at [341, 107] on link "Photos" at bounding box center [357, 110] width 48 height 24
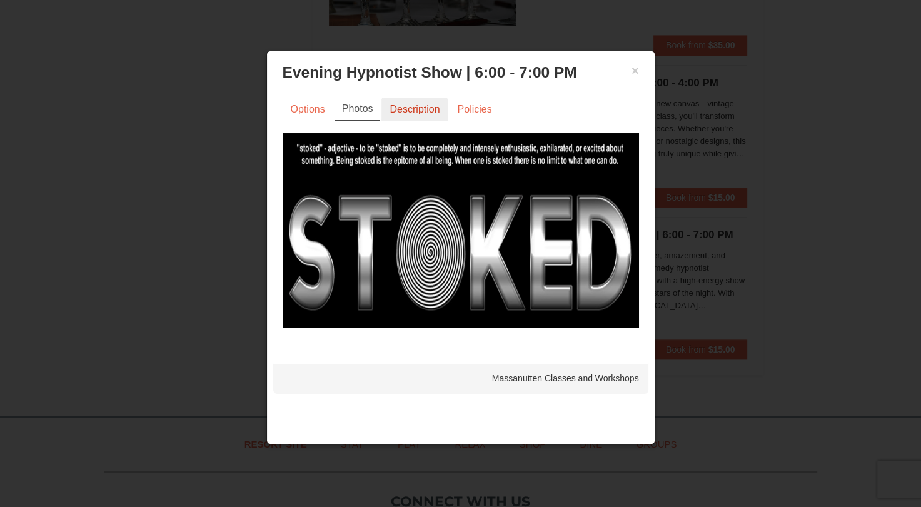
click at [396, 109] on link "Description" at bounding box center [414, 110] width 66 height 24
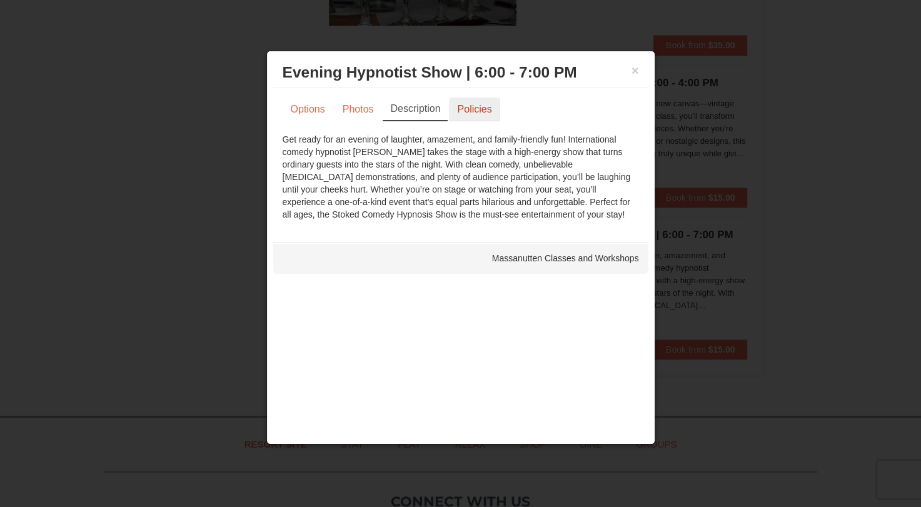
click at [476, 102] on link "Policies" at bounding box center [474, 110] width 51 height 24
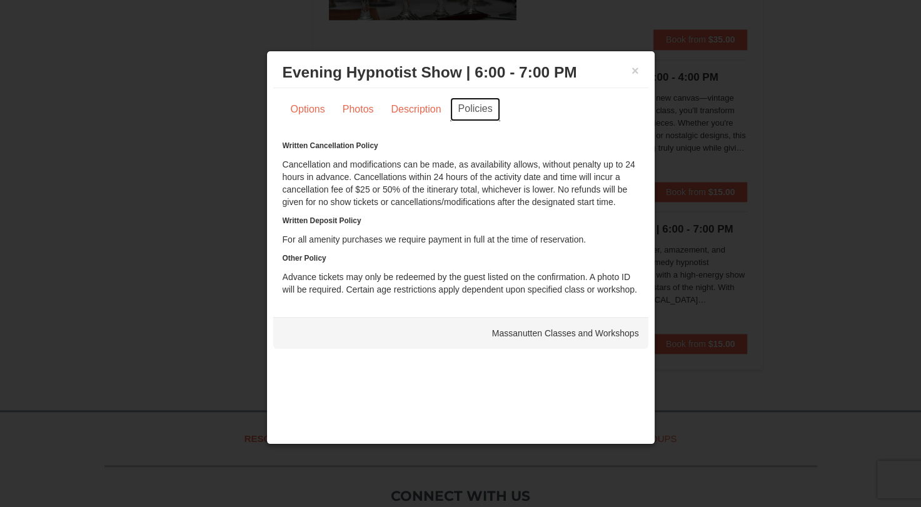
scroll to position [1437, 0]
click at [296, 107] on link "Options" at bounding box center [308, 110] width 51 height 24
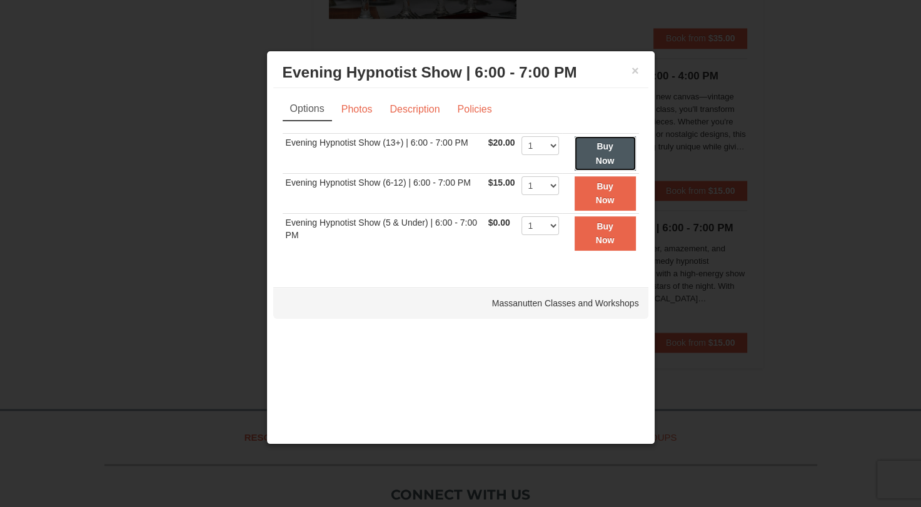
click at [594, 144] on button "Buy Now" at bounding box center [605, 153] width 61 height 34
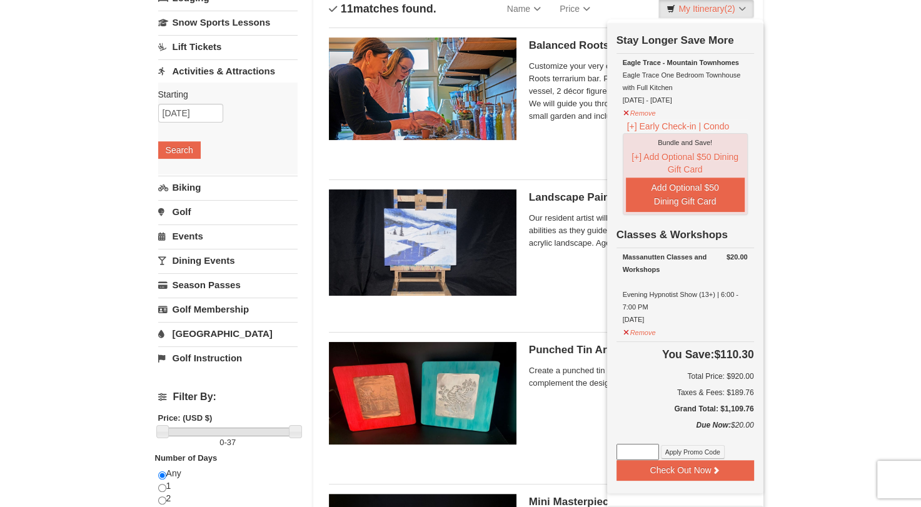
scroll to position [0, 0]
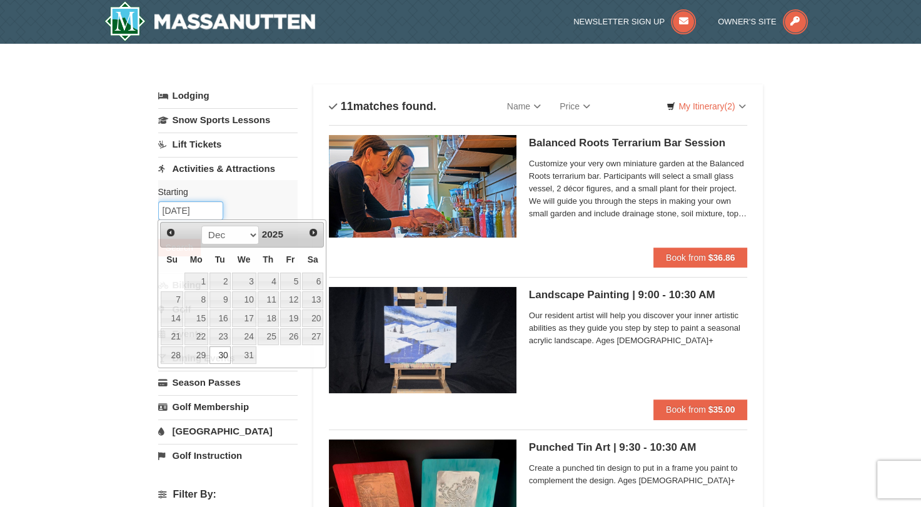
click at [194, 214] on input "[DATE]" at bounding box center [190, 210] width 65 height 19
click at [200, 354] on link "29" at bounding box center [196, 355] width 24 height 18
type input "12/29/2025"
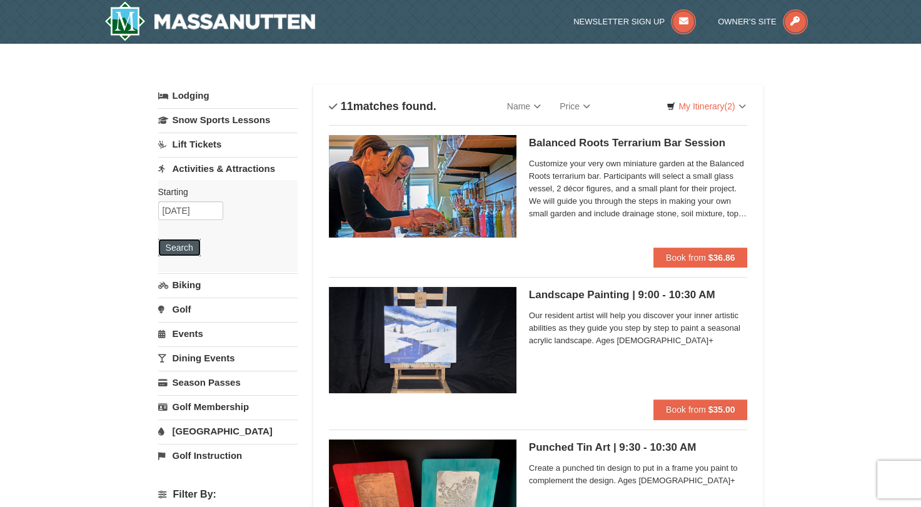
click at [182, 249] on button "Search" at bounding box center [179, 248] width 43 height 18
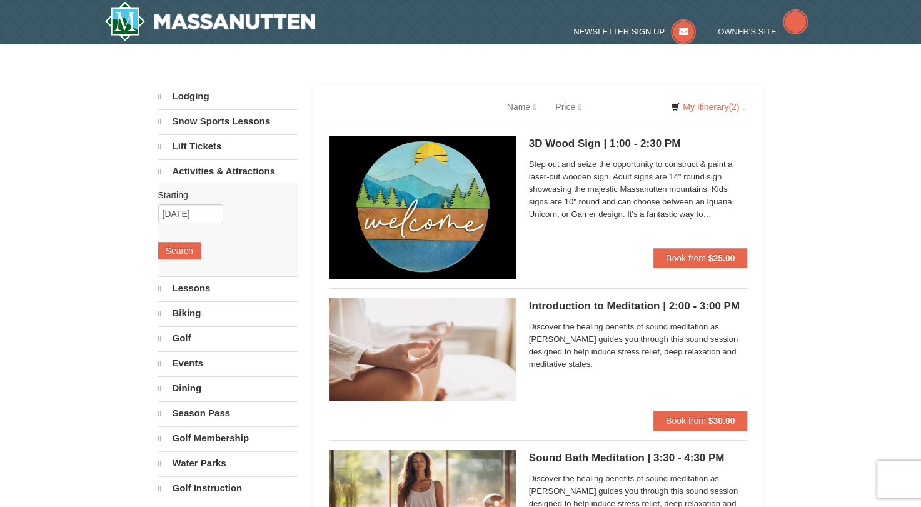
select select "10"
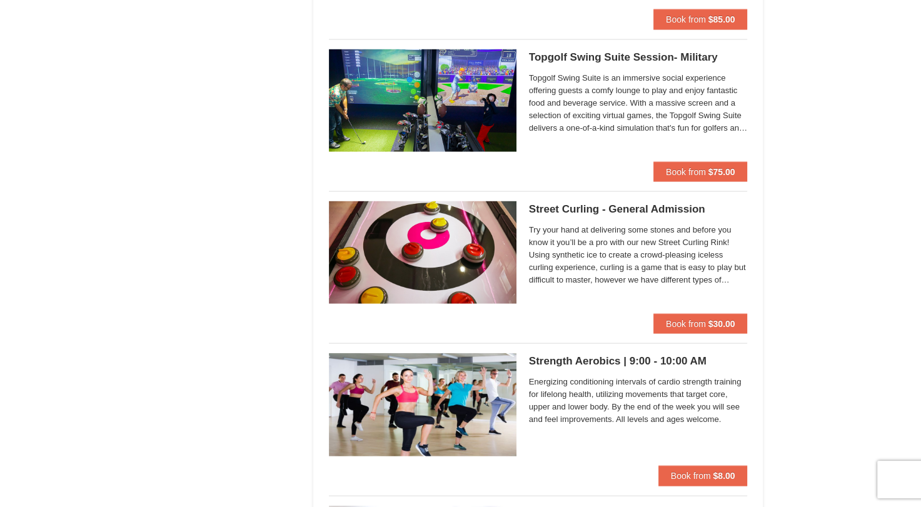
scroll to position [2536, 0]
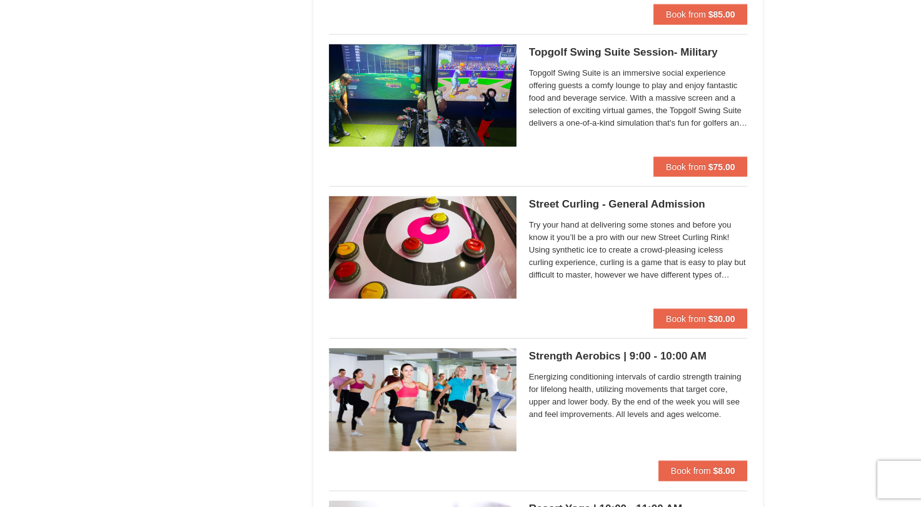
click at [611, 131] on div "Topgolf Swing Suite is an immersive social experience offering guests a comfy l…" at bounding box center [638, 100] width 219 height 71
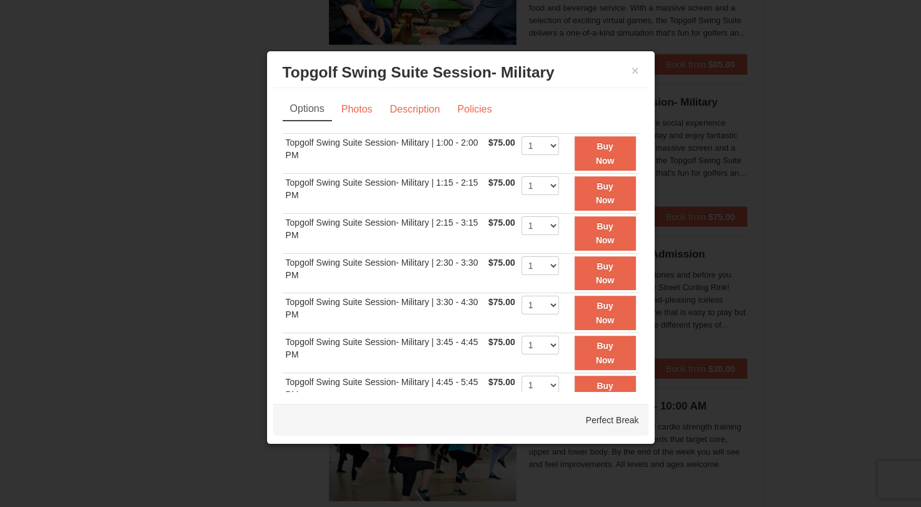
scroll to position [2485, 0]
click at [633, 67] on button "×" at bounding box center [635, 70] width 8 height 13
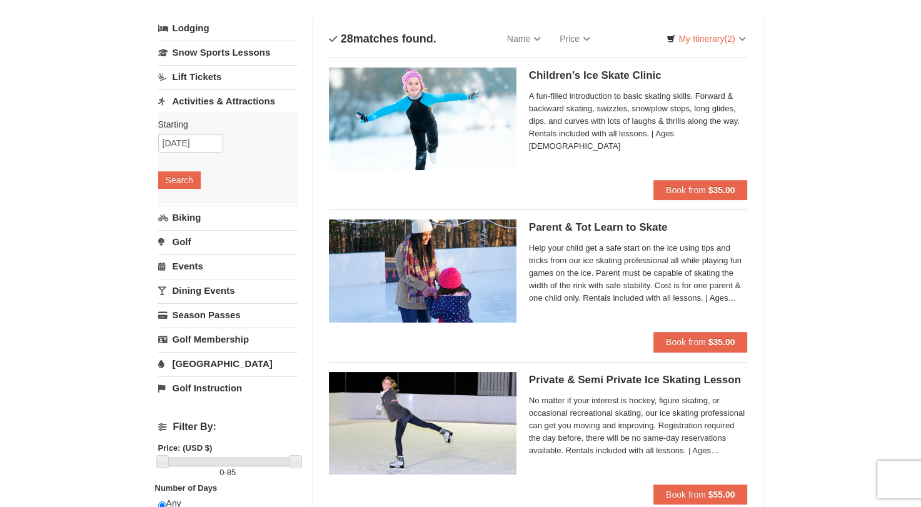
scroll to position [0, 0]
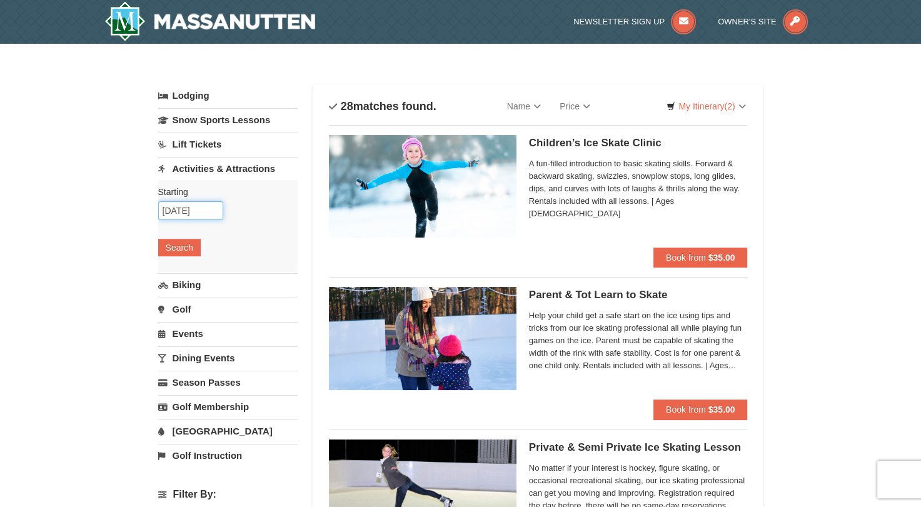
click at [187, 214] on input "[DATE]" at bounding box center [190, 210] width 65 height 19
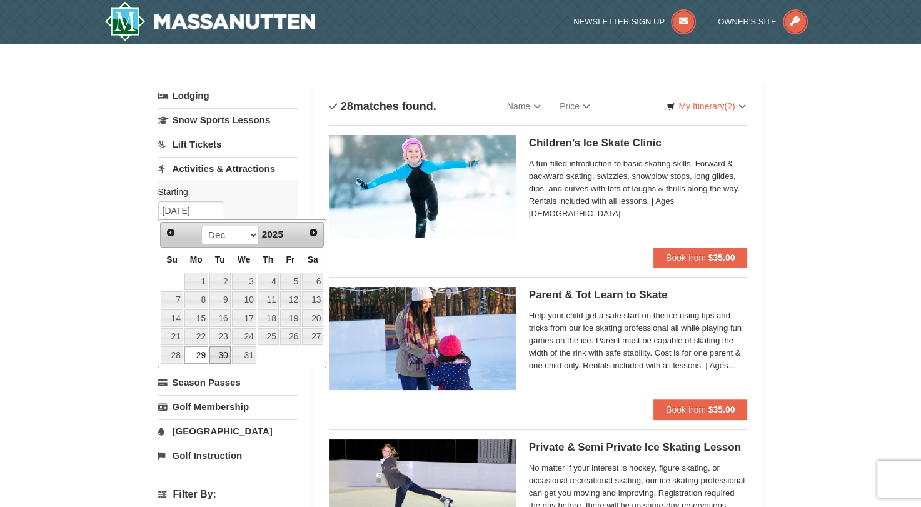
click at [218, 352] on link "30" at bounding box center [219, 355] width 21 height 18
type input "[DATE]"
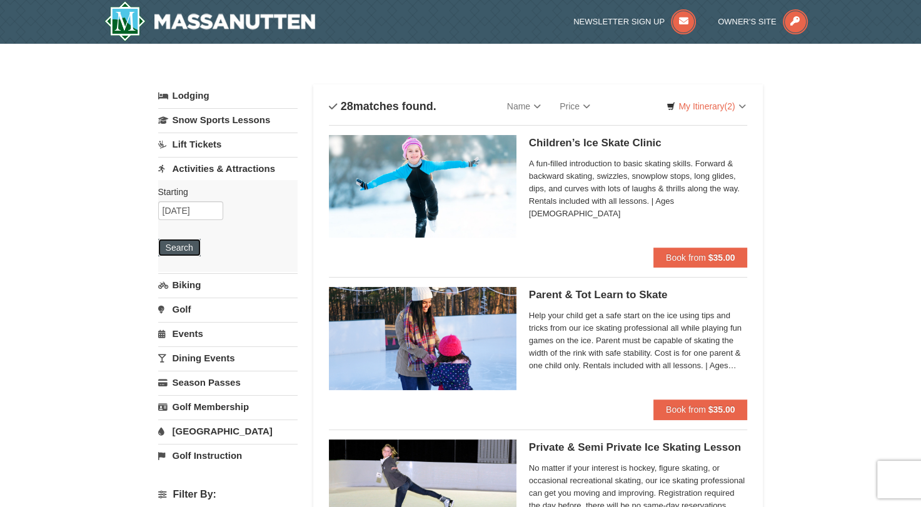
click at [171, 251] on button "Search" at bounding box center [179, 248] width 43 height 18
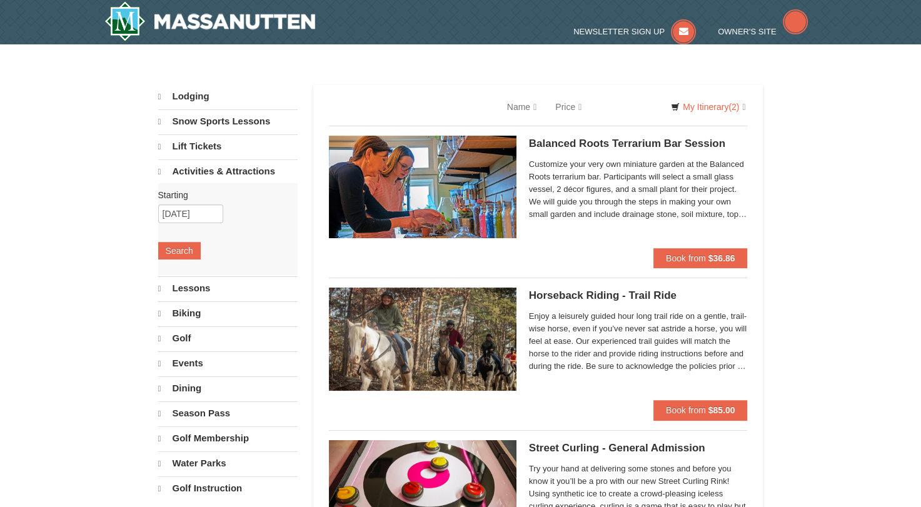
select select "10"
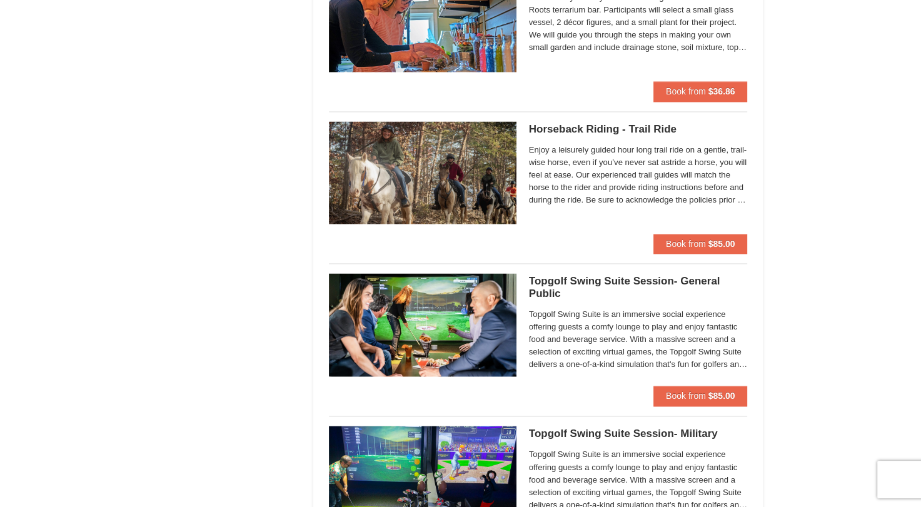
scroll to position [1852, 0]
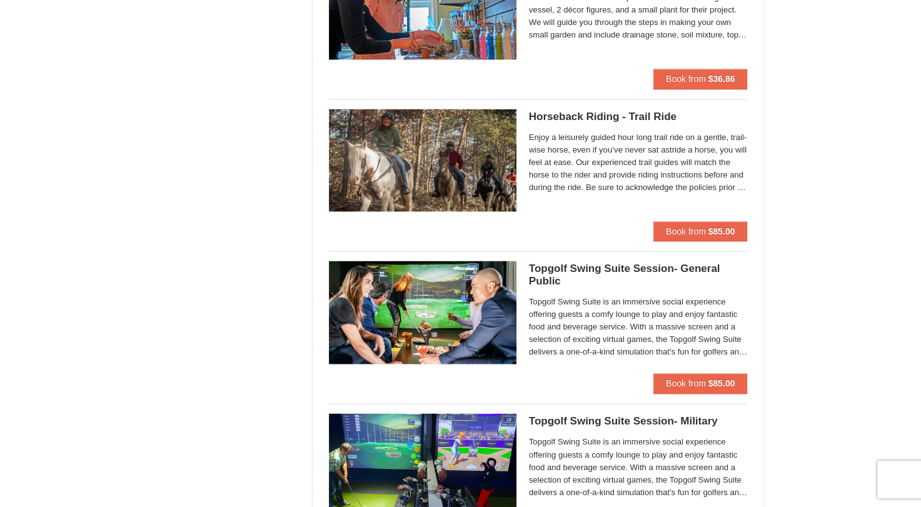
click at [570, 202] on div "Horseback Riding - Trail Ride [GEOGRAPHIC_DATA][PERSON_NAME] Stable and Petting…" at bounding box center [638, 165] width 219 height 113
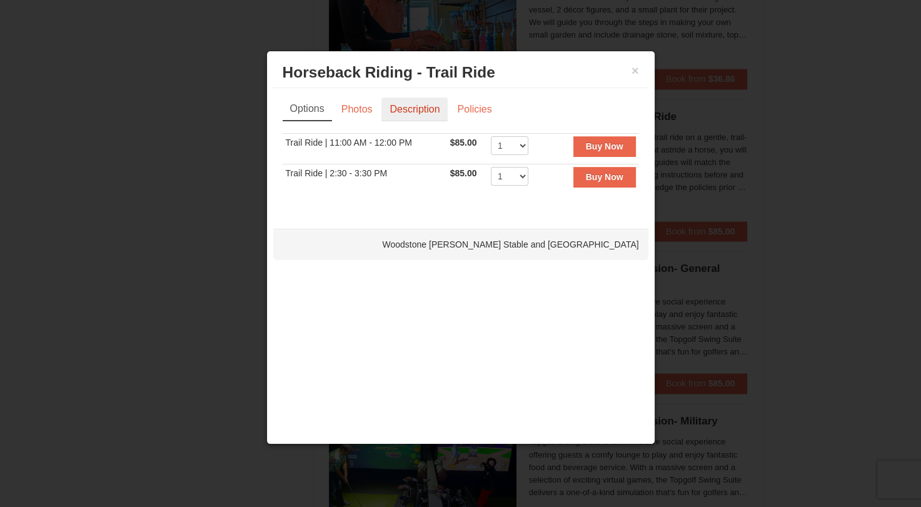
click at [401, 111] on link "Description" at bounding box center [414, 110] width 66 height 24
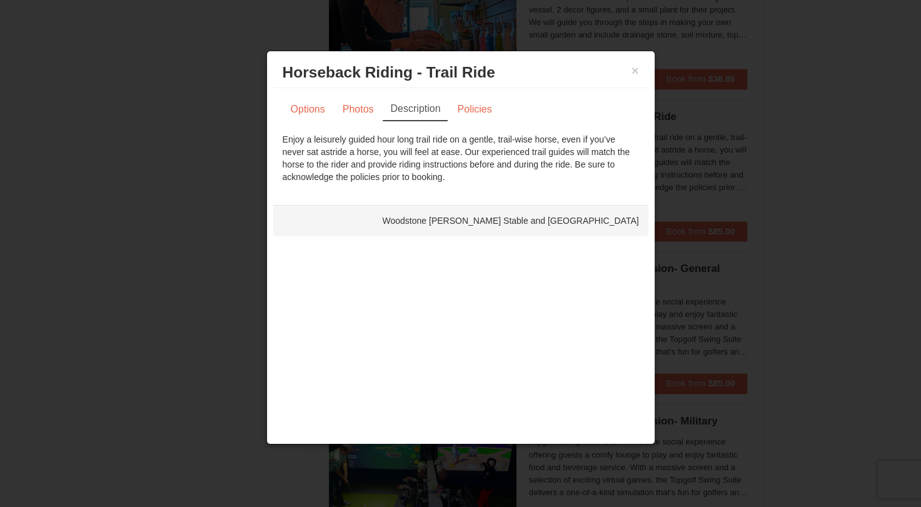
click at [265, 131] on div at bounding box center [460, 253] width 921 height 507
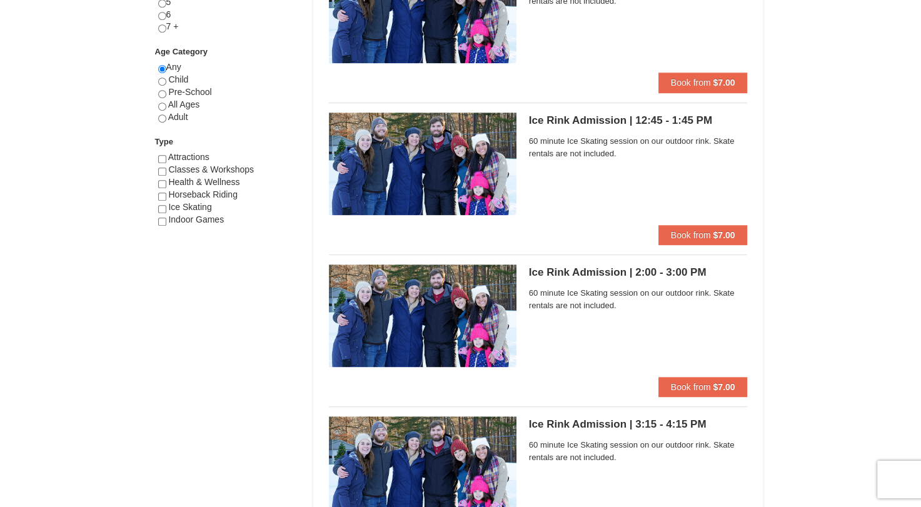
scroll to position [0, 0]
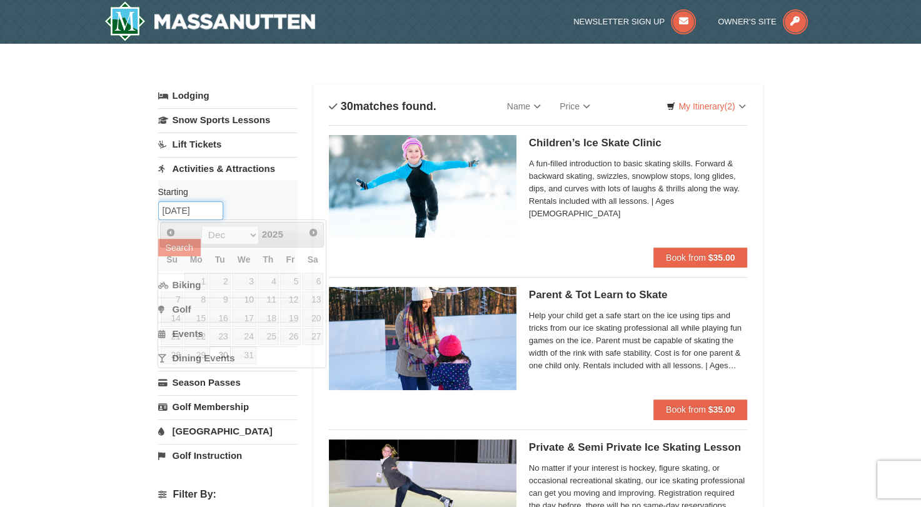
click at [173, 203] on input "[DATE]" at bounding box center [190, 210] width 65 height 19
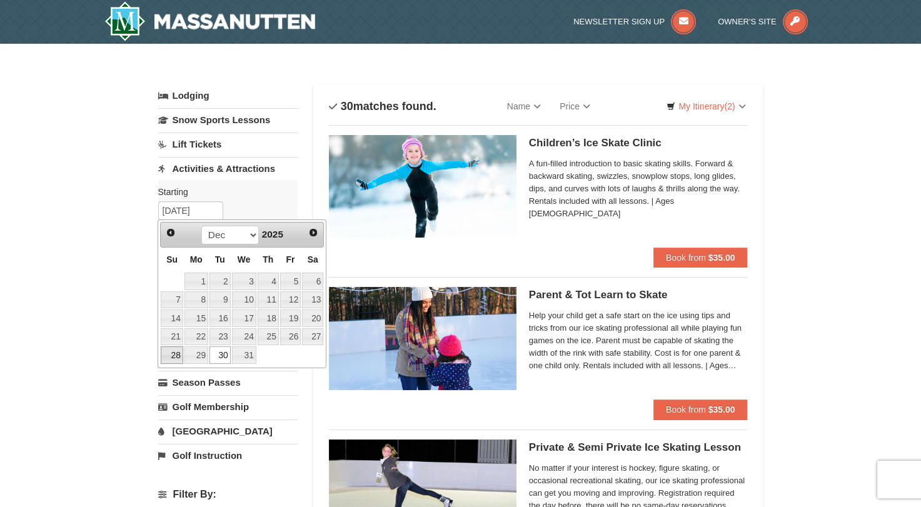
click at [173, 352] on link "28" at bounding box center [172, 355] width 22 height 18
type input "[DATE]"
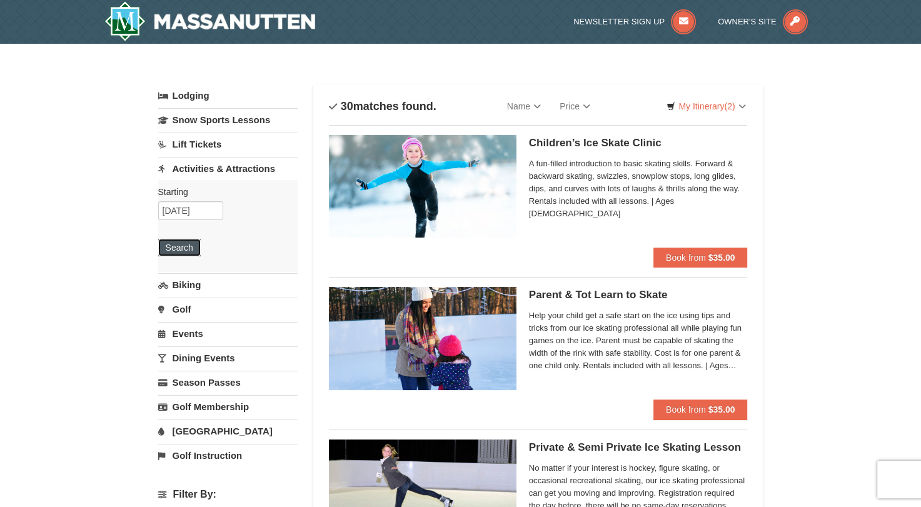
click at [185, 242] on button "Search" at bounding box center [179, 248] width 43 height 18
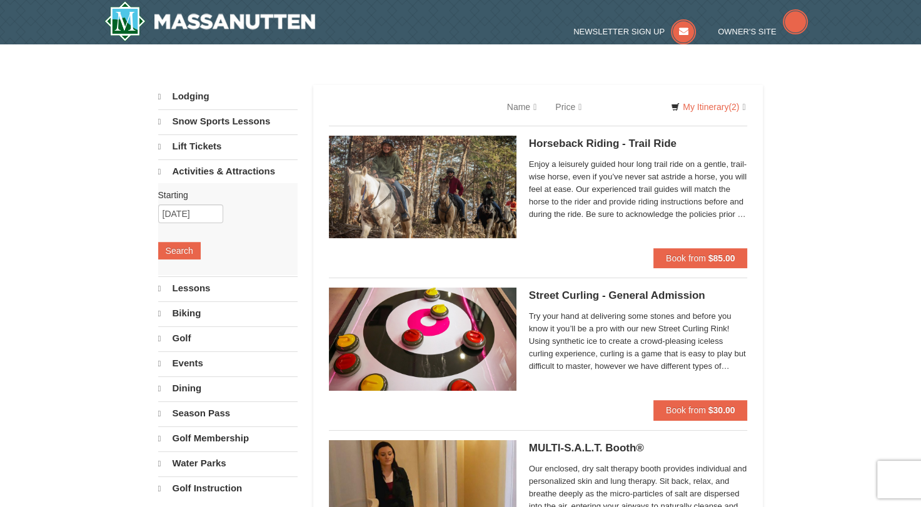
select select "10"
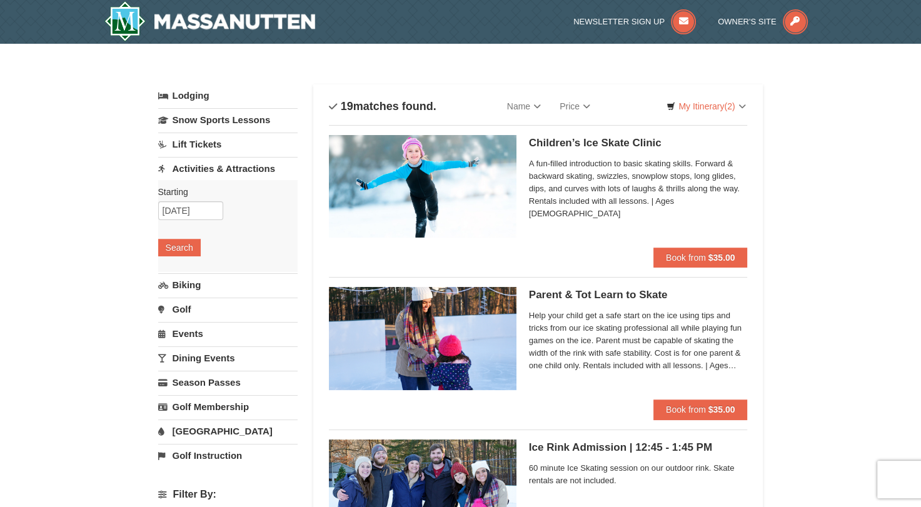
click at [191, 144] on link "Lift Tickets" at bounding box center [227, 144] width 139 height 23
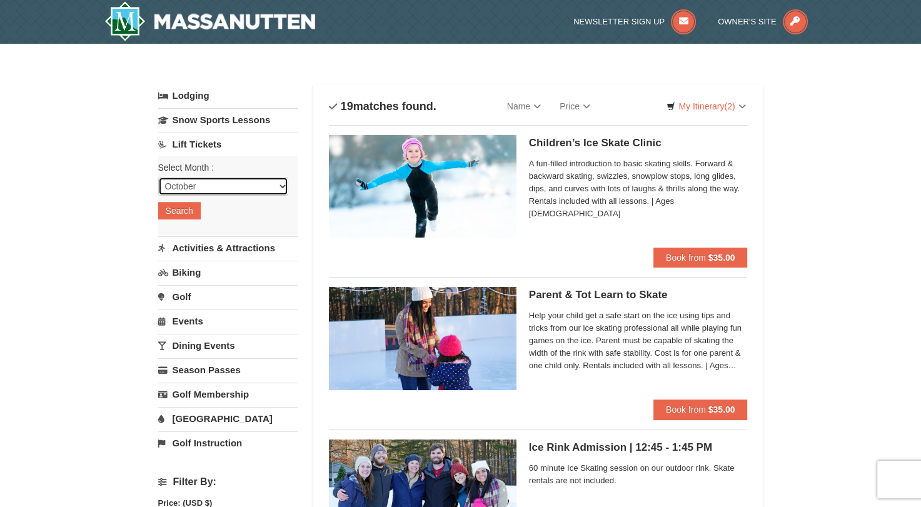
click at [195, 189] on select "October November December January February March April May June July August Sep…" at bounding box center [223, 186] width 130 height 19
select select "12"
click at [158, 177] on select "October November December January February March April May June July August Sep…" at bounding box center [223, 186] width 130 height 19
click at [171, 207] on button "Search" at bounding box center [179, 211] width 43 height 18
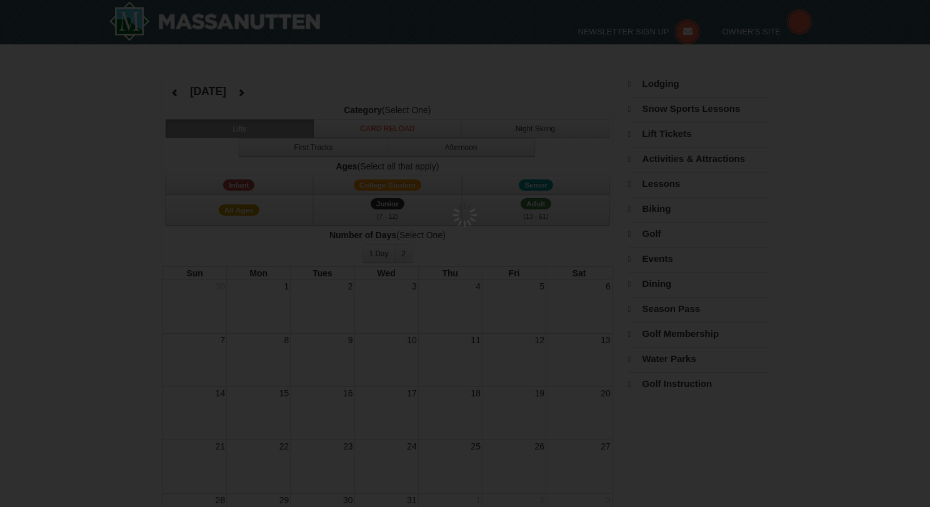
select select "12"
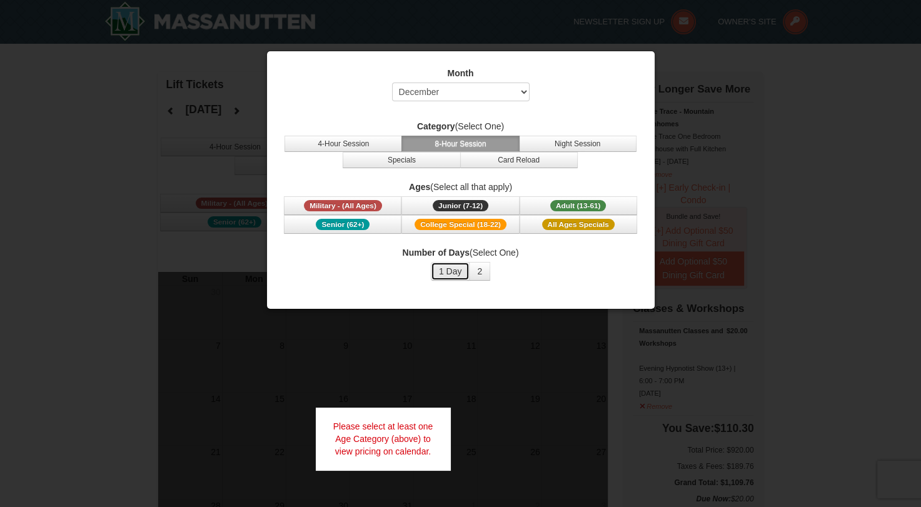
click at [444, 268] on button "1 Day" at bounding box center [450, 271] width 39 height 19
click at [573, 206] on span "Adult (13-61)" at bounding box center [578, 205] width 56 height 11
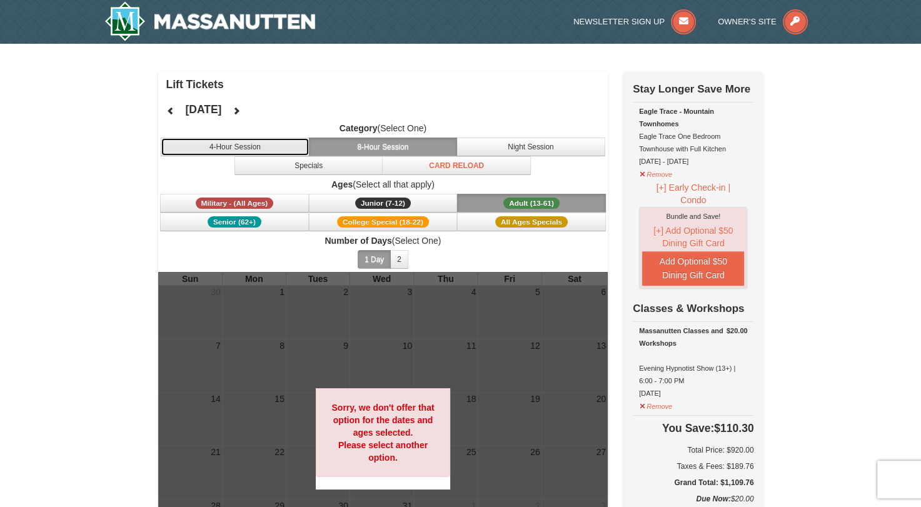
click at [218, 144] on button "4-Hour Session" at bounding box center [235, 147] width 149 height 19
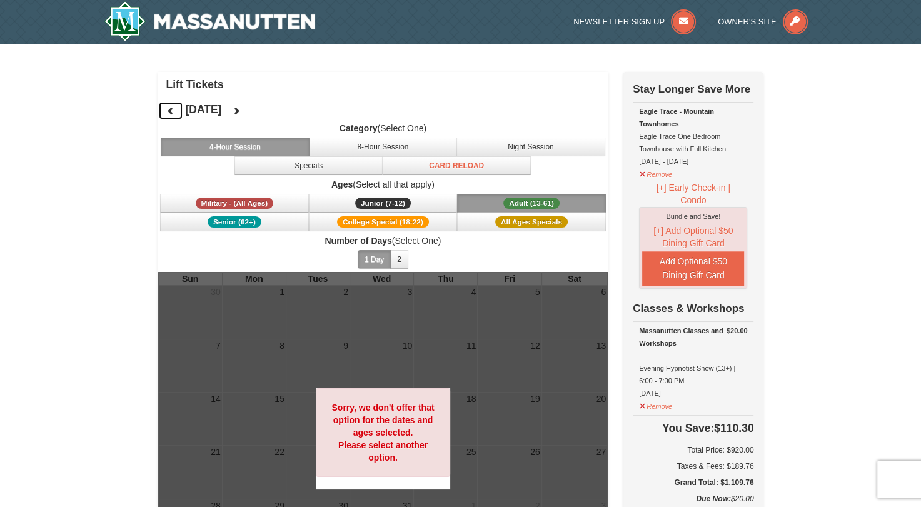
click at [172, 113] on icon at bounding box center [170, 110] width 9 height 9
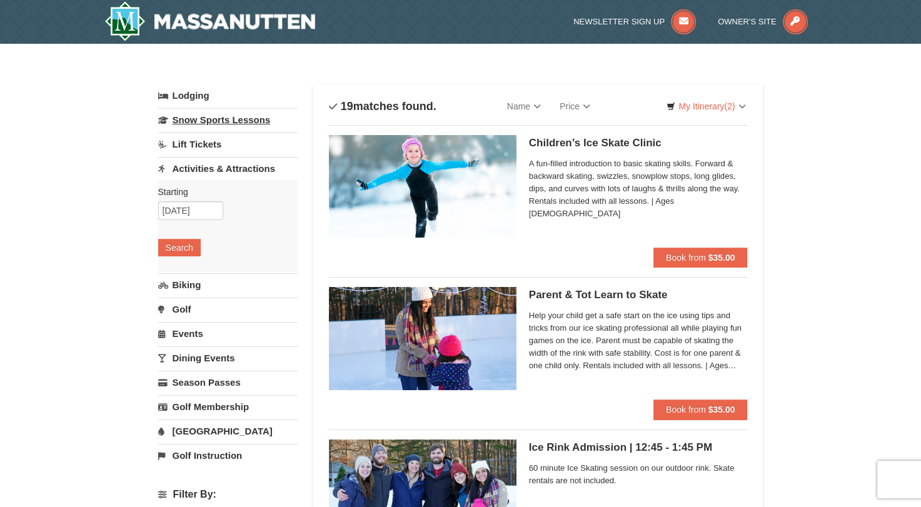
click at [222, 115] on link "Snow Sports Lessons" at bounding box center [227, 119] width 139 height 23
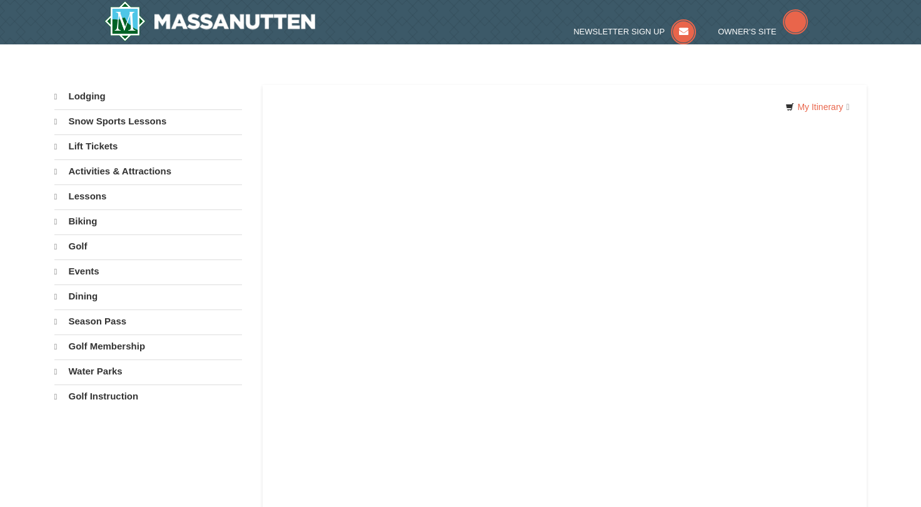
select select "10"
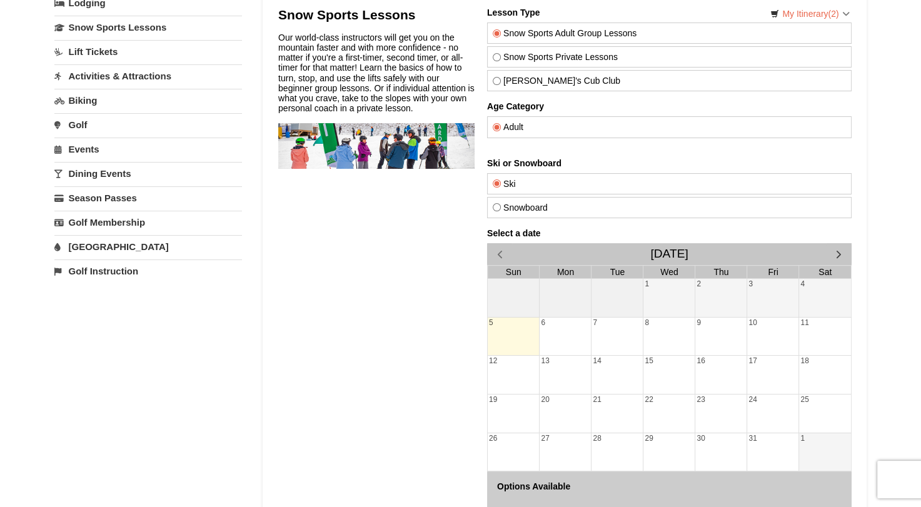
scroll to position [116, 0]
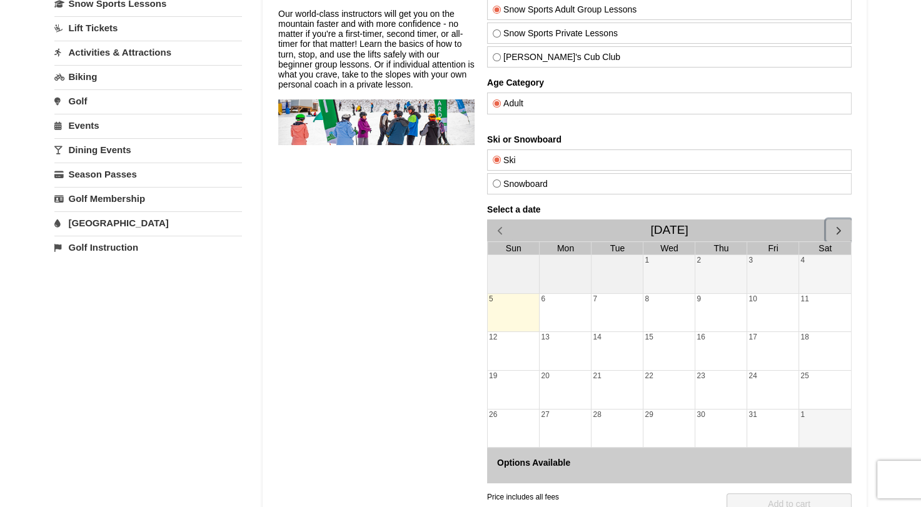
click at [835, 237] on span "button" at bounding box center [837, 230] width 13 height 13
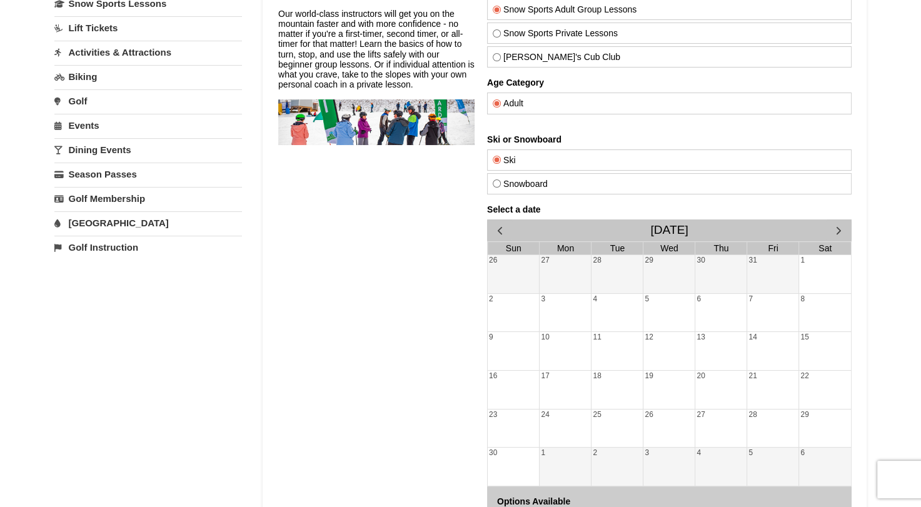
click at [835, 258] on div "Select a date November 2025 Sun Mon Tue Wed Thu Fri Sat 26 27 28 29 30 31 1 2 3…" at bounding box center [668, 362] width 364 height 317
click at [835, 237] on span "button" at bounding box center [837, 230] width 13 height 13
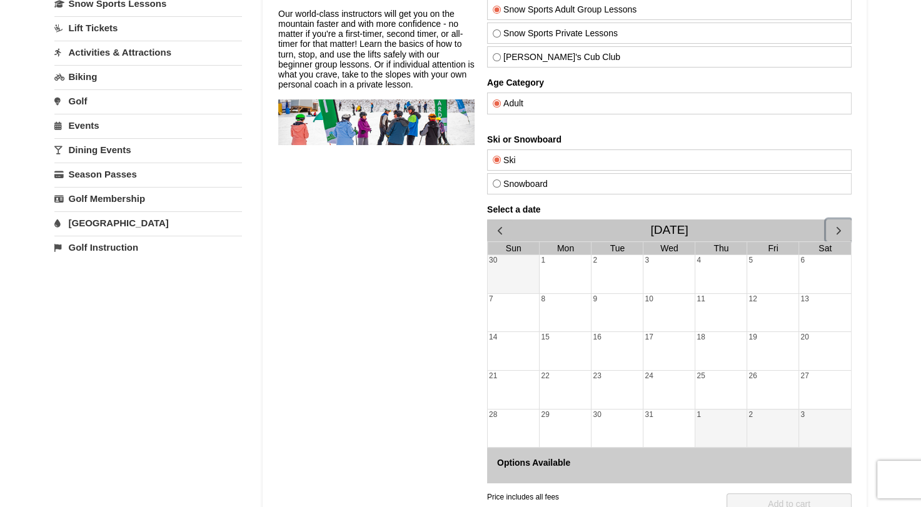
click at [545, 448] on div "29" at bounding box center [564, 428] width 51 height 38
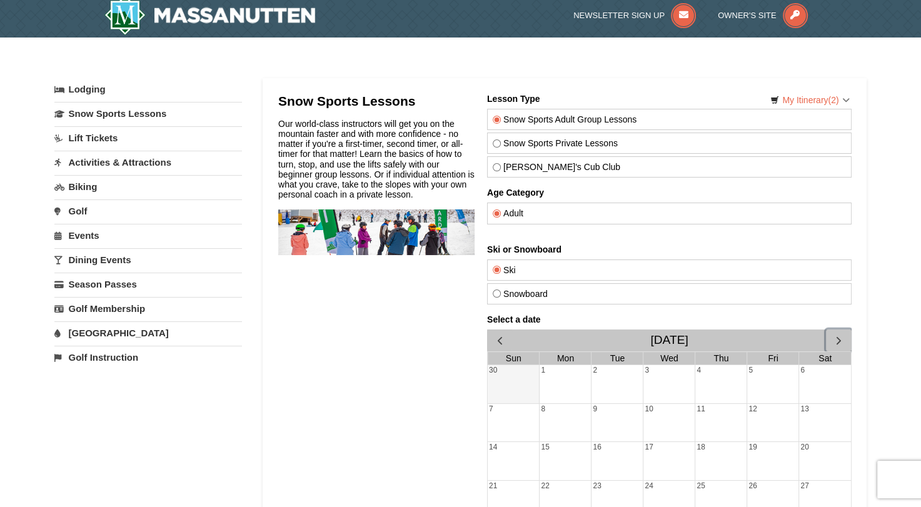
scroll to position [0, 0]
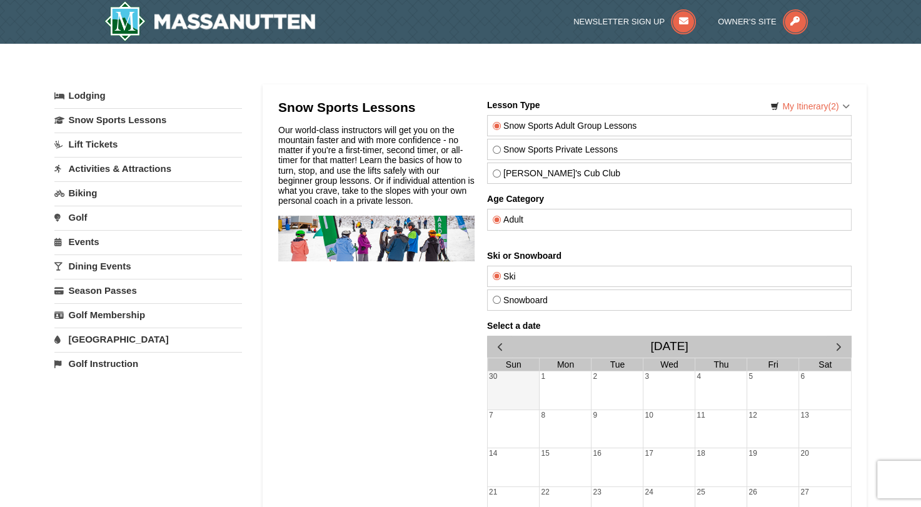
click at [76, 334] on link "[GEOGRAPHIC_DATA]" at bounding box center [148, 339] width 188 height 23
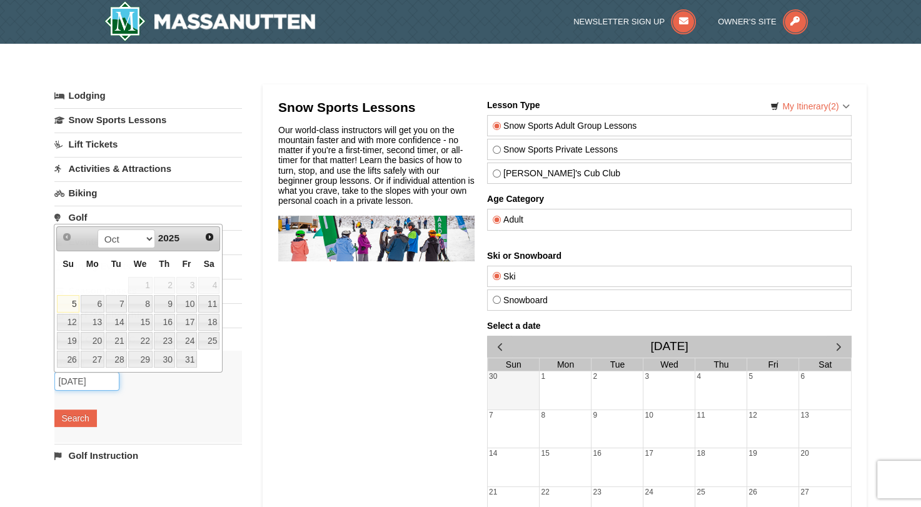
click at [69, 372] on input "10/05/2025" at bounding box center [86, 381] width 65 height 19
click at [147, 241] on select "Oct Nov Dec" at bounding box center [127, 238] width 58 height 19
click at [66, 357] on link "28" at bounding box center [68, 360] width 22 height 18
type input "[DATE]"
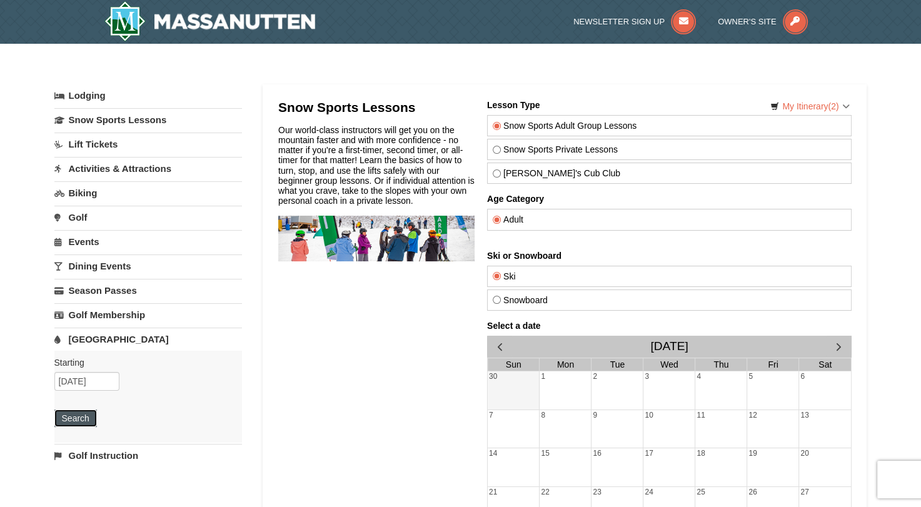
click at [66, 418] on button "Search" at bounding box center [75, 418] width 43 height 18
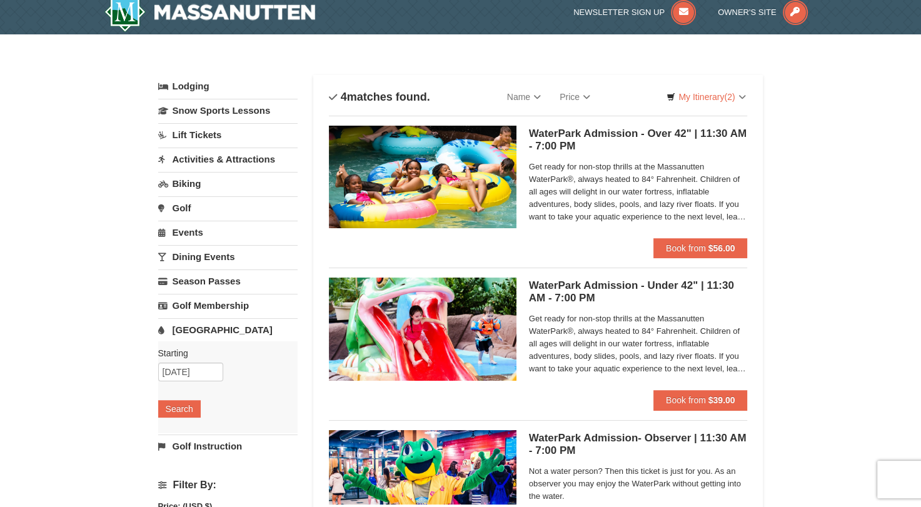
scroll to position [10, 0]
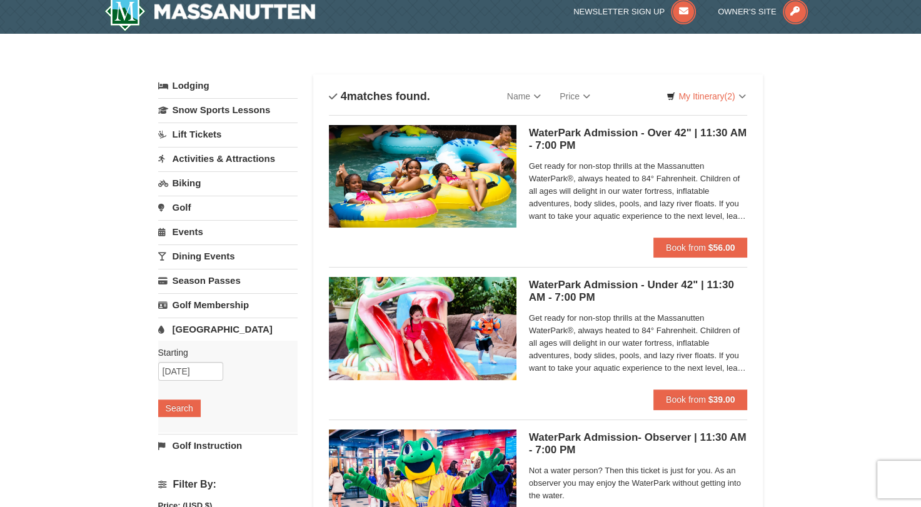
click at [635, 184] on span "Get ready for non-stop thrills at the Massanutten WaterPark®, always heated to …" at bounding box center [638, 191] width 219 height 63
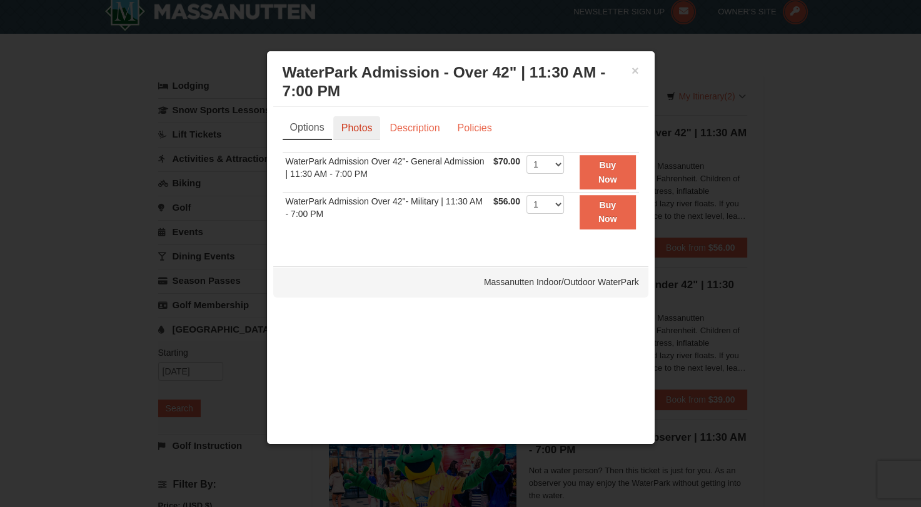
click at [365, 125] on link "Photos" at bounding box center [357, 128] width 48 height 24
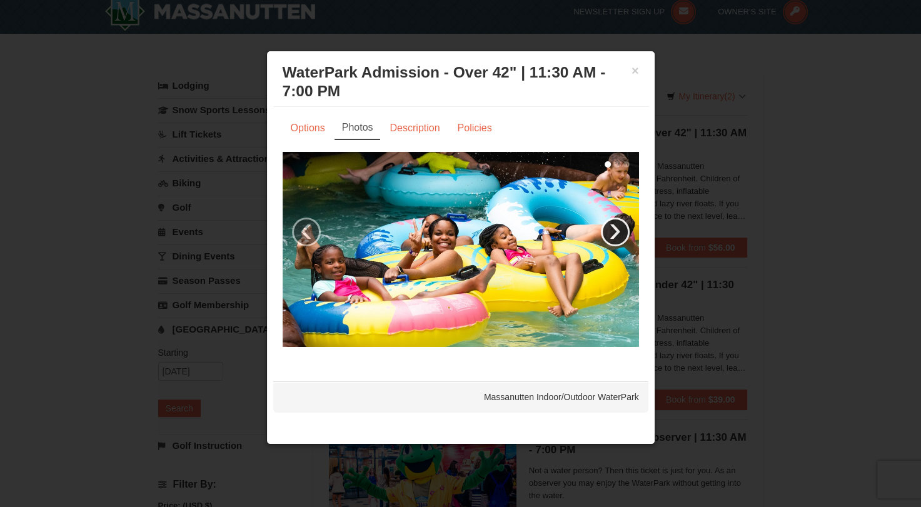
click at [616, 229] on link "›" at bounding box center [615, 232] width 29 height 29
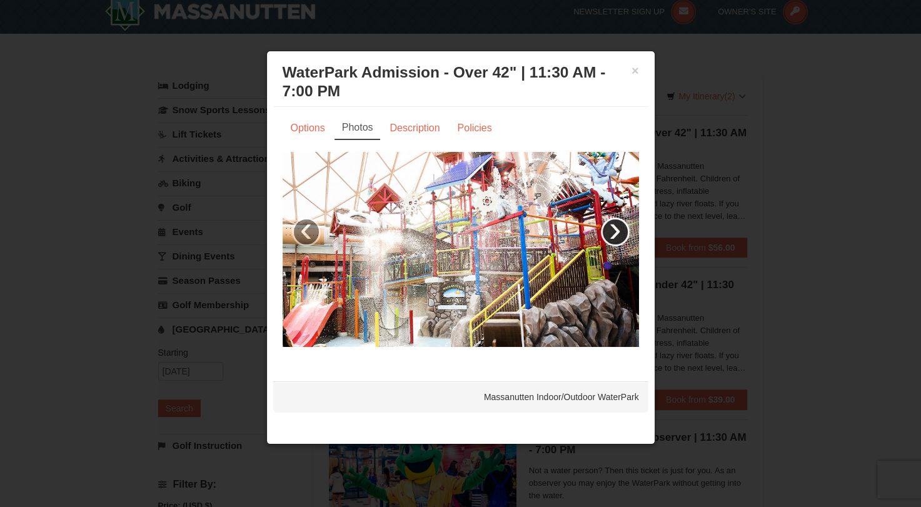
click at [616, 229] on link "›" at bounding box center [615, 232] width 29 height 29
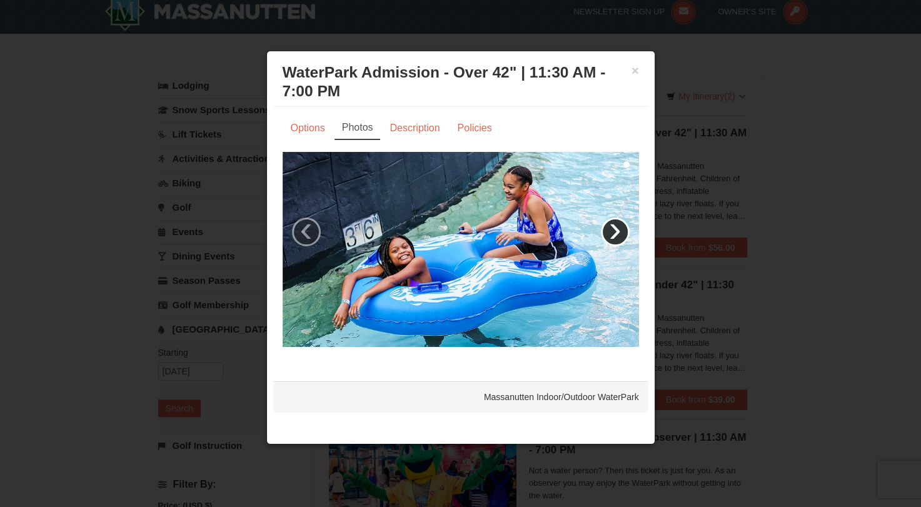
click at [616, 229] on link "›" at bounding box center [615, 232] width 29 height 29
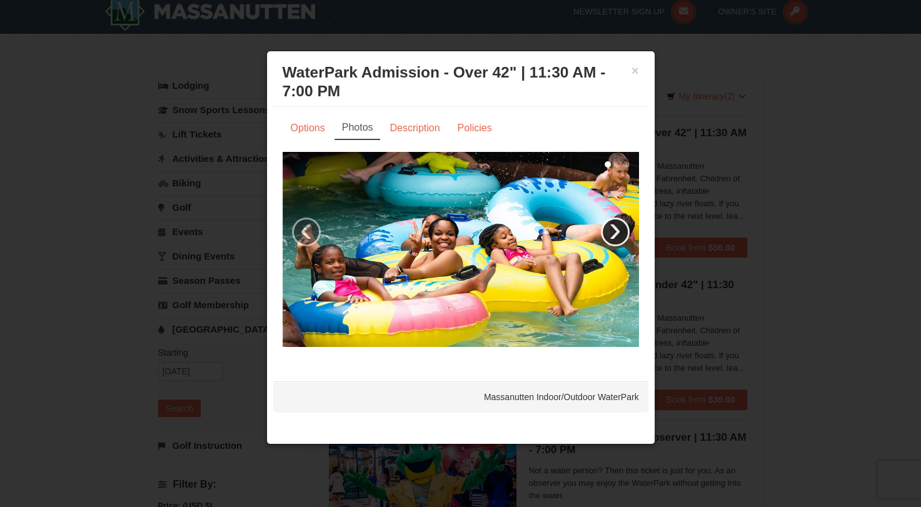
click at [616, 229] on link "›" at bounding box center [615, 232] width 29 height 29
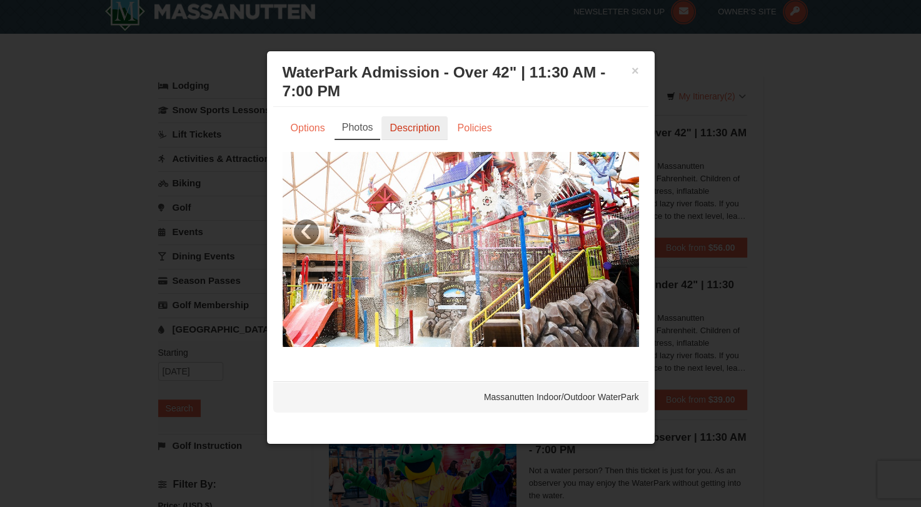
click at [430, 129] on link "Description" at bounding box center [414, 128] width 66 height 24
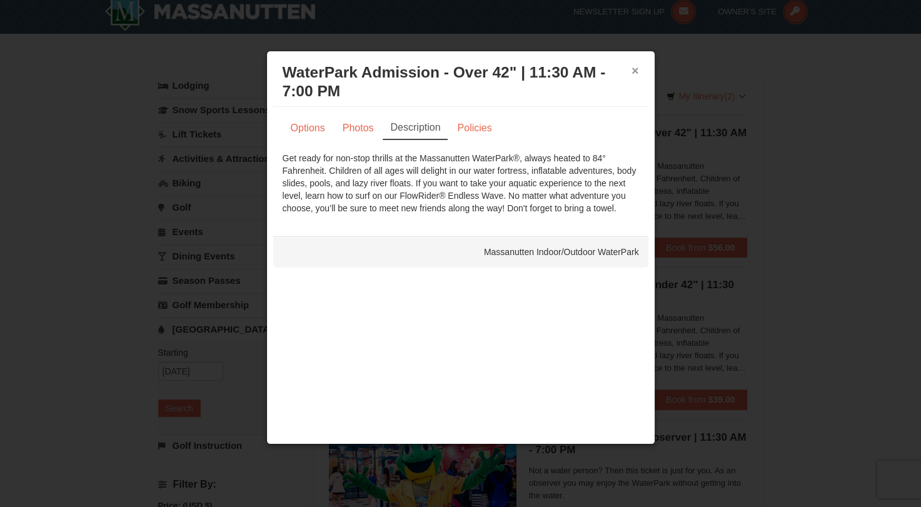
click at [631, 69] on button "×" at bounding box center [635, 70] width 8 height 13
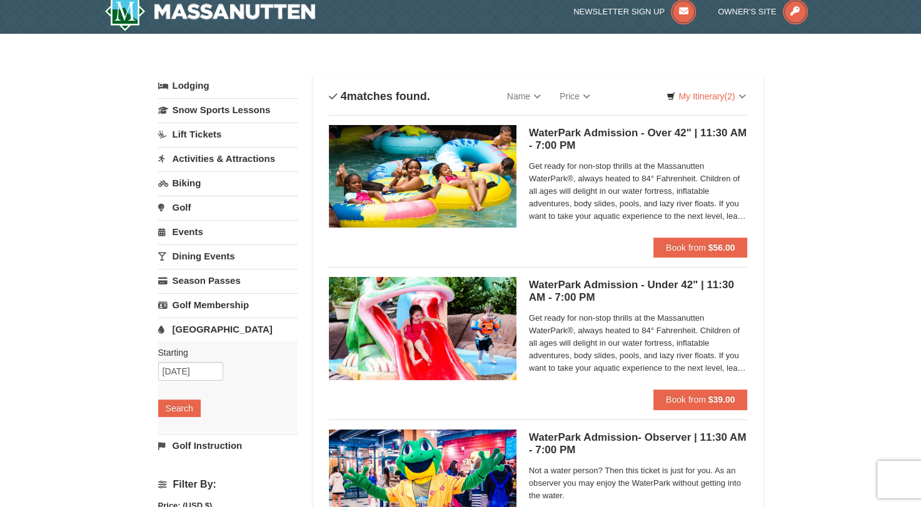
scroll to position [0, 0]
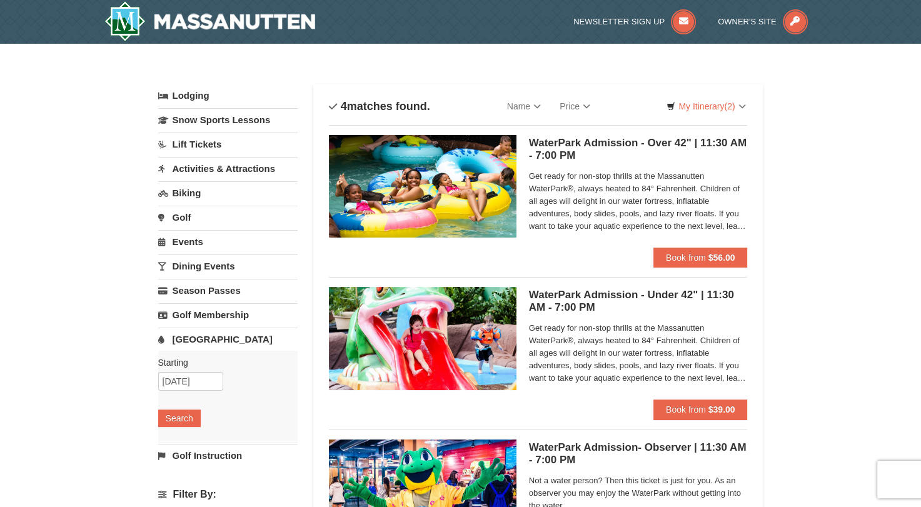
click at [213, 266] on link "Dining Events" at bounding box center [227, 265] width 139 height 23
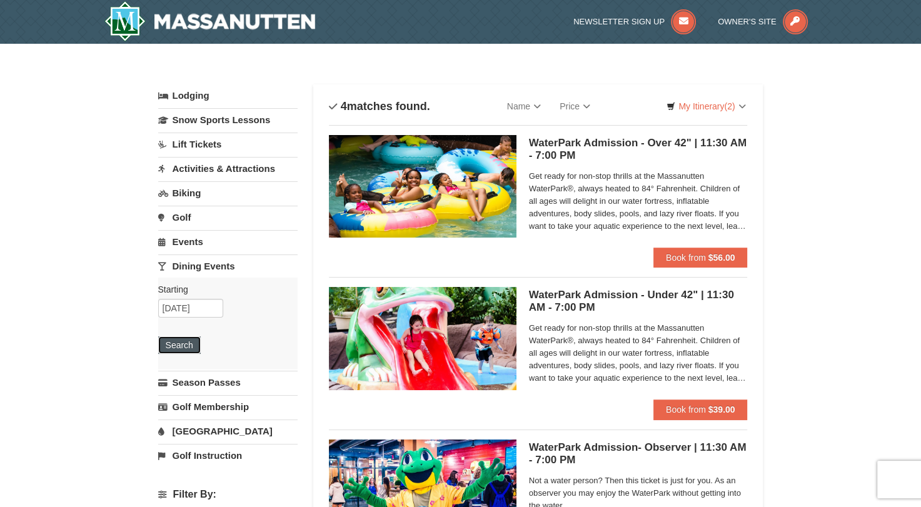
click at [188, 341] on button "Search" at bounding box center [179, 345] width 43 height 18
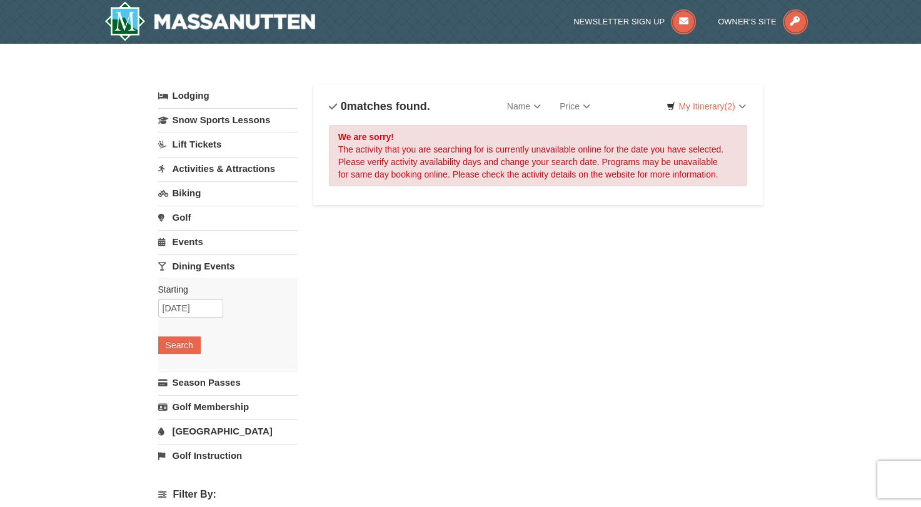
click at [185, 193] on link "Biking" at bounding box center [227, 192] width 139 height 23
click at [168, 274] on button "Search" at bounding box center [179, 272] width 43 height 18
click at [245, 122] on link "Snow Sports Lessons" at bounding box center [227, 119] width 139 height 23
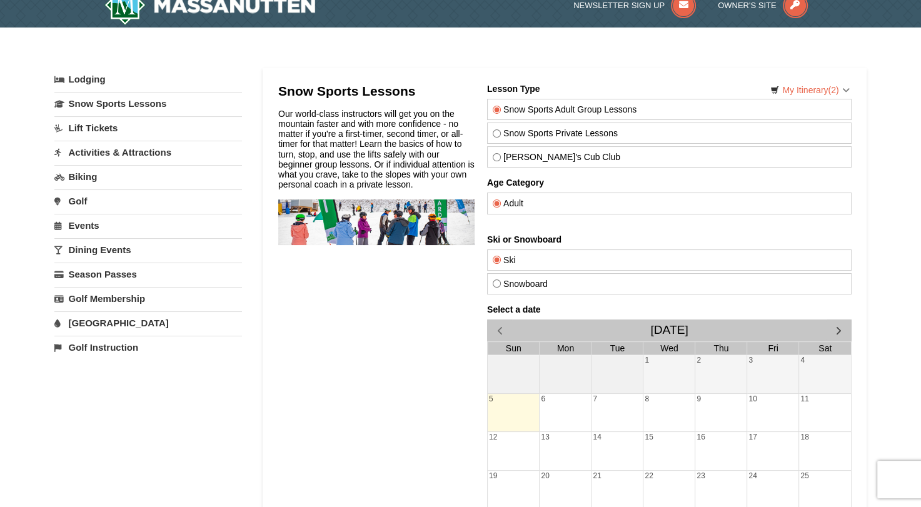
scroll to position [15, 0]
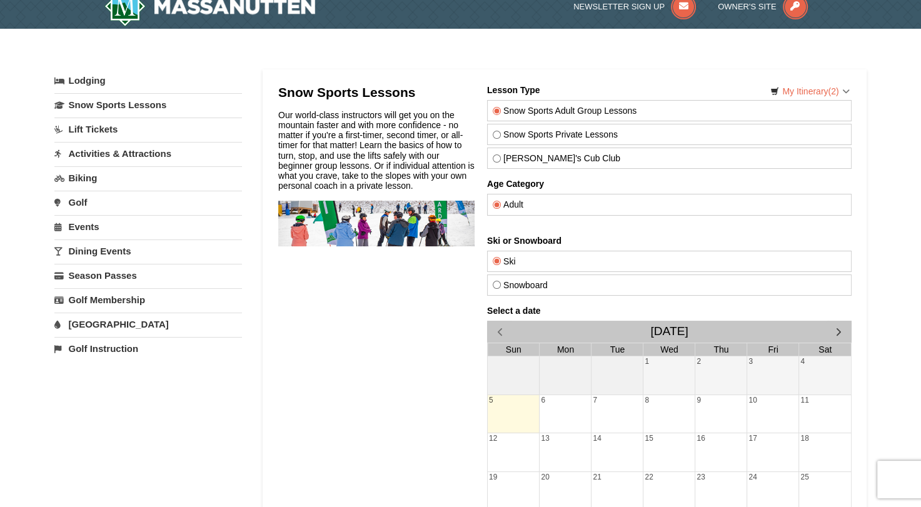
click at [532, 163] on label "Theo's Cub Club" at bounding box center [668, 158] width 353 height 10
click at [500, 163] on input "Theo's Cub Club" at bounding box center [496, 158] width 8 height 8
radio input "true"
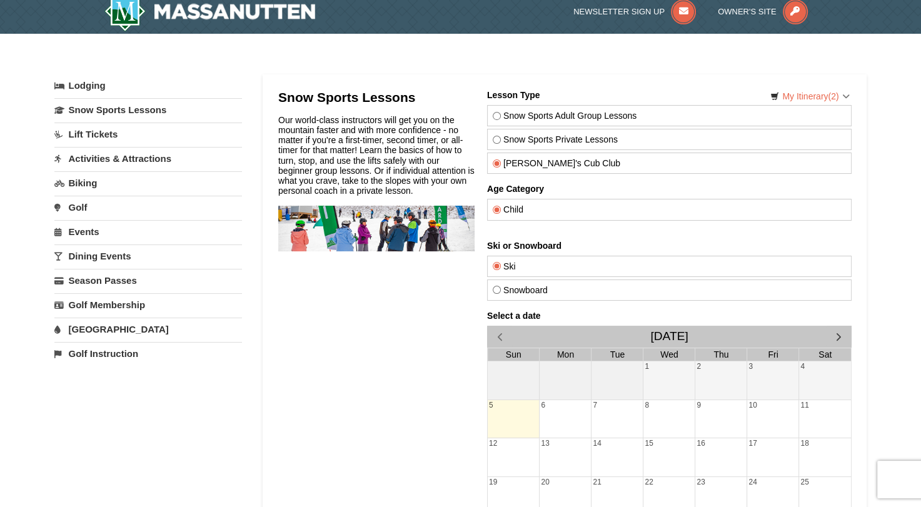
click at [586, 141] on label "Snow Sports Private Lessons" at bounding box center [668, 139] width 353 height 10
click at [500, 141] on input "Snow Sports Private Lessons" at bounding box center [496, 140] width 8 height 8
radio input "true"
click at [595, 115] on label "Snow Sports Adult Group Lessons" at bounding box center [668, 116] width 353 height 10
click at [500, 115] on input "Snow Sports Adult Group Lessons" at bounding box center [496, 116] width 8 height 8
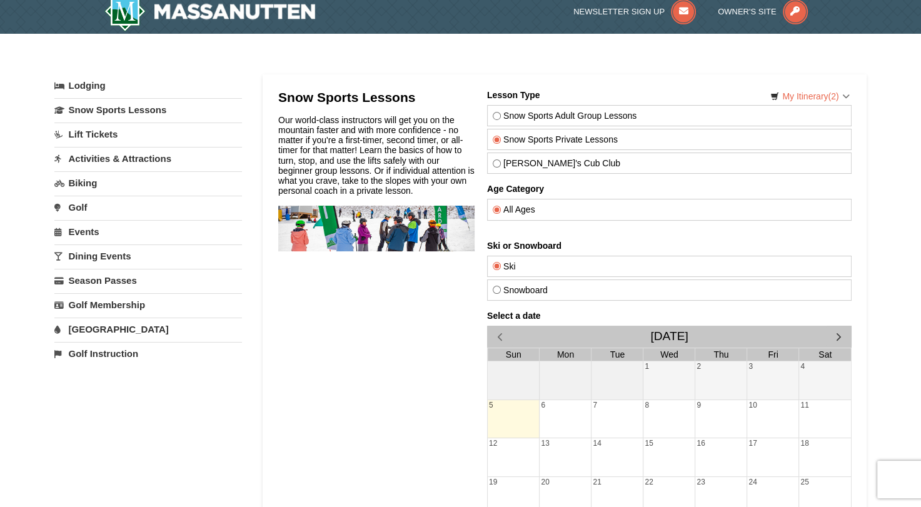
radio input "true"
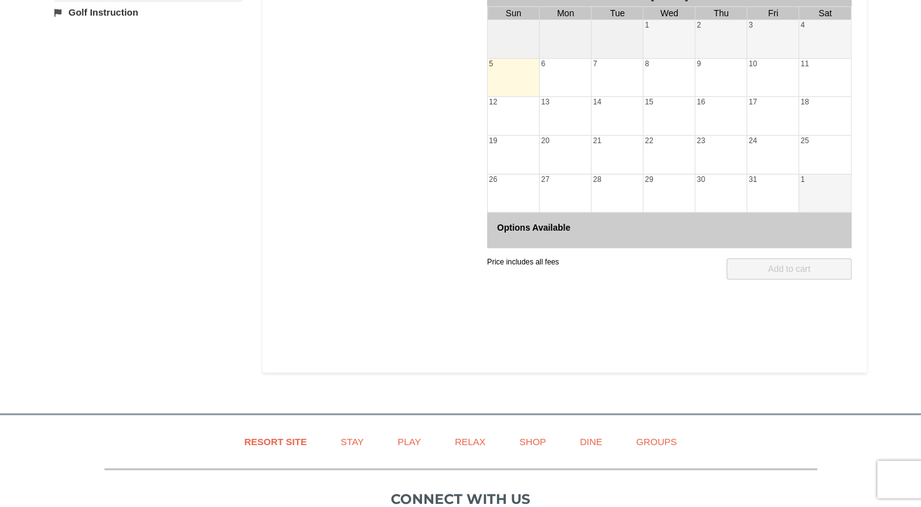
scroll to position [0, 0]
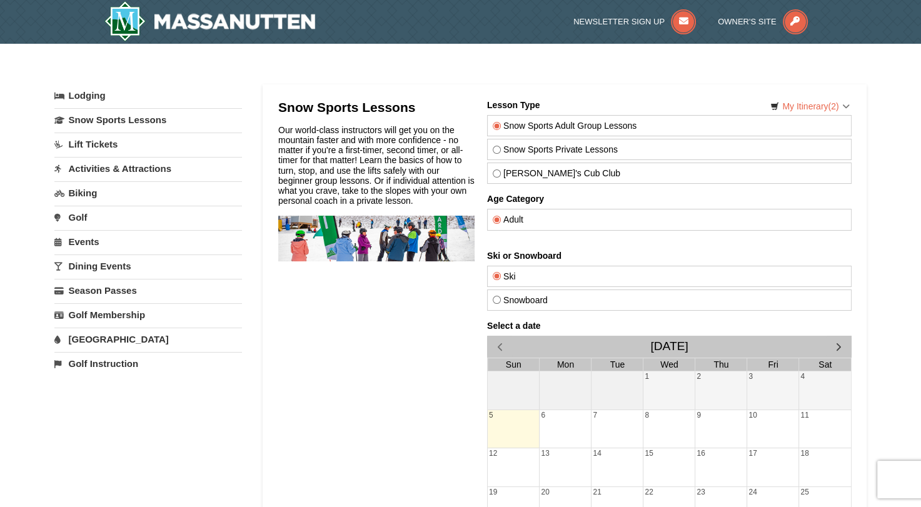
click at [35, 124] on div "× Categories My Itinerary (2) Check Out Now Stay Longer Save More Remove" at bounding box center [460, 398] width 921 height 708
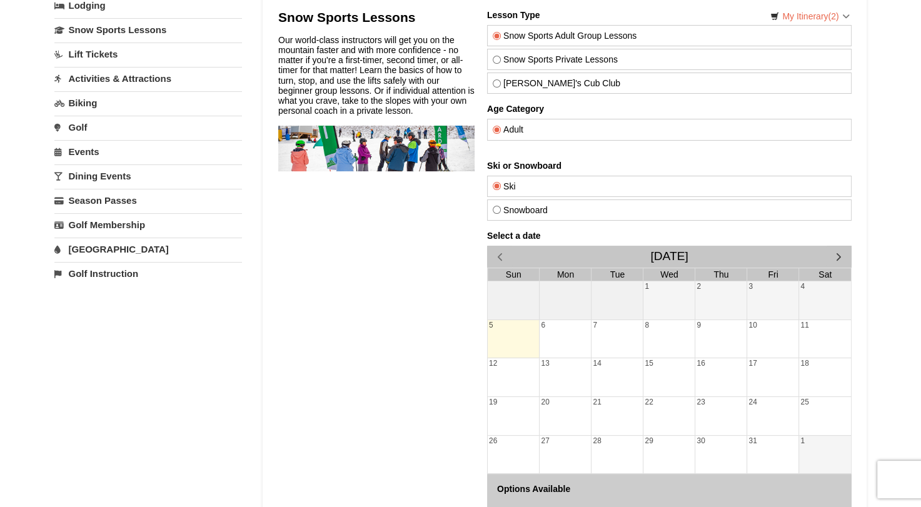
scroll to position [185, 0]
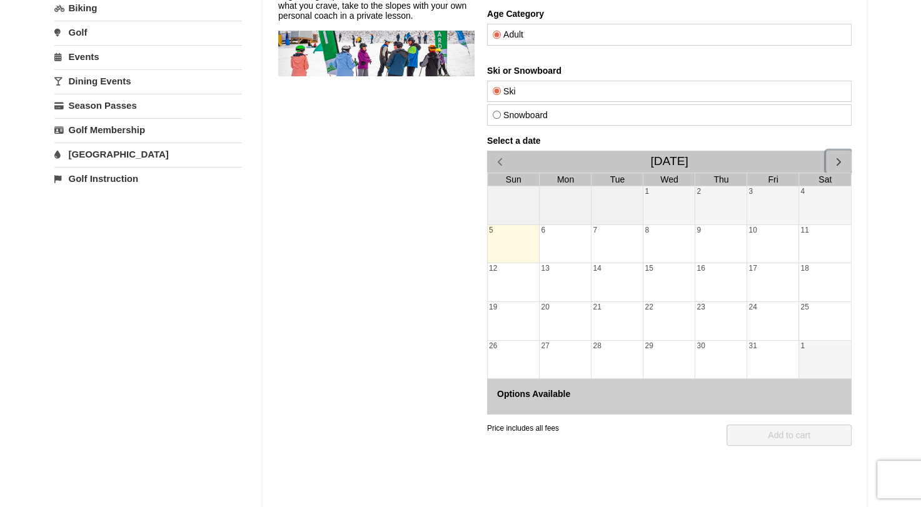
click at [839, 168] on span "button" at bounding box center [837, 161] width 13 height 13
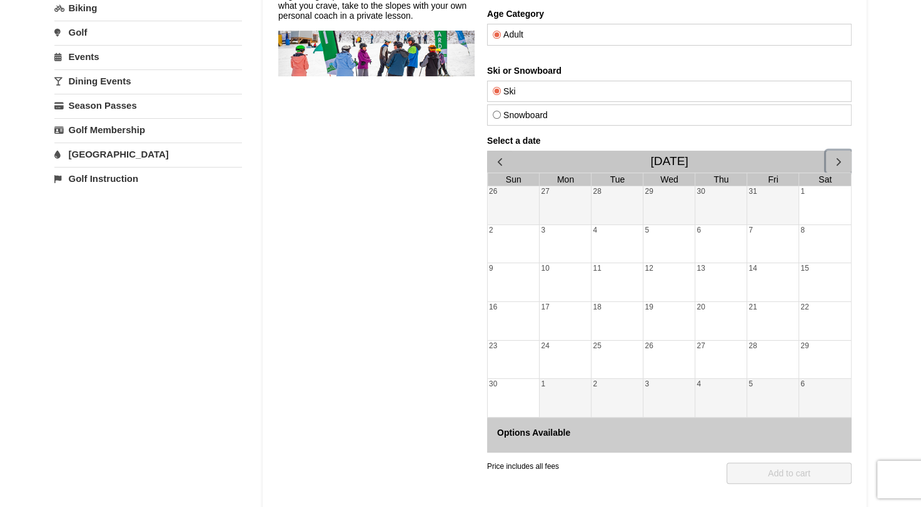
click at [839, 168] on span "button" at bounding box center [837, 161] width 13 height 13
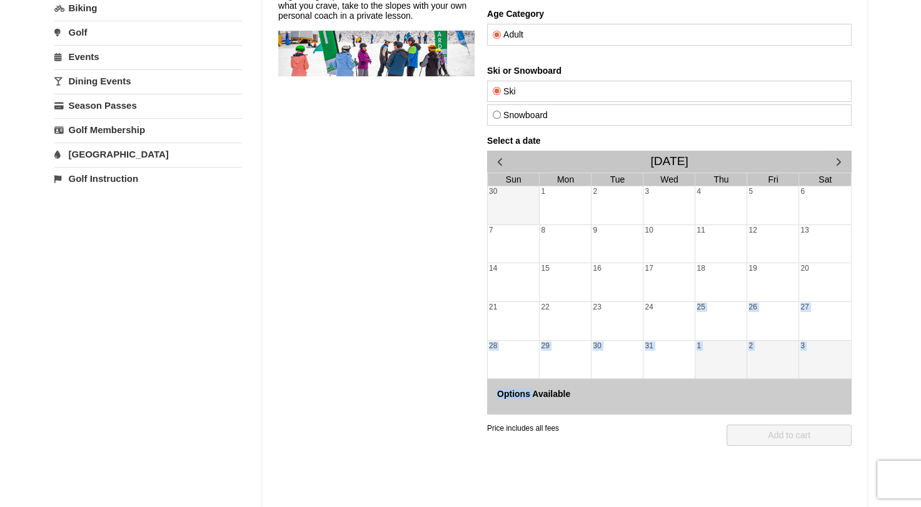
drag, startPoint x: 535, startPoint y: 434, endPoint x: 691, endPoint y: 335, distance: 185.2
click at [691, 335] on div "Select a date December 2025 Sun Mon Tue Wed Thu Fri Sat 30 1 2 3 4 5 6 7 8 9 10…" at bounding box center [668, 275] width 364 height 279
click at [691, 335] on div "24" at bounding box center [668, 321] width 51 height 38
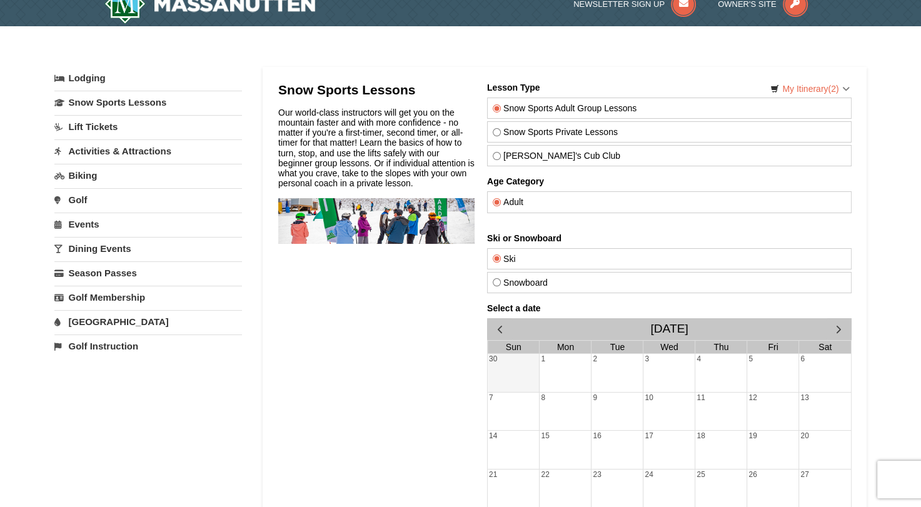
scroll to position [0, 0]
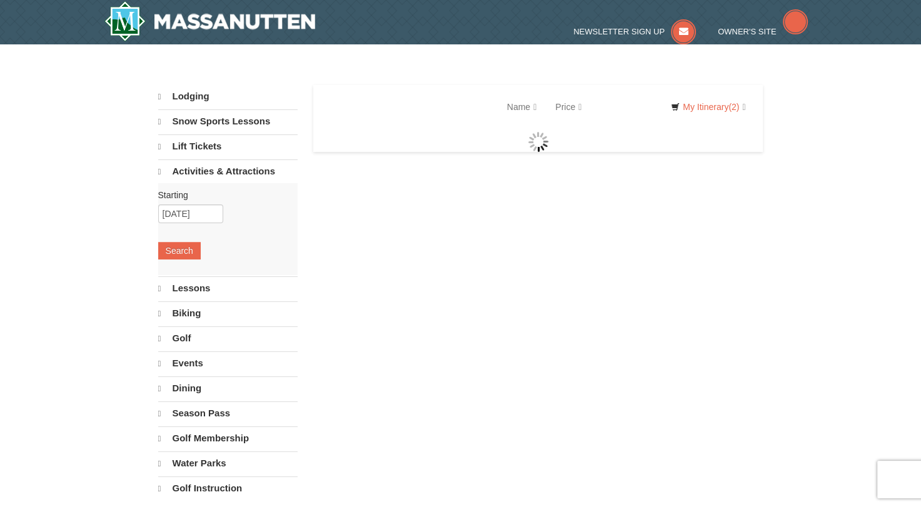
select select "10"
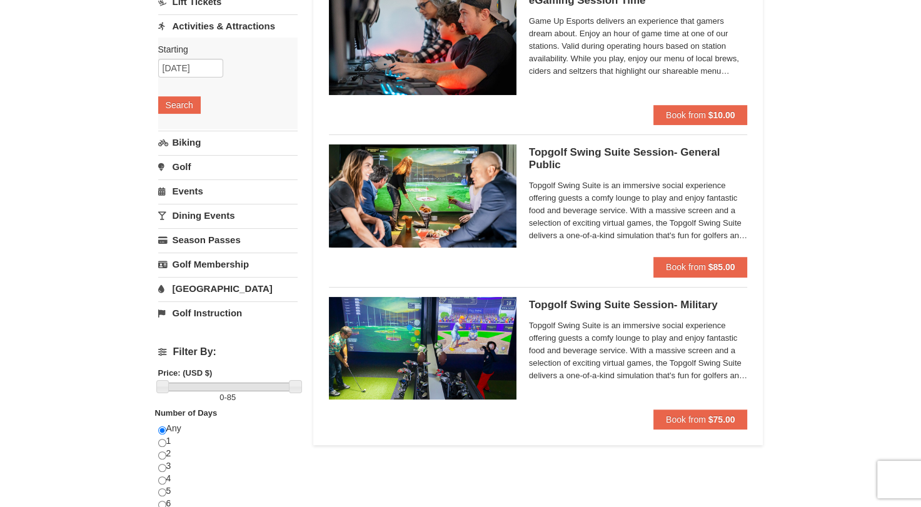
scroll to position [143, 0]
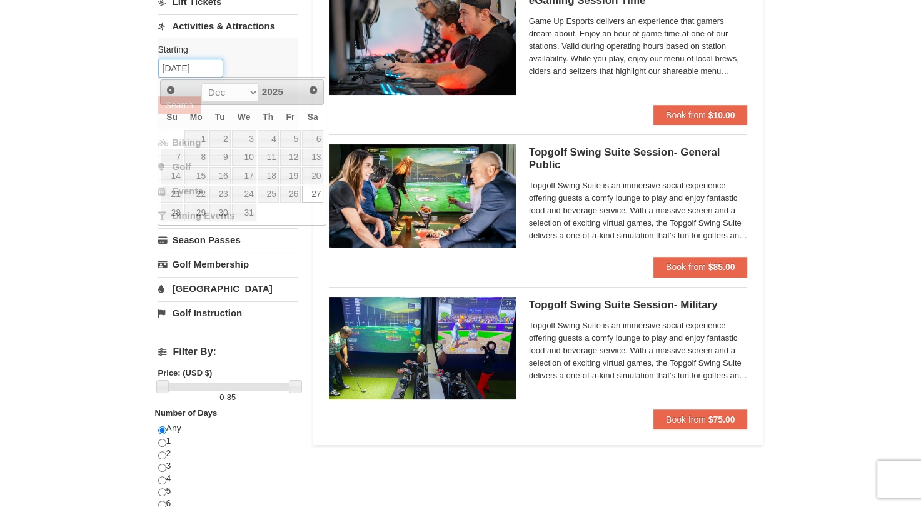
click at [189, 64] on input "[DATE]" at bounding box center [190, 68] width 65 height 19
click at [217, 217] on link "30" at bounding box center [219, 213] width 21 height 18
type input "[DATE]"
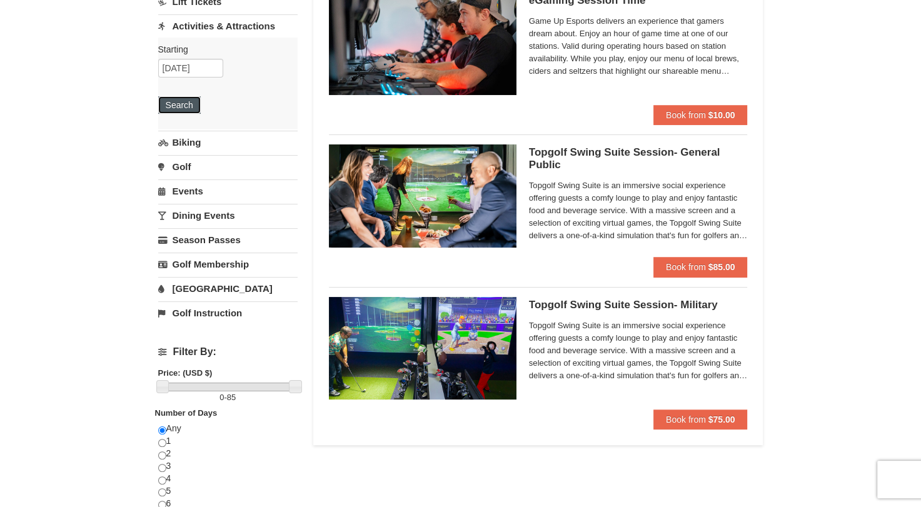
click at [188, 104] on button "Search" at bounding box center [179, 105] width 43 height 18
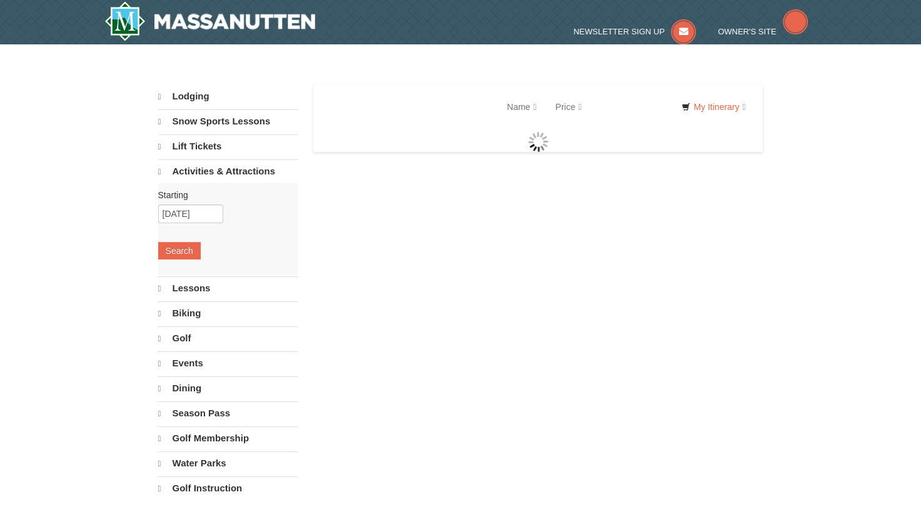
select select "10"
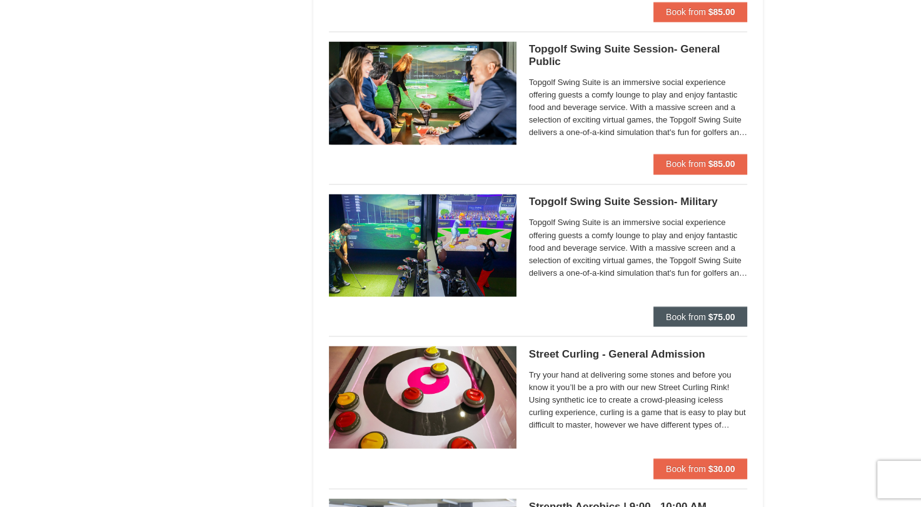
scroll to position [2072, 0]
click at [723, 311] on strong "$75.00" at bounding box center [721, 316] width 27 height 10
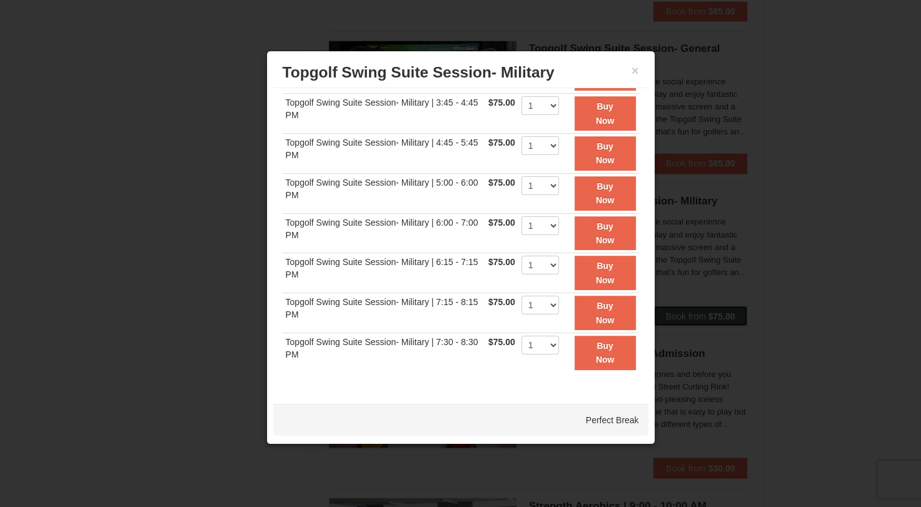
scroll to position [0, 0]
